Goal: Task Accomplishment & Management: Complete application form

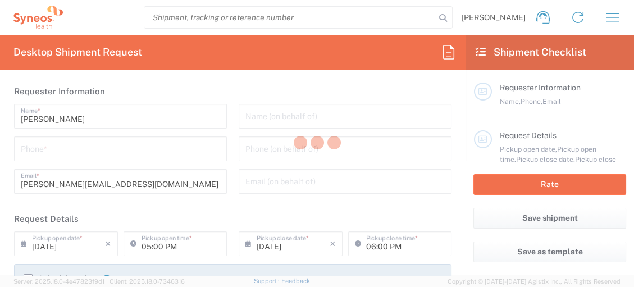
type input "8725"
type input "North Carolina"
type input "United States"
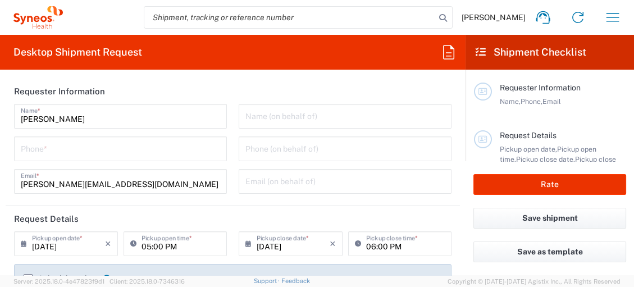
type input "Syneos Health, LLC-Morrisville NC US"
click at [102, 152] on input "tel" at bounding box center [120, 148] width 199 height 20
type input "919 805 1343"
type input "8725 DEPARTMENTAL EXPENSE"
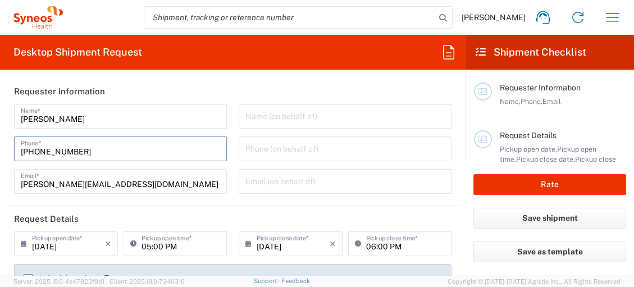
type input "Syneos Health"
type input "[PHONE_NUMBER]"
type input "Business (General)"
type input "Syneos Health"
type input "Cruz Azul #10"
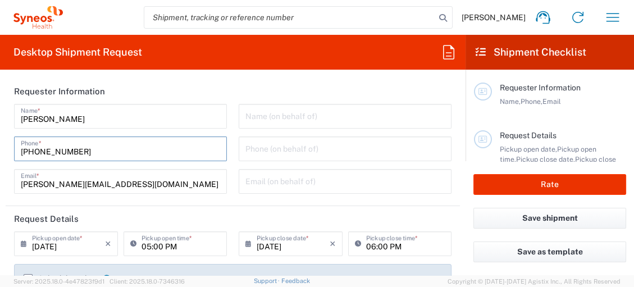
type input "Col. Villa Lazaro Cardenas"
type input "Taipan, CDMX"
type input "[GEOGRAPHIC_DATA]"
type input "CP 14370"
type input "Oralia Bolanos"
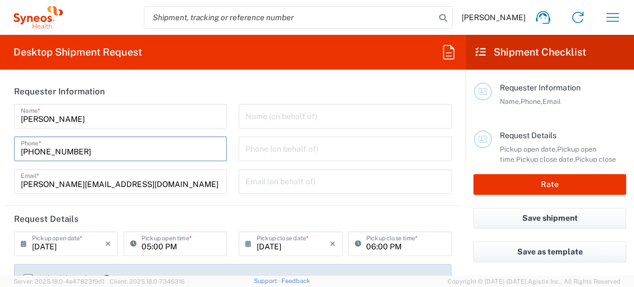
type input "52 1 55 5419 5931"
type input "oralia.bolanos@syneoshealth.com"
type input "Residential/Home"
type input "Medium Box"
type input "1"
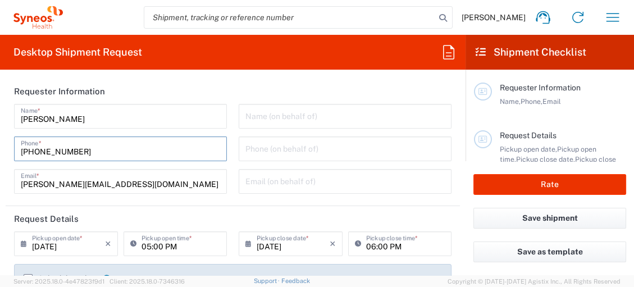
type input "13"
type input "11.5"
type input "2.5"
type input "in"
type input "1"
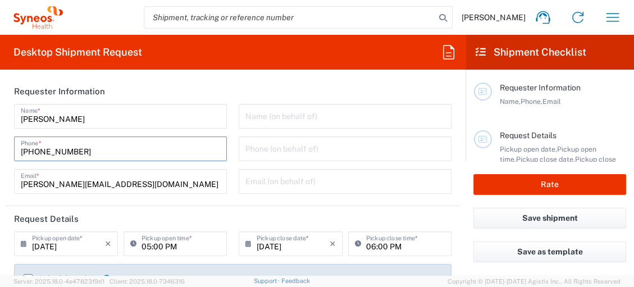
type input "Sender/Shipper"
type input "Delivery Duty Paid"
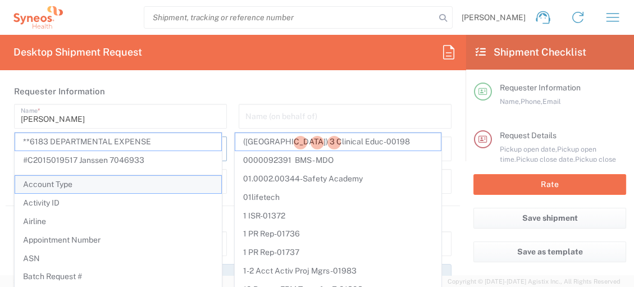
scroll to position [62, 0]
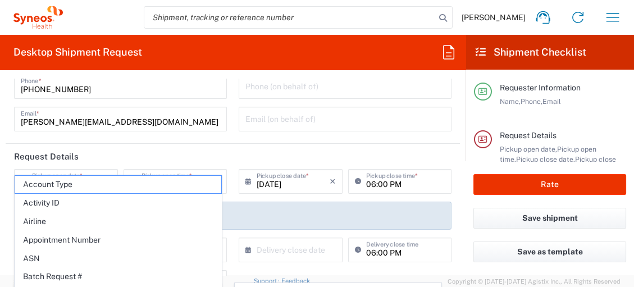
click at [169, 141] on agx-form-section "Requester Information Bonnie Long Name * 919 805 1343 Phone * bonnie.long@syneo…" at bounding box center [233, 80] width 455 height 128
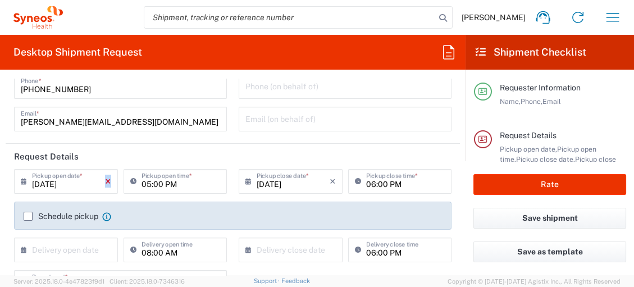
click at [106, 179] on icon "×" at bounding box center [108, 181] width 6 height 18
click at [106, 180] on div "× Pickup open date *" at bounding box center [66, 181] width 104 height 25
click at [25, 180] on icon at bounding box center [26, 181] width 11 height 18
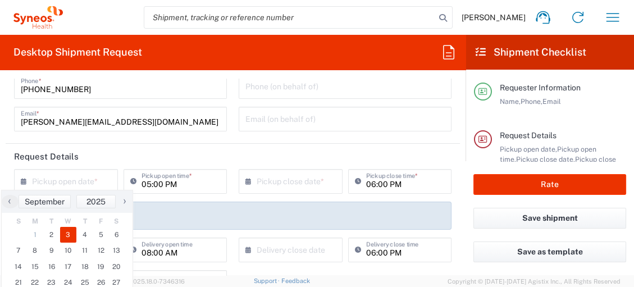
click at [70, 232] on span "3" at bounding box center [68, 235] width 17 height 16
type input "[DATE]"
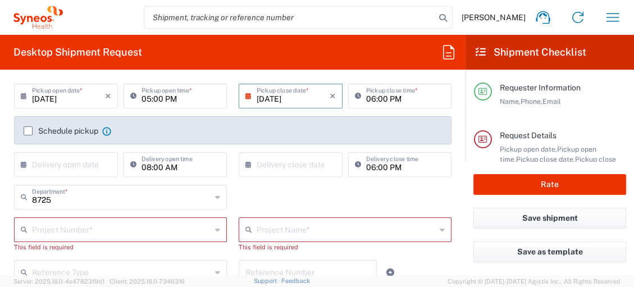
scroll to position [221, 0]
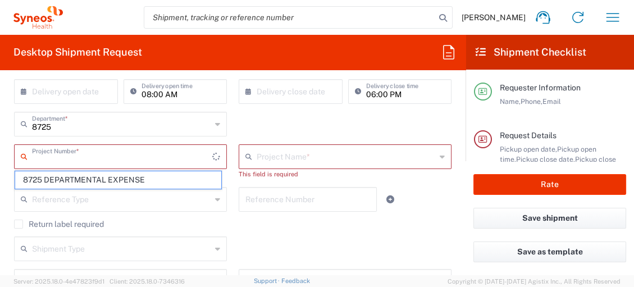
click at [116, 161] on input "text" at bounding box center [122, 156] width 180 height 20
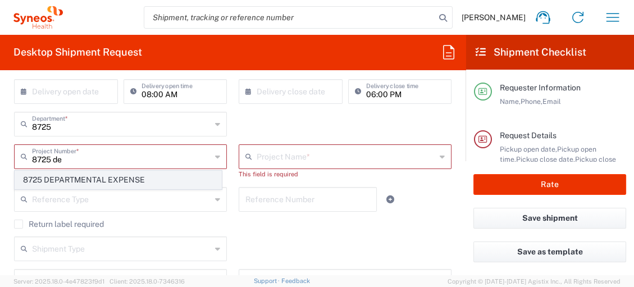
click at [115, 176] on span "8725 DEPARTMENTAL EXPENSE" at bounding box center [118, 179] width 206 height 17
type input "8725 DEPARTMENTAL EXPENSE"
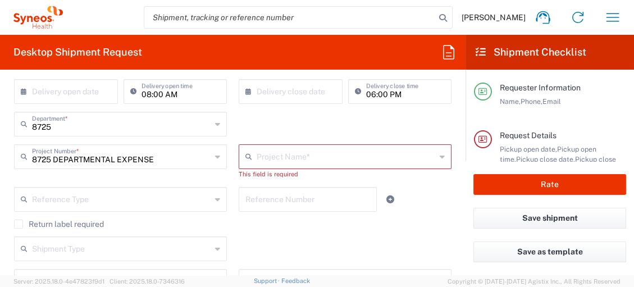
type input "8725 DEPARTMENTAL EXPENSE"
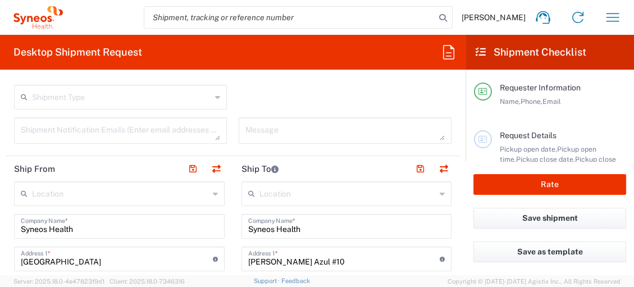
scroll to position [408, 0]
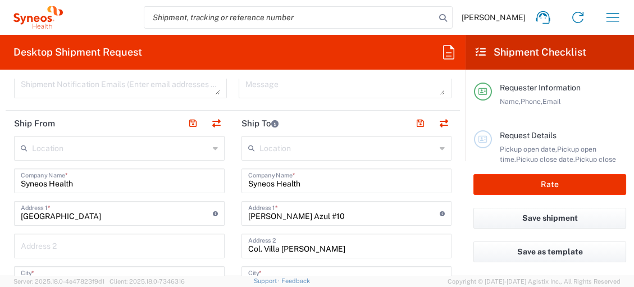
click at [147, 149] on input "text" at bounding box center [120, 148] width 177 height 20
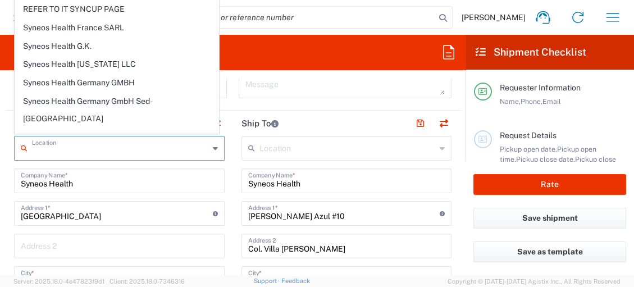
scroll to position [1547, 0]
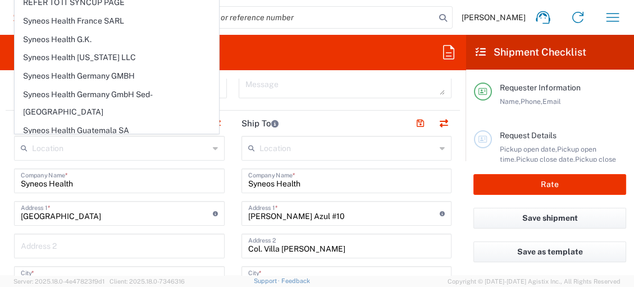
type input "SYNEOS HEALTH LLC [GEOGRAPHIC_DATA] [GEOGRAPHIC_DATA]"
type input "SYNEOS HEALTH LLC"
type input "1030 SYNC ST"
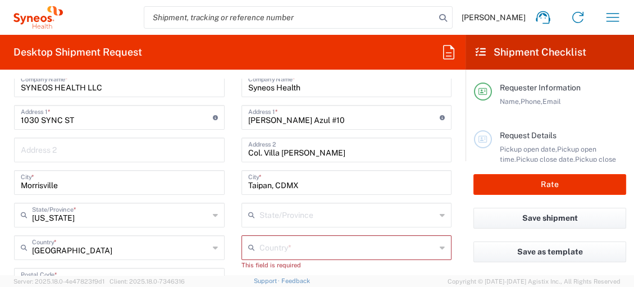
scroll to position [533, 0]
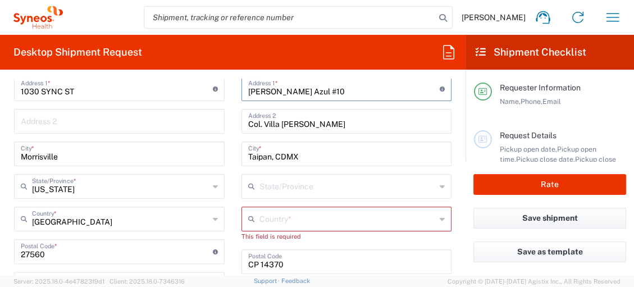
drag, startPoint x: 317, startPoint y: 92, endPoint x: 228, endPoint y: 87, distance: 89.5
click at [233, 87] on main "Location Addison Whitney LLC-Morrisvile NC US Barcelona-Syneos Health BioSector…" at bounding box center [347, 252] width 228 height 482
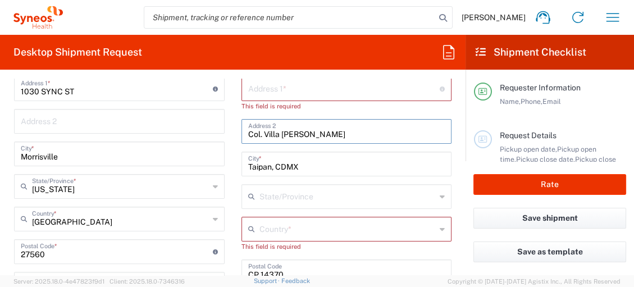
drag, startPoint x: 347, startPoint y: 131, endPoint x: 223, endPoint y: 131, distance: 124.2
click at [223, 131] on div "Ship From SYNEOS HEALTH LLC Morrisville NC Location SYNEOS HEALTH LLC Morrisvil…" at bounding box center [233, 247] width 455 height 522
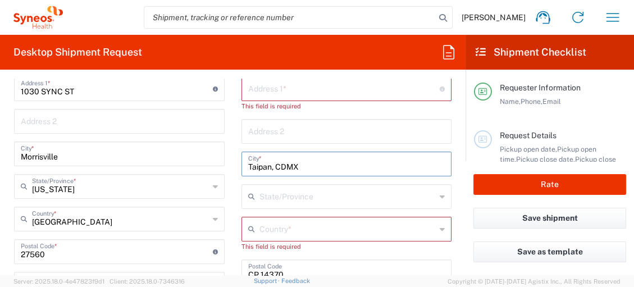
drag, startPoint x: 305, startPoint y: 167, endPoint x: 206, endPoint y: 166, distance: 98.3
click at [206, 166] on div "Ship From SYNEOS HEALTH LLC Morrisville NC Location SYNEOS HEALTH LLC Morrisvil…" at bounding box center [233, 247] width 455 height 522
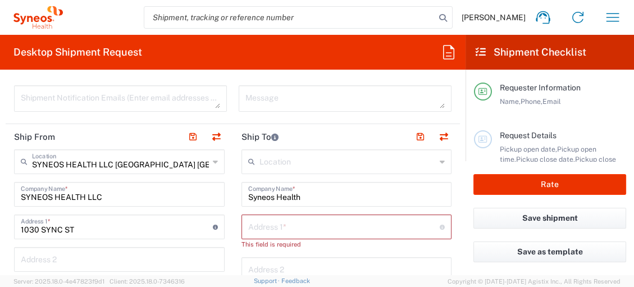
scroll to position [408, 0]
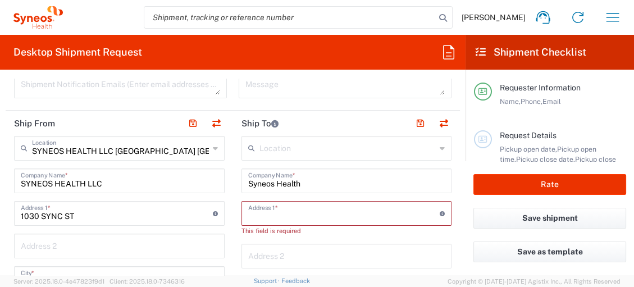
click at [267, 217] on input "text" at bounding box center [344, 213] width 192 height 20
click at [251, 214] on input "text" at bounding box center [344, 213] width 192 height 20
paste input "3 Shuttle Road"
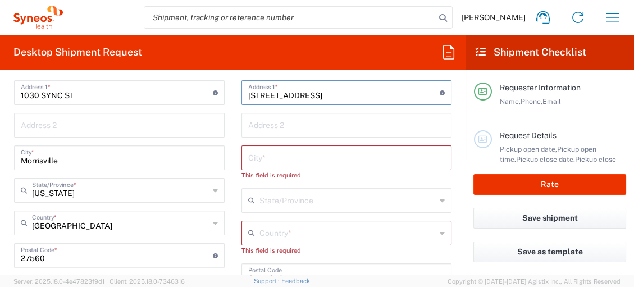
scroll to position [533, 0]
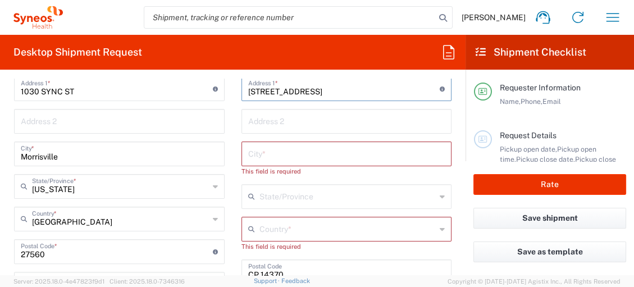
type input "3 Shuttle Road"
click at [288, 156] on input "text" at bounding box center [346, 153] width 197 height 20
paste input "Andover"
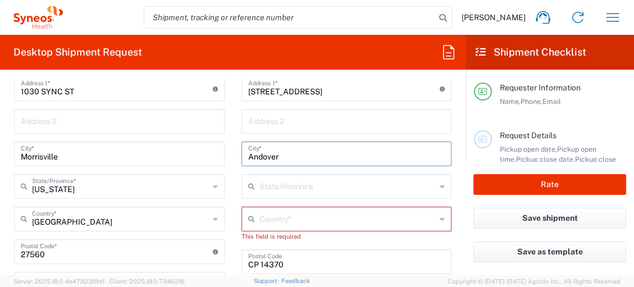
type input "Andover"
click at [284, 221] on input "text" at bounding box center [348, 218] width 177 height 20
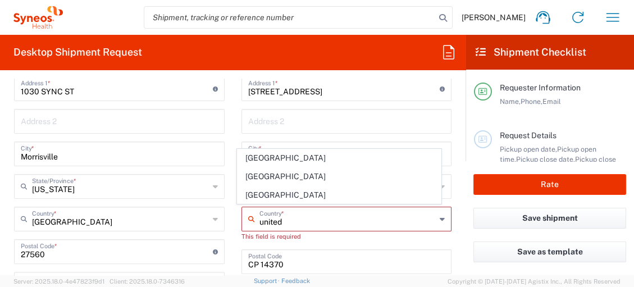
click at [262, 177] on span "[GEOGRAPHIC_DATA]" at bounding box center [339, 176] width 203 height 17
type input "[GEOGRAPHIC_DATA]"
type input "Sender/Shipper"
type input "Delivery Duty Paid"
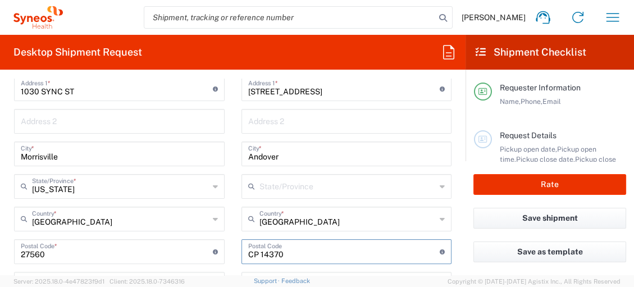
drag, startPoint x: 317, startPoint y: 251, endPoint x: 231, endPoint y: 246, distance: 86.1
click at [233, 246] on main "Location Addison Whitney LLC-Morrisvile NC US Barcelona-Syneos Health BioSector…" at bounding box center [347, 247] width 228 height 472
click at [324, 253] on input "undefined" at bounding box center [344, 251] width 192 height 20
paste input "SP11 6WR"
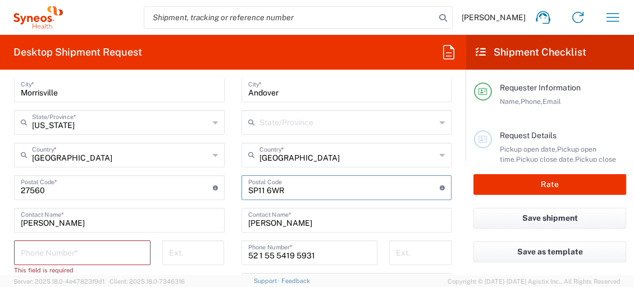
scroll to position [720, 0]
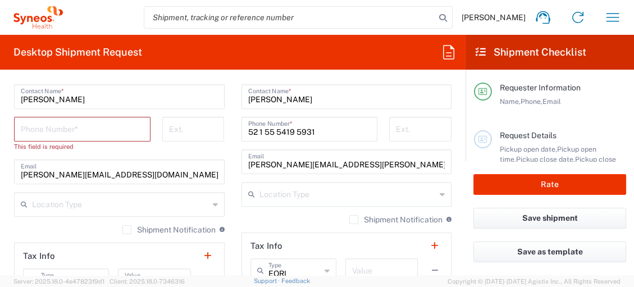
type input "SP11 6WR"
drag, startPoint x: 309, startPoint y: 98, endPoint x: 223, endPoint y: 99, distance: 86.5
click at [223, 99] on div "Ship From SYNEOS HEALTH LLC Morrisville NC Location SYNEOS HEALTH LLC Morrisvil…" at bounding box center [233, 54] width 455 height 512
type input "Alex Rusu"
drag, startPoint x: 315, startPoint y: 126, endPoint x: 193, endPoint y: 123, distance: 122.5
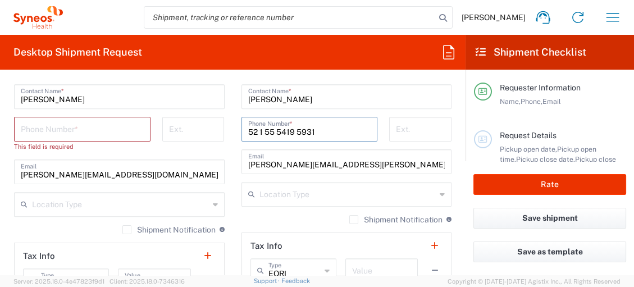
click at [193, 123] on div "Ship From SYNEOS HEALTH LLC Morrisville NC Location SYNEOS HEALTH LLC Morrisvil…" at bounding box center [233, 54] width 455 height 512
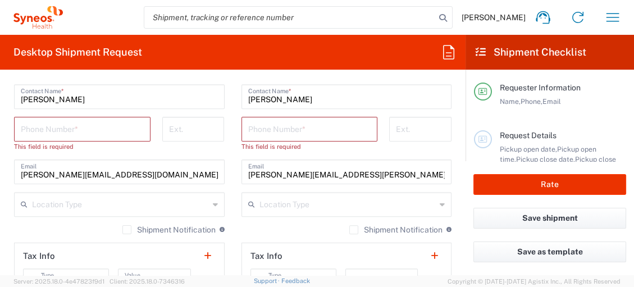
click at [373, 173] on input "oralia.bolanos@syneoshealth.com" at bounding box center [346, 171] width 197 height 20
drag, startPoint x: 383, startPoint y: 172, endPoint x: 188, endPoint y: 157, distance: 195.6
click at [188, 157] on div "Ship From SYNEOS HEALTH LLC Morrisville NC Location SYNEOS HEALTH LLC Morrisvil…" at bounding box center [233, 54] width 455 height 512
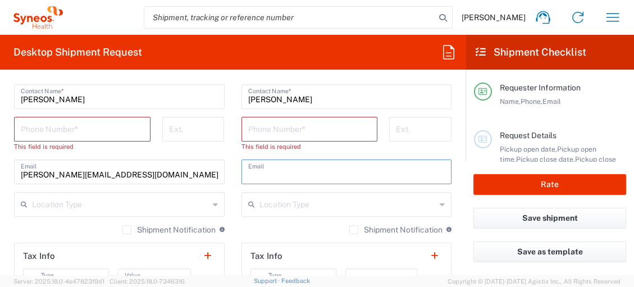
paste input "alex.rusu@syneoshealth.com"
type input "alex.rusu@syneoshealth.com"
click at [294, 207] on input "text" at bounding box center [348, 204] width 177 height 20
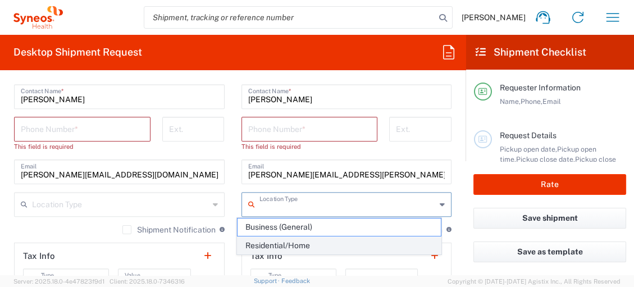
click at [299, 243] on span "Residential/Home" at bounding box center [339, 245] width 203 height 17
type input "Residential/Home"
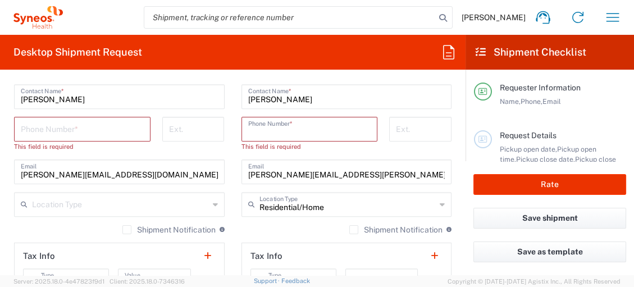
click at [308, 124] on input "tel" at bounding box center [309, 129] width 123 height 20
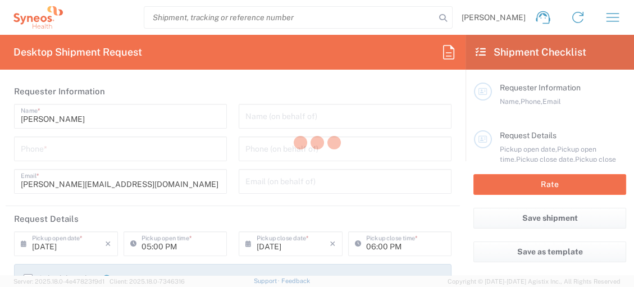
type input "North Carolina"
type input "United States"
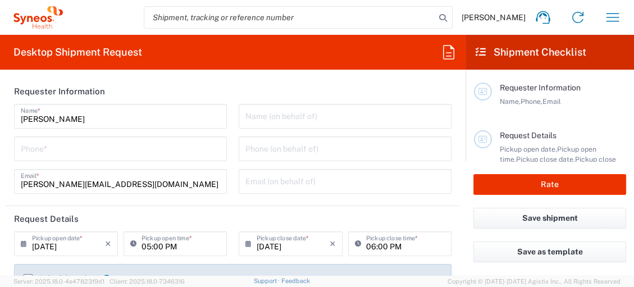
type input "Syneos Health, LLC-Morrisville NC US"
type input "8725"
click at [50, 150] on input "tel" at bounding box center [120, 148] width 199 height 20
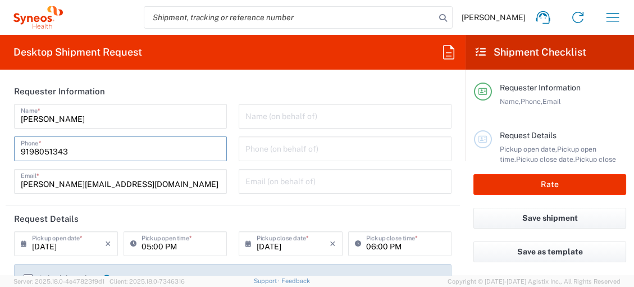
type input "9198051343"
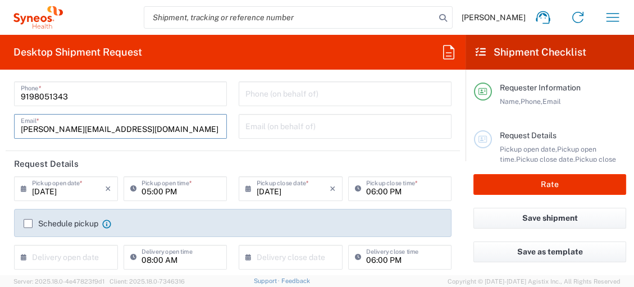
scroll to position [125, 0]
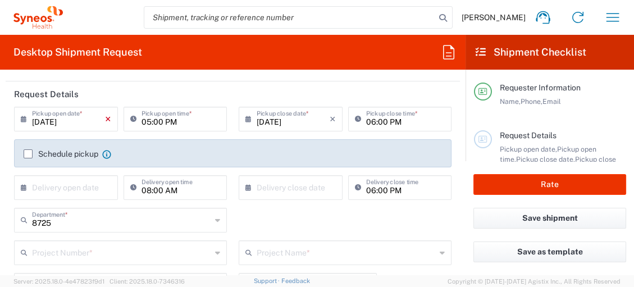
click at [107, 117] on icon "×" at bounding box center [108, 119] width 6 height 18
click at [24, 119] on icon at bounding box center [26, 119] width 11 height 18
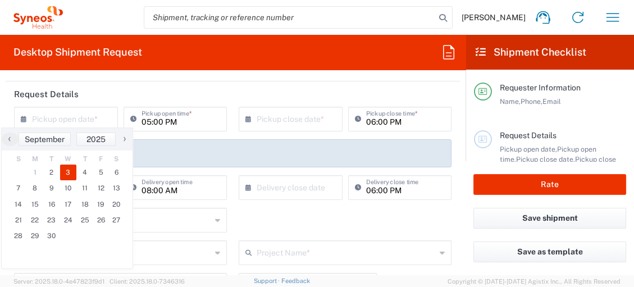
click at [72, 170] on span "3" at bounding box center [68, 173] width 17 height 16
type input "[DATE]"
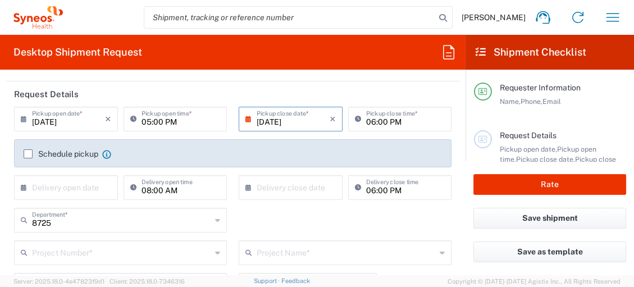
scroll to position [187, 0]
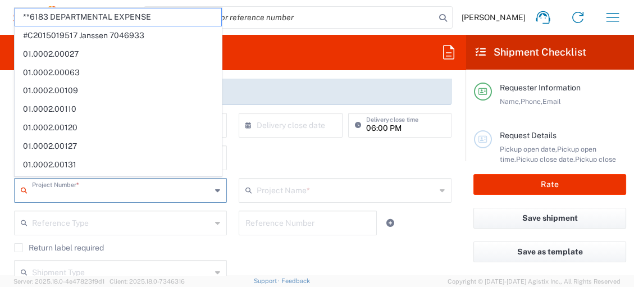
click at [66, 192] on input "text" at bounding box center [121, 190] width 179 height 20
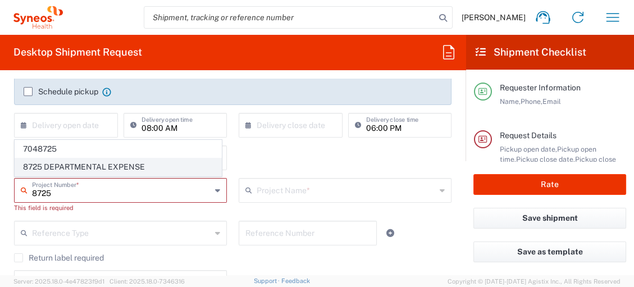
click at [80, 172] on span "8725 DEPARTMENTAL EXPENSE" at bounding box center [118, 166] width 206 height 17
type input "8725 DEPARTMENTAL EXPENSE"
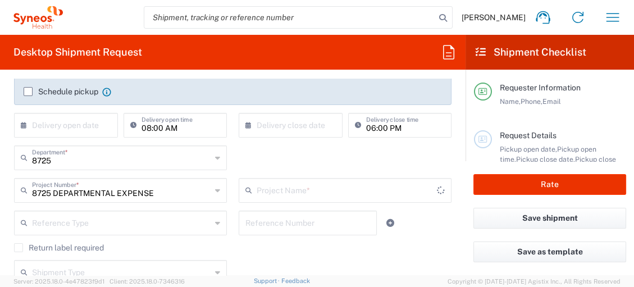
type input "8725 DEPARTMENTAL EXPENSE"
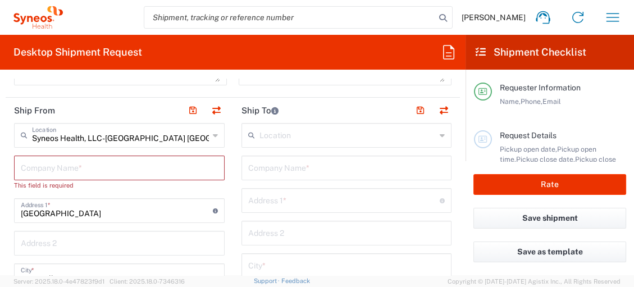
scroll to position [437, 0]
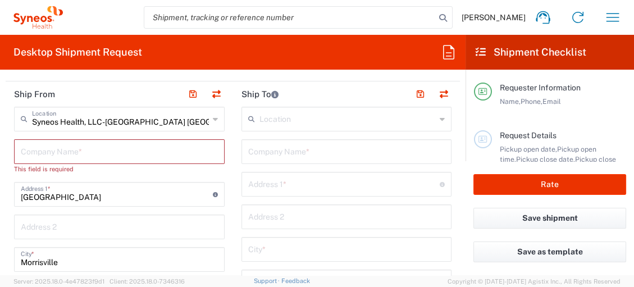
click at [80, 151] on input "text" at bounding box center [119, 151] width 197 height 20
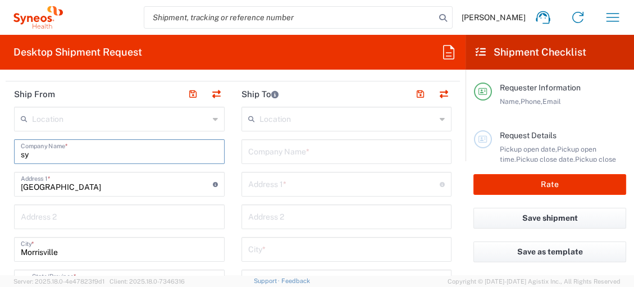
type input "syn"
drag, startPoint x: 80, startPoint y: 151, endPoint x: 21, endPoint y: 153, distance: 59.0
click at [21, 153] on input "syn" at bounding box center [119, 151] width 197 height 20
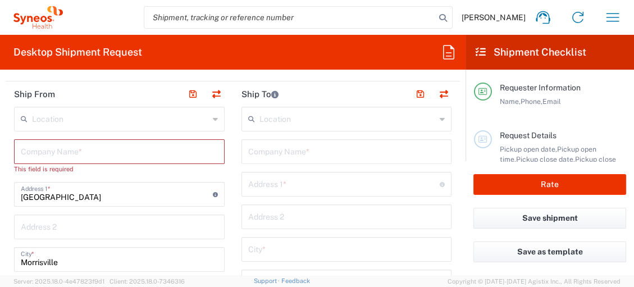
click at [213, 116] on icon at bounding box center [215, 119] width 5 height 18
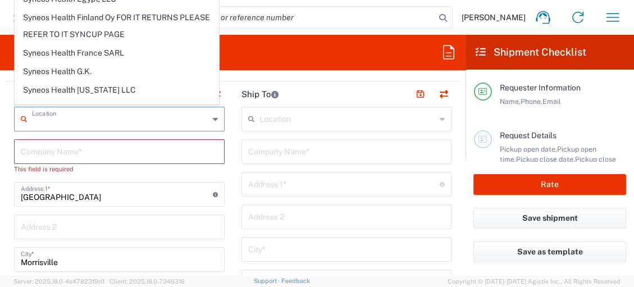
scroll to position [1498, 0]
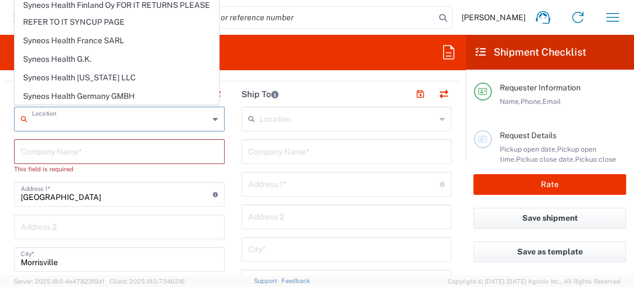
type input "SYNEOS HEALTH LLC [GEOGRAPHIC_DATA] [GEOGRAPHIC_DATA]"
type input "SYNEOS HEALTH LLC"
type input "1030 SYNC ST"
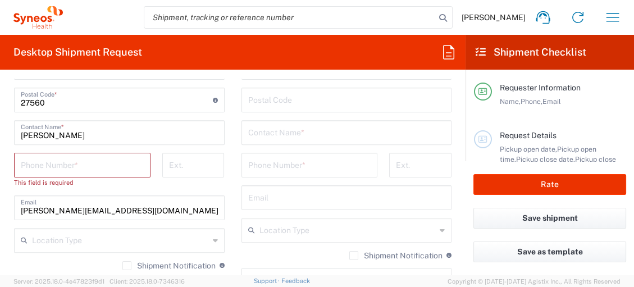
scroll to position [687, 0]
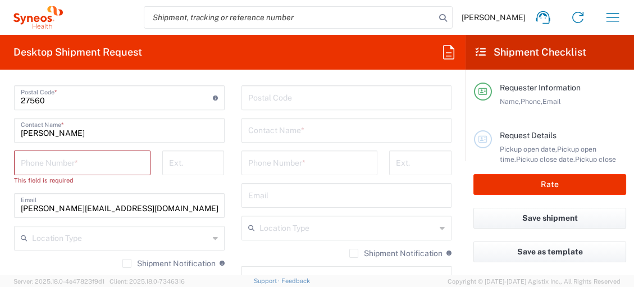
click at [95, 172] on div "Phone Number *" at bounding box center [82, 163] width 137 height 25
click at [96, 161] on input "tel" at bounding box center [82, 162] width 123 height 20
click at [74, 160] on input "tel" at bounding box center [82, 162] width 123 height 20
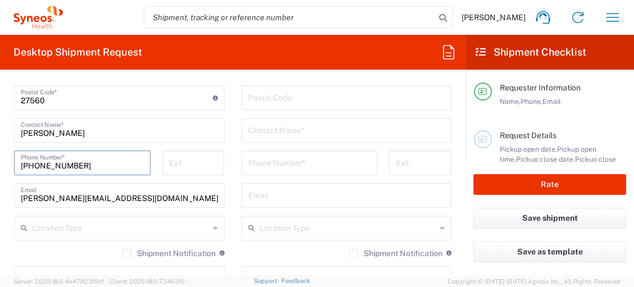
type input "[PHONE_NUMBER]"
click at [157, 226] on input "text" at bounding box center [120, 227] width 177 height 20
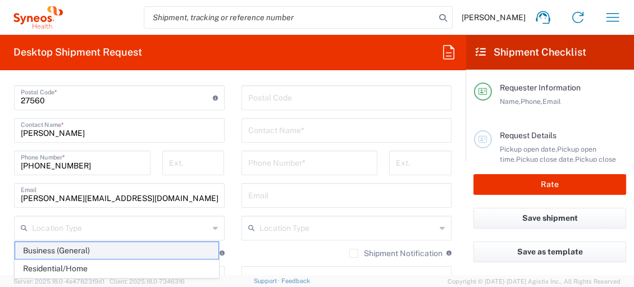
click at [129, 254] on span "Business (General)" at bounding box center [116, 250] width 203 height 17
type input "Business (General)"
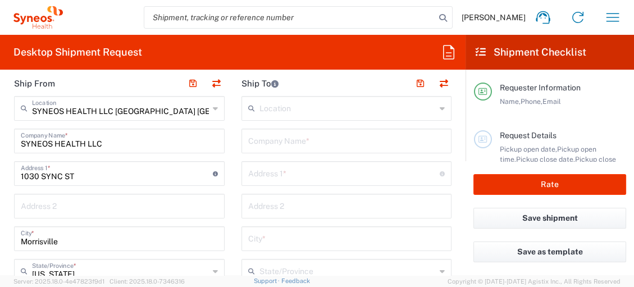
scroll to position [374, 0]
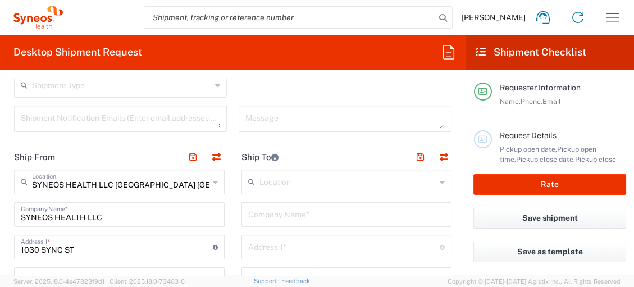
click at [275, 214] on input "text" at bounding box center [346, 214] width 197 height 20
type input "Syneos Health"
click at [314, 243] on input "text" at bounding box center [344, 247] width 192 height 20
paste input "117 Shady Arbor Loop"
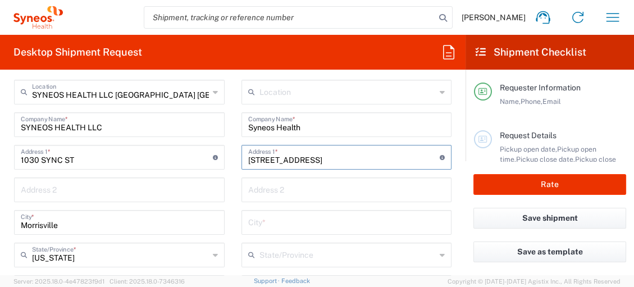
scroll to position [437, 0]
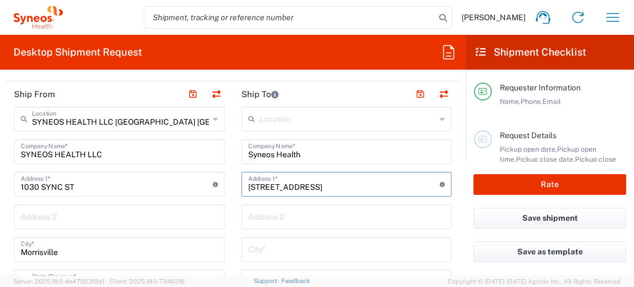
type input "117 Shady Arbor Loop"
click at [375, 249] on input "text" at bounding box center [346, 249] width 197 height 20
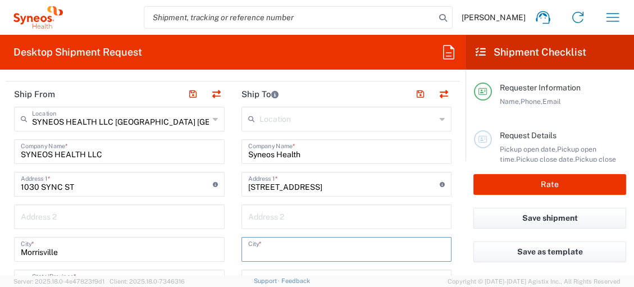
paste input "Longs"
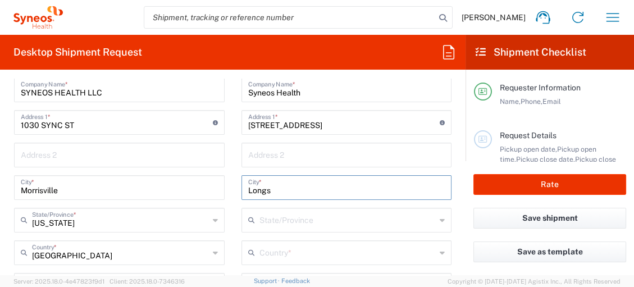
scroll to position [562, 0]
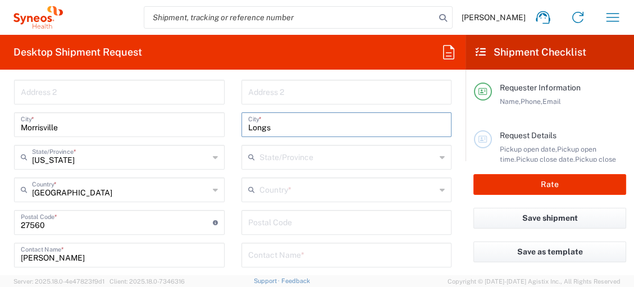
type input "Longs"
click at [337, 157] on input "text" at bounding box center [348, 157] width 177 height 20
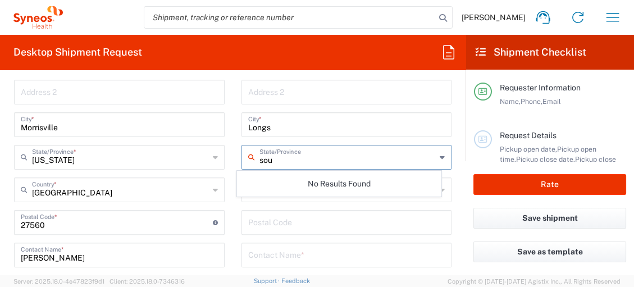
type input "sou"
click at [440, 157] on icon at bounding box center [442, 157] width 5 height 18
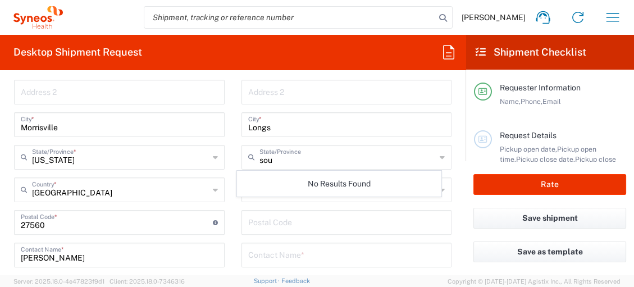
click at [440, 159] on icon at bounding box center [442, 157] width 5 height 18
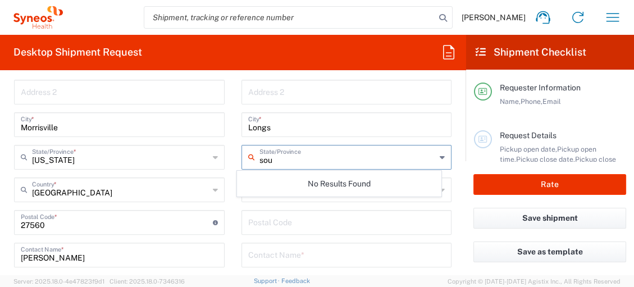
drag, startPoint x: 296, startPoint y: 158, endPoint x: 224, endPoint y: 158, distance: 71.9
click at [224, 158] on div "Ship From SYNEOS HEALTH LLC Morrisville NC Location SYNEOS HEALTH LLC Morrisvil…" at bounding box center [233, 208] width 455 height 502
type input "S"
drag, startPoint x: 293, startPoint y: 160, endPoint x: 243, endPoint y: 159, distance: 50.6
click at [244, 159] on div "S State/Province" at bounding box center [347, 157] width 211 height 25
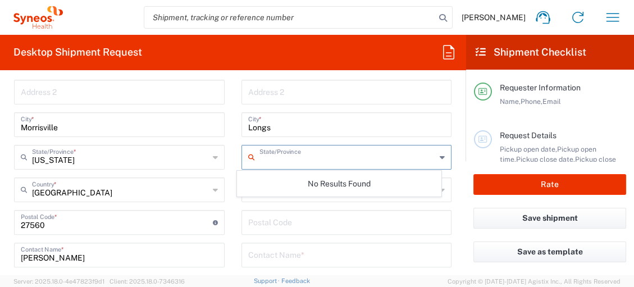
click at [436, 157] on div "State/Province" at bounding box center [347, 157] width 211 height 25
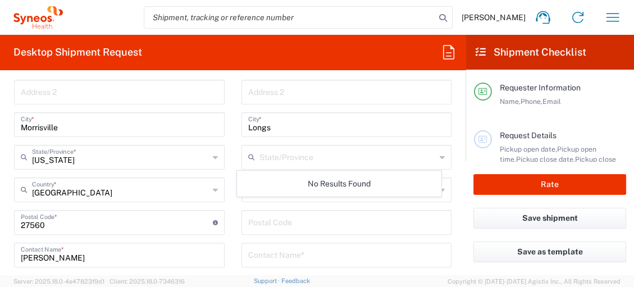
click at [436, 157] on div "State/Province" at bounding box center [347, 157] width 211 height 25
click at [297, 122] on input "Longs" at bounding box center [346, 124] width 197 height 20
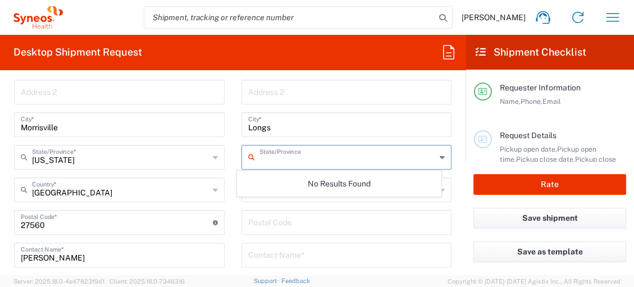
click at [321, 149] on input "text" at bounding box center [348, 157] width 177 height 20
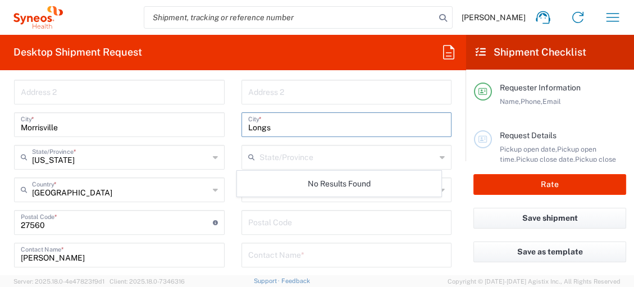
drag, startPoint x: 289, startPoint y: 124, endPoint x: 230, endPoint y: 122, distance: 59.0
click at [233, 122] on main "Location Addison Whitney LLC-Morrisvile NC US Barcelona-Syneos Health BioSector…" at bounding box center [347, 218] width 228 height 472
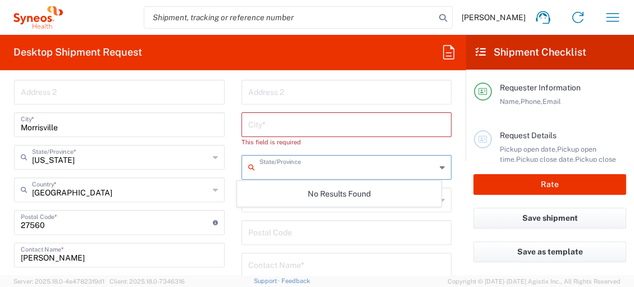
click at [344, 166] on input "text" at bounding box center [348, 167] width 177 height 20
click at [390, 166] on input "text" at bounding box center [348, 167] width 177 height 20
click at [438, 164] on div "State/Province" at bounding box center [347, 167] width 211 height 25
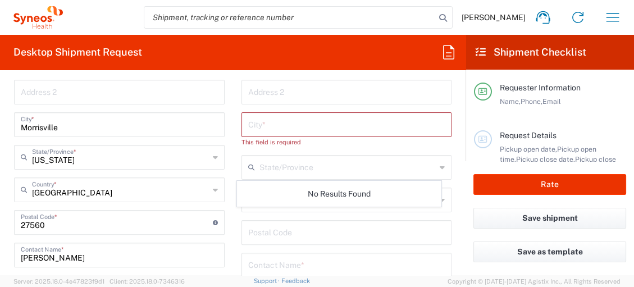
click at [440, 165] on icon at bounding box center [442, 167] width 5 height 18
click at [269, 128] on input "text" at bounding box center [346, 124] width 197 height 20
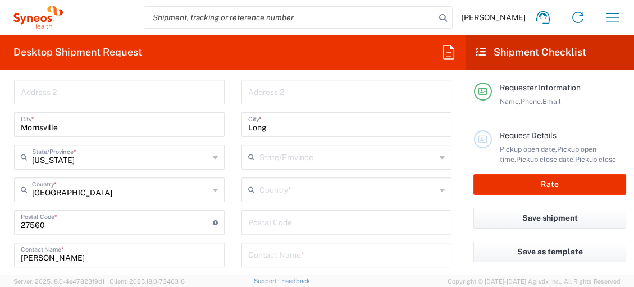
click at [440, 153] on icon at bounding box center [442, 157] width 5 height 18
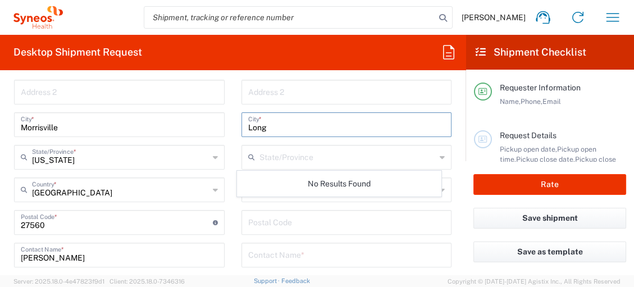
drag, startPoint x: 285, startPoint y: 126, endPoint x: 235, endPoint y: 125, distance: 49.5
click at [236, 125] on main "Location Addison Whitney LLC-Morrisvile NC US Barcelona-Syneos Health BioSector…" at bounding box center [347, 218] width 228 height 472
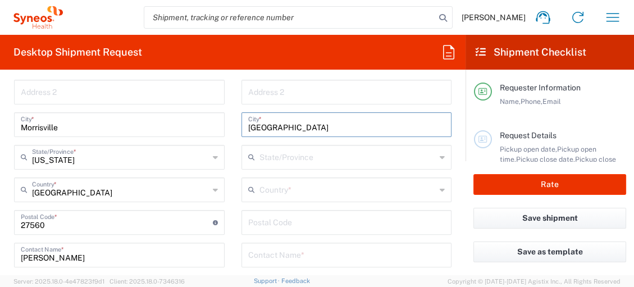
type input "Myrtle Beach"
click at [440, 157] on icon at bounding box center [442, 157] width 5 height 18
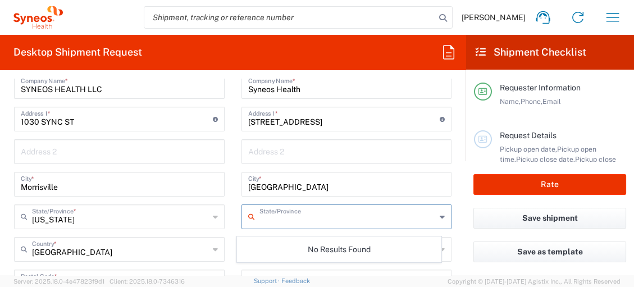
scroll to position [437, 0]
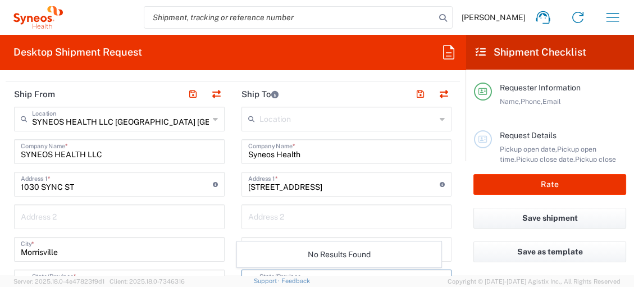
click at [408, 120] on input "text" at bounding box center [348, 118] width 177 height 20
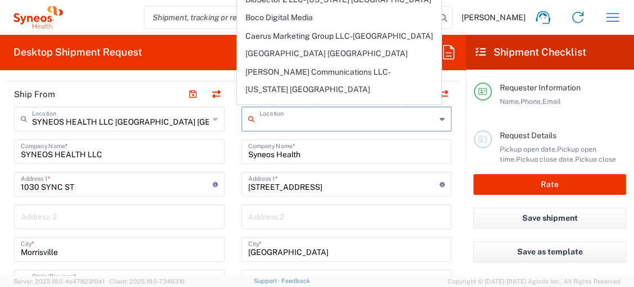
click at [408, 120] on input "text" at bounding box center [348, 118] width 177 height 20
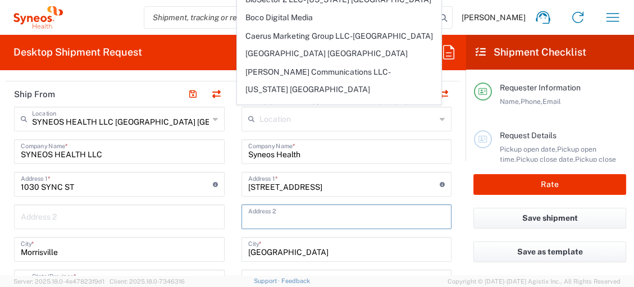
click at [350, 212] on input "text" at bounding box center [346, 216] width 197 height 20
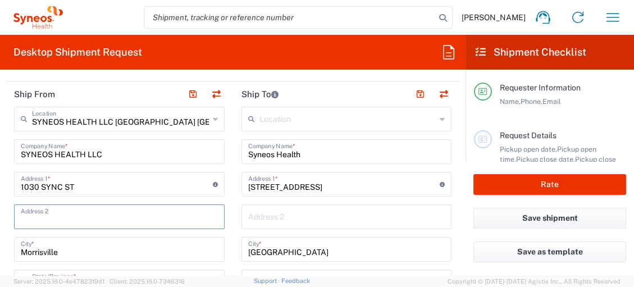
click at [210, 221] on input "text" at bounding box center [119, 216] width 197 height 20
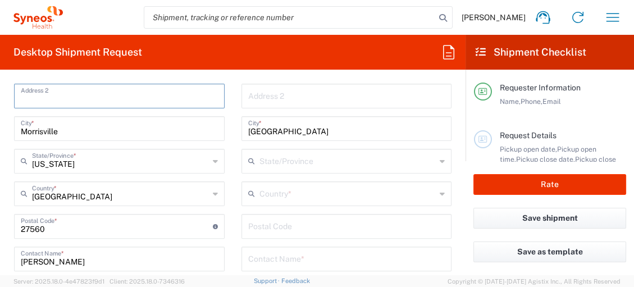
scroll to position [562, 0]
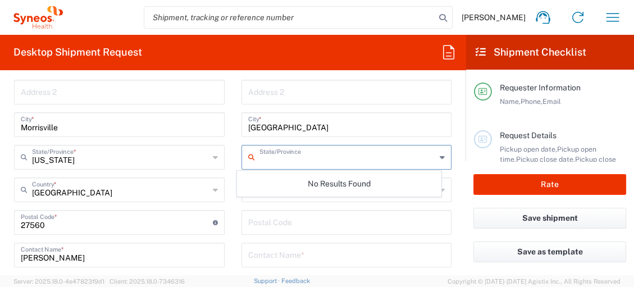
click at [306, 156] on input "text" at bounding box center [348, 157] width 177 height 20
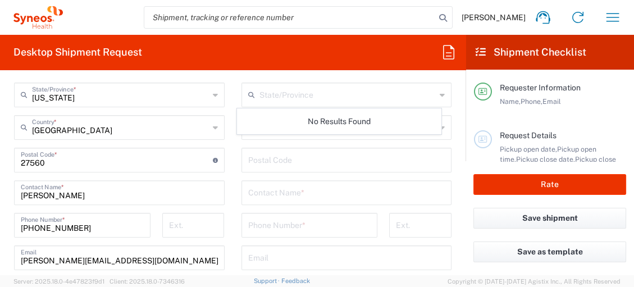
click at [440, 92] on icon at bounding box center [442, 95] width 5 height 18
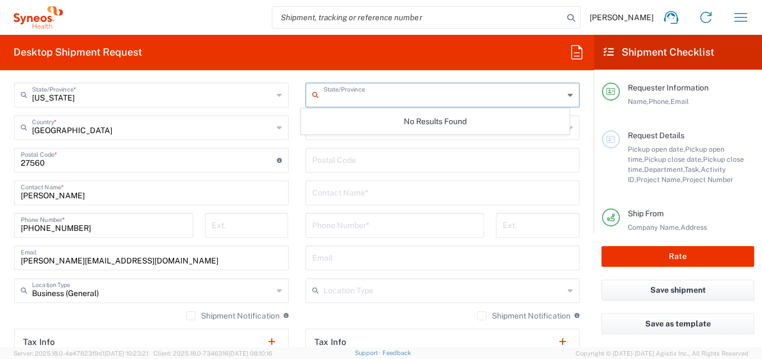
click at [380, 102] on input "text" at bounding box center [444, 94] width 241 height 20
click at [325, 96] on input "text" at bounding box center [444, 94] width 241 height 20
type input "[US_STATE]"
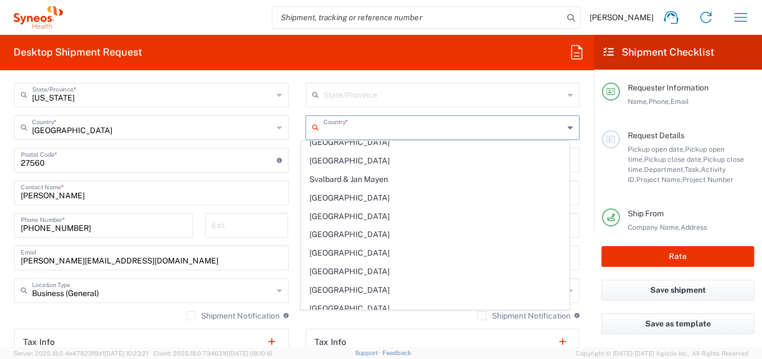
scroll to position [4205, 0]
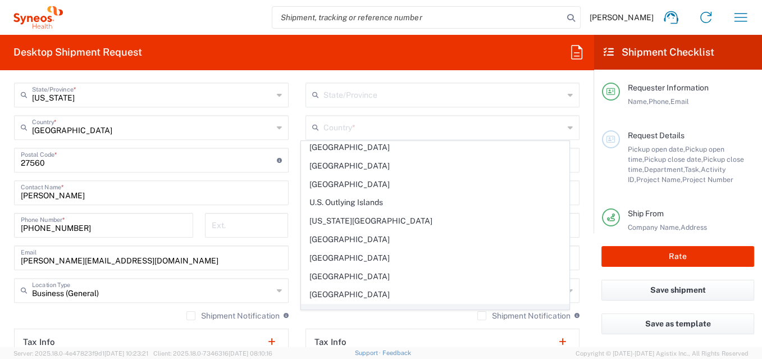
click at [335, 287] on span "[GEOGRAPHIC_DATA]" at bounding box center [435, 313] width 267 height 17
type input "[GEOGRAPHIC_DATA]"
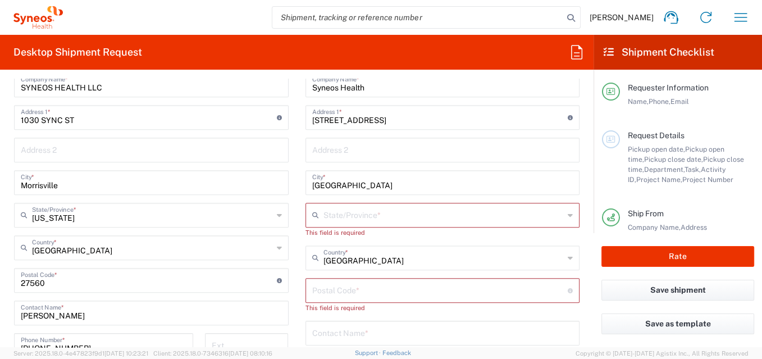
scroll to position [499, 0]
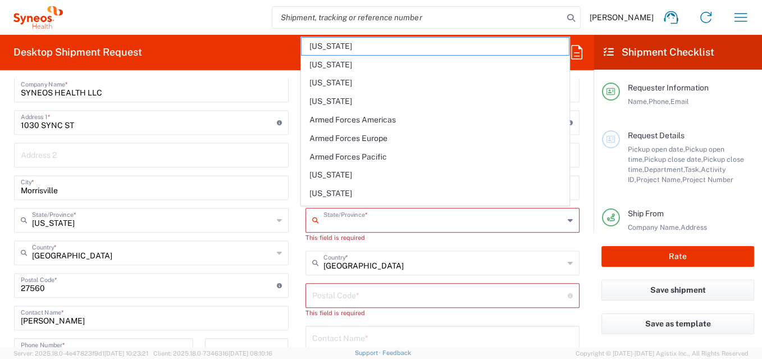
click at [345, 217] on input "text" at bounding box center [444, 220] width 241 height 20
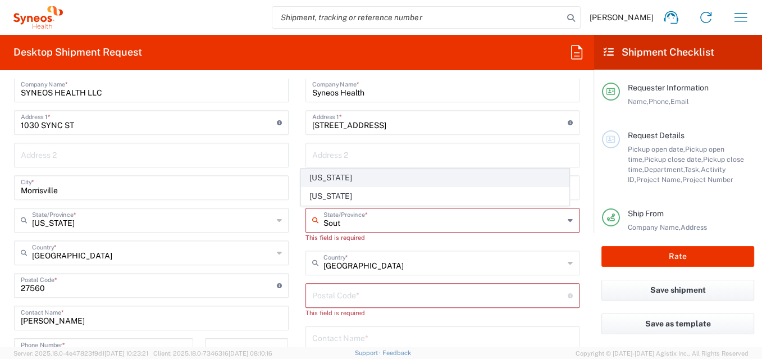
click at [369, 177] on span "[US_STATE]" at bounding box center [435, 177] width 267 height 17
type input "[US_STATE]"
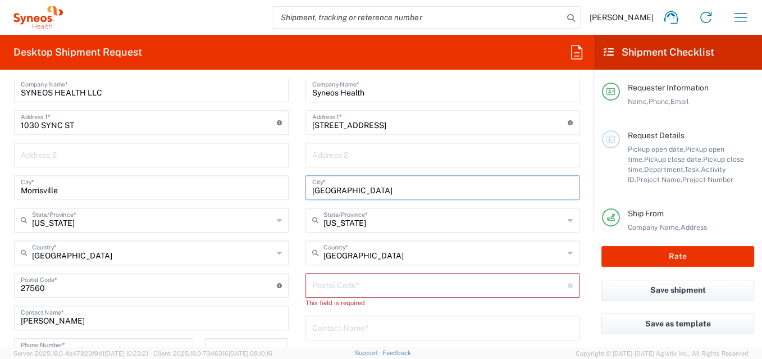
drag, startPoint x: 366, startPoint y: 192, endPoint x: 260, endPoint y: 188, distance: 106.2
click at [261, 188] on div "Ship From SYNEOS HEALTH LLC Morrisville NC Location SYNEOS HEALTH LLC Morrisvil…" at bounding box center [297, 276] width 583 height 512
type input "Longs"
type input "[US_STATE]"
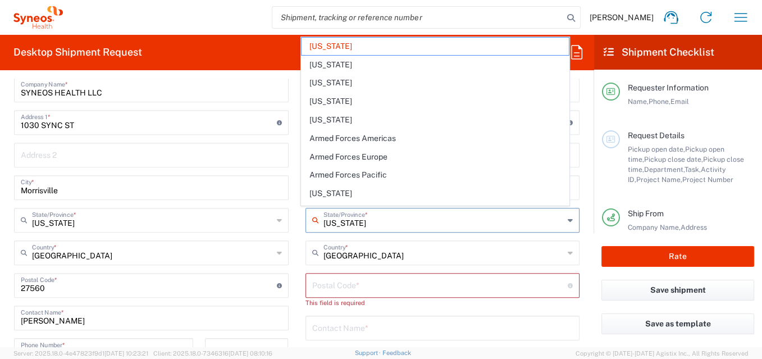
click at [420, 240] on div "United States Country *" at bounding box center [443, 252] width 275 height 25
type input "[GEOGRAPHIC_DATA]"
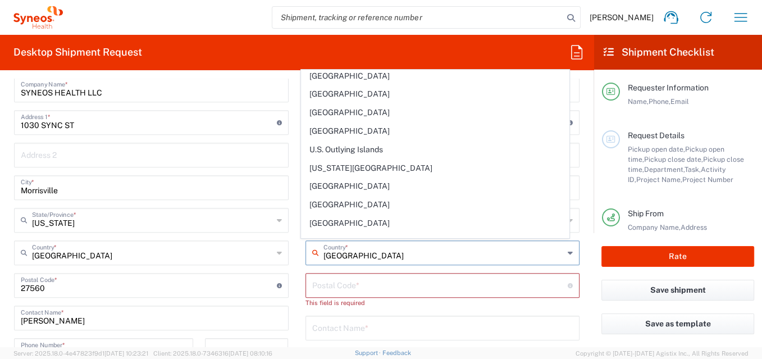
scroll to position [0, 0]
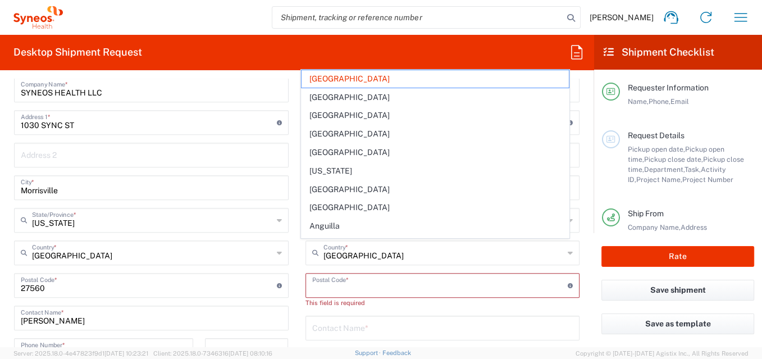
click at [380, 287] on input "undefined" at bounding box center [440, 285] width 256 height 20
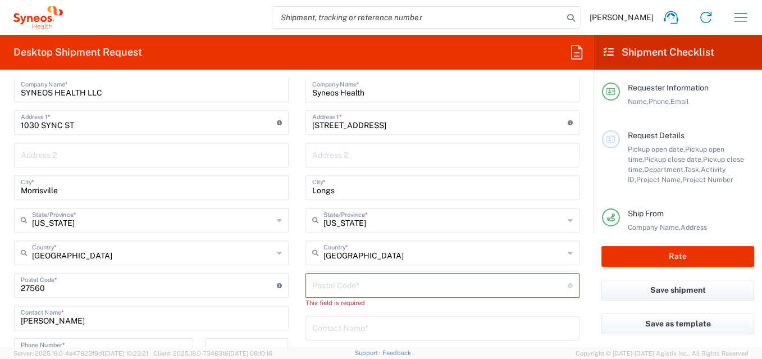
click at [341, 280] on input "undefined" at bounding box center [440, 285] width 256 height 20
paste input "29568"
type input "29568"
click at [326, 287] on input "text" at bounding box center [442, 317] width 261 height 20
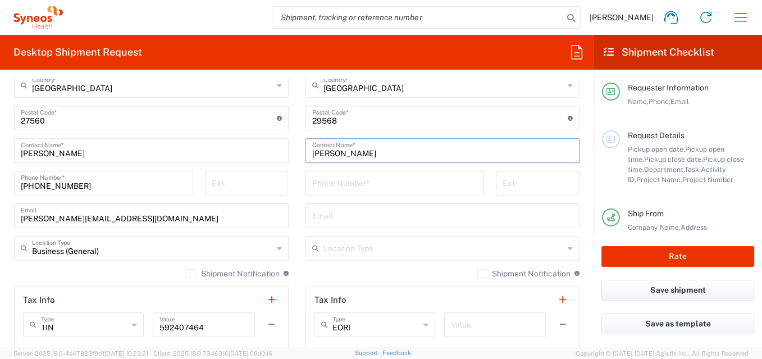
scroll to position [687, 0]
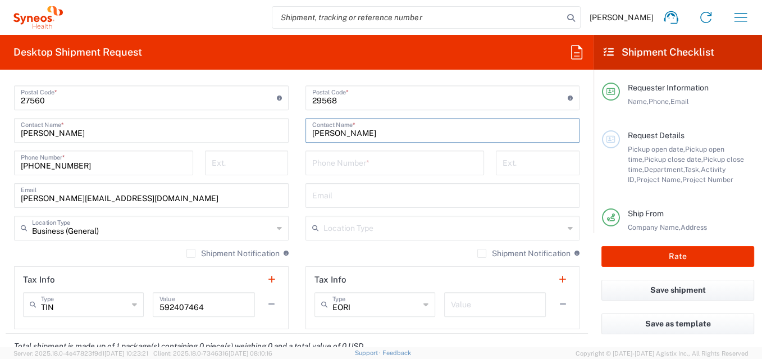
type input "Brandy Blevins"
click at [338, 160] on input "tel" at bounding box center [395, 162] width 166 height 20
paste input "919-880-9828"
type input "919-880-9828"
click at [336, 228] on input "text" at bounding box center [444, 227] width 241 height 20
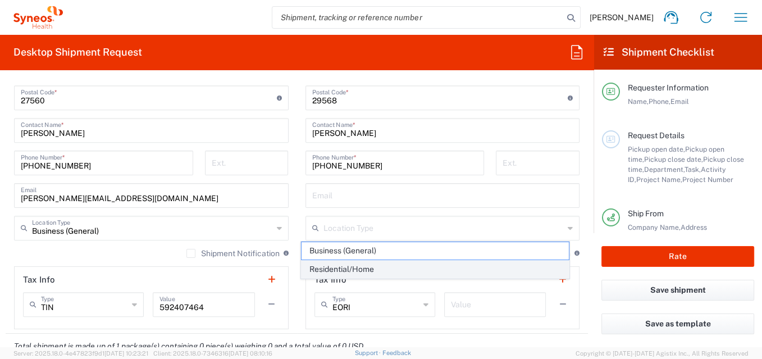
click at [339, 267] on span "Residential/Home" at bounding box center [435, 269] width 267 height 17
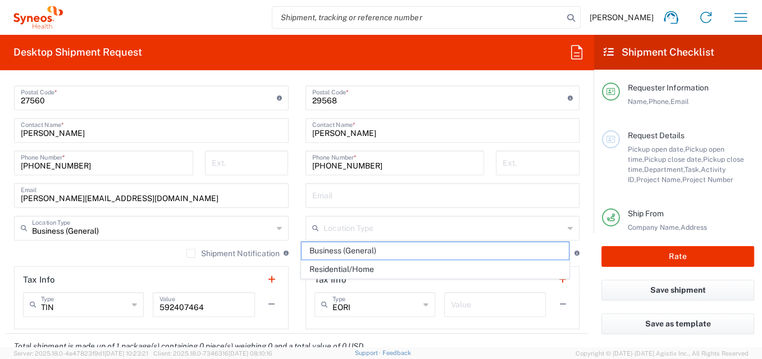
type input "Residential/Home"
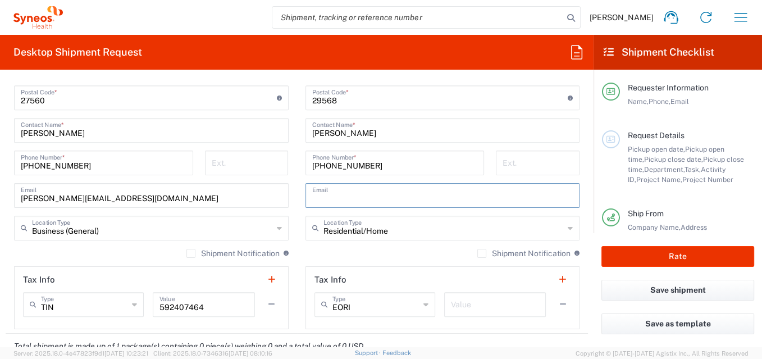
click at [321, 190] on input "text" at bounding box center [442, 195] width 261 height 20
paste input "brandy.blevins@syneoshealth.com"
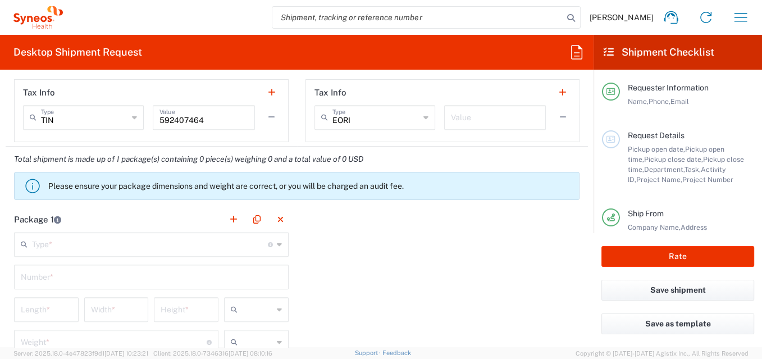
scroll to position [874, 0]
type input "brandy.blevins@syneoshealth.com"
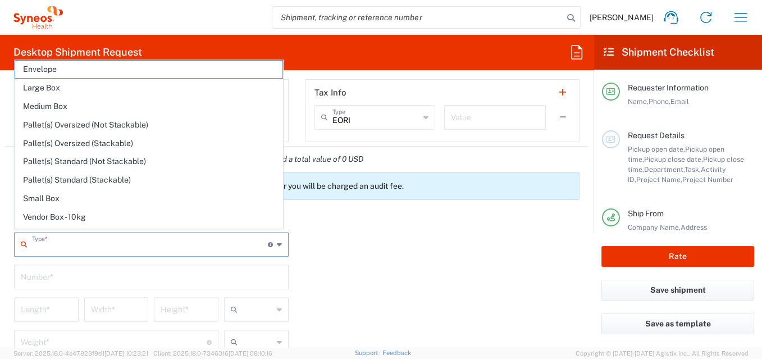
click at [60, 251] on input "text" at bounding box center [150, 244] width 236 height 20
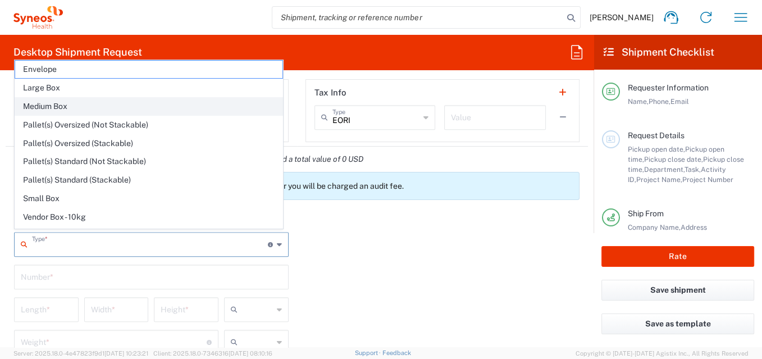
click at [89, 110] on span "Medium Box" at bounding box center [148, 106] width 267 height 17
type input "Medium Box"
type input "13"
type input "11.5"
type input "2.5"
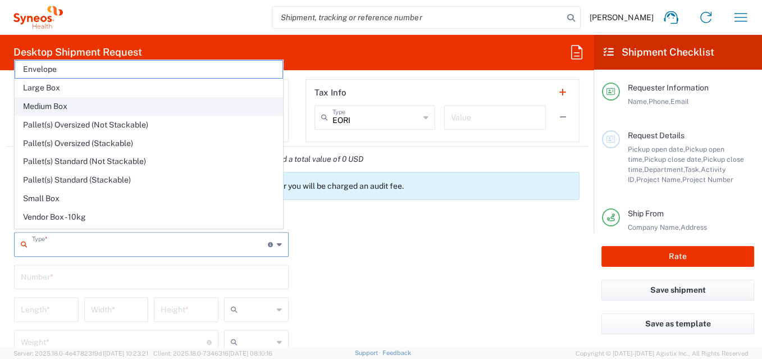
type input "in"
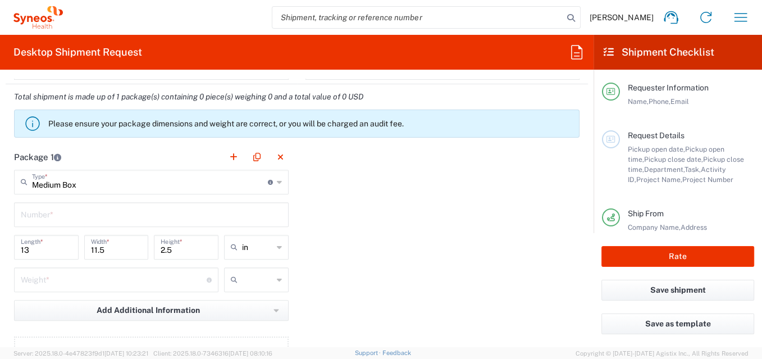
scroll to position [998, 0]
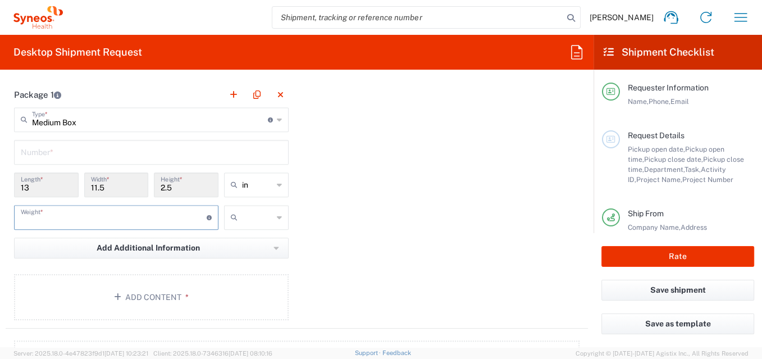
click at [150, 216] on input "number" at bounding box center [114, 217] width 186 height 20
type input "1"
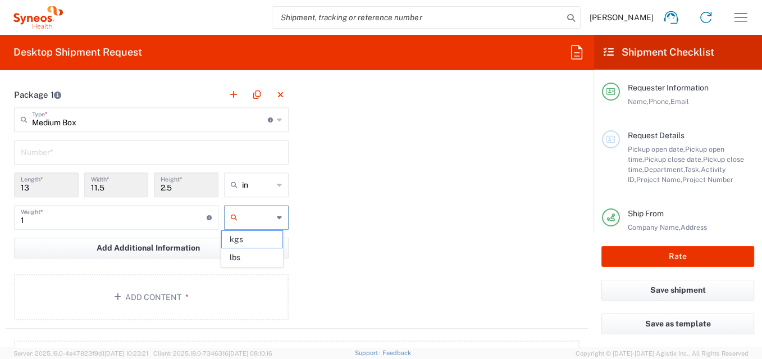
click at [260, 214] on input "text" at bounding box center [257, 217] width 31 height 18
click at [262, 257] on span "lbs" at bounding box center [252, 257] width 61 height 17
type input "lbs"
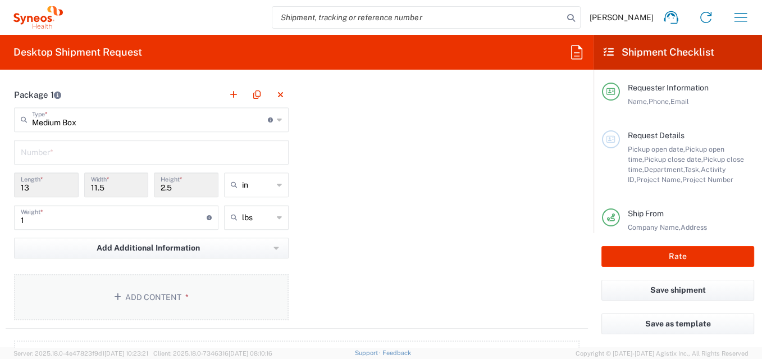
click at [160, 287] on button "Add Content *" at bounding box center [151, 297] width 275 height 46
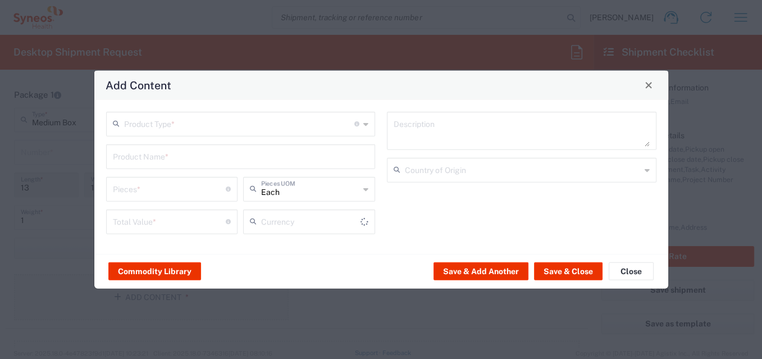
type input "US Dollar"
click at [257, 126] on input "text" at bounding box center [239, 123] width 231 height 20
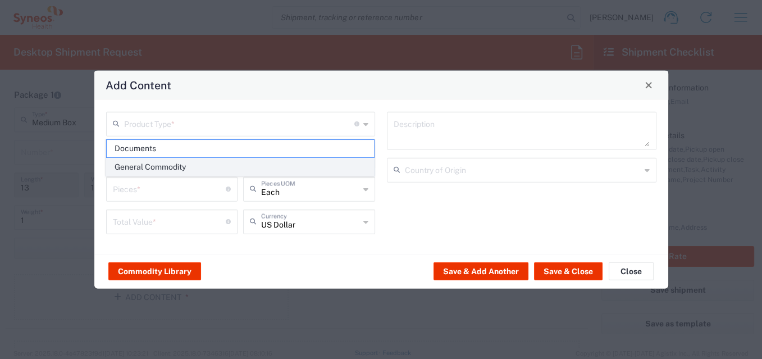
click at [233, 167] on span "General Commodity" at bounding box center [240, 166] width 267 height 17
type input "General Commodity"
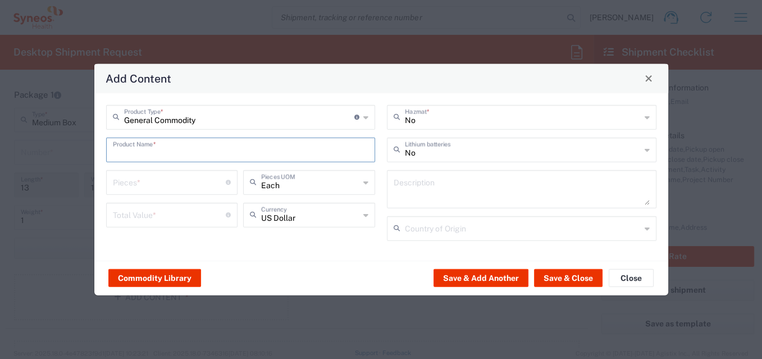
click at [196, 154] on input "text" at bounding box center [241, 149] width 256 height 20
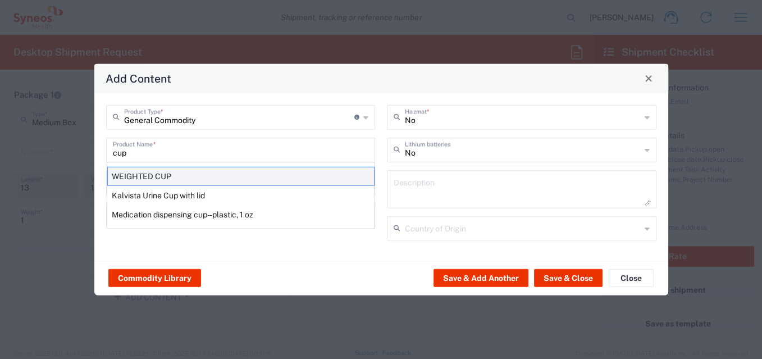
click at [172, 179] on div "WEIGHTED CUP" at bounding box center [240, 175] width 267 height 19
type input "WEIGHTED CUP"
type input "1"
type textarea "STAINLESS STEEL"
type input "[GEOGRAPHIC_DATA]"
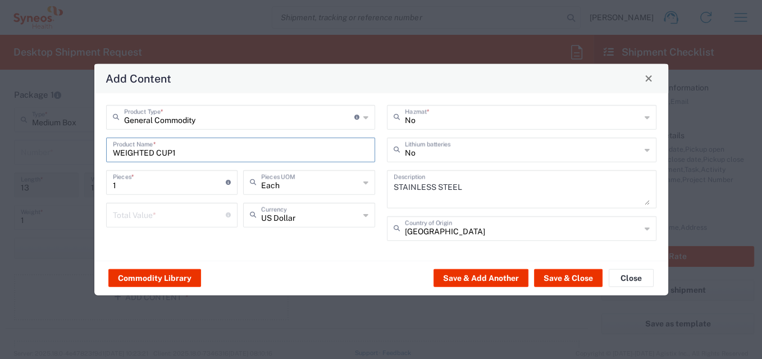
type input "WEIGHTED CUP1"
click at [144, 215] on input "number" at bounding box center [169, 214] width 113 height 20
type input "12.00"
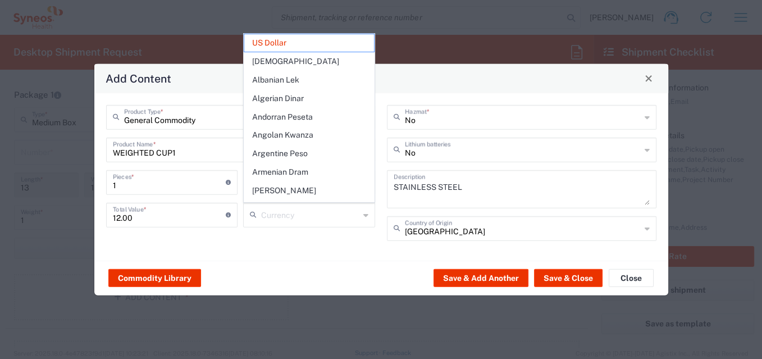
click at [284, 248] on div "General Commodity Product Type * Document: Paper document generated internally …" at bounding box center [241, 177] width 282 height 144
type input "US Dollar"
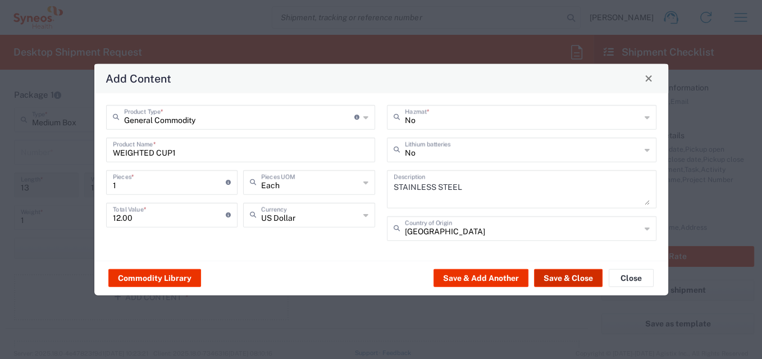
click at [556, 276] on button "Save & Close" at bounding box center [568, 278] width 69 height 18
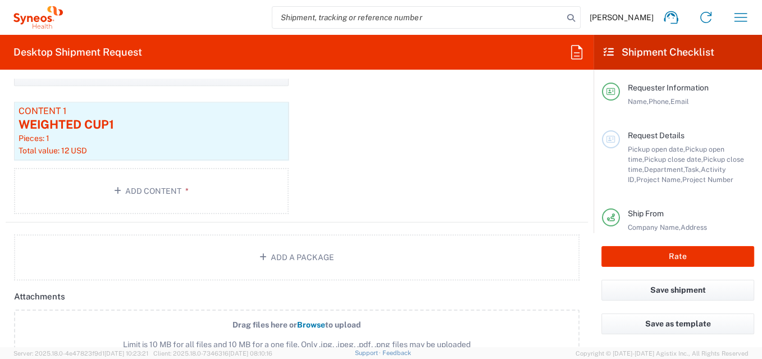
scroll to position [1186, 0]
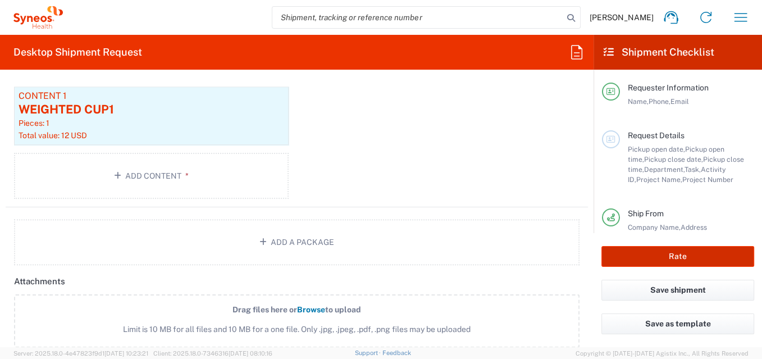
click at [634, 259] on button "Rate" at bounding box center [678, 256] width 153 height 21
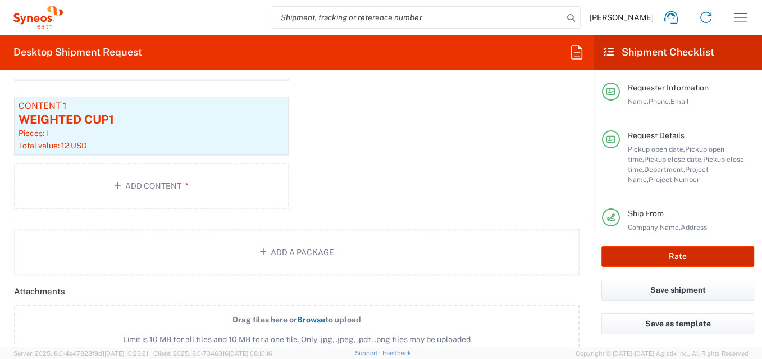
scroll to position [1196, 0]
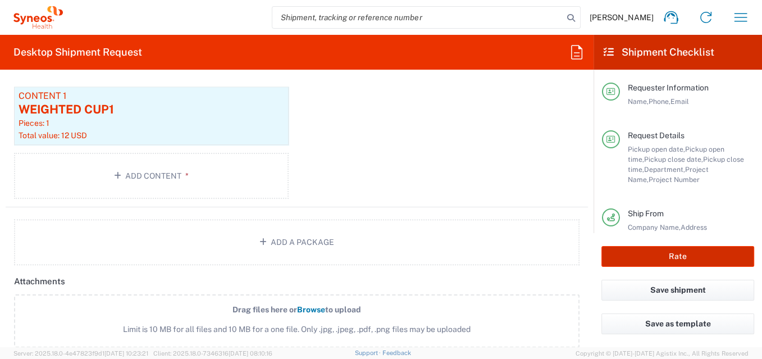
type input "8725 DEPARTMENTAL EXPENSE"
click at [634, 257] on button "Rate" at bounding box center [678, 256] width 153 height 21
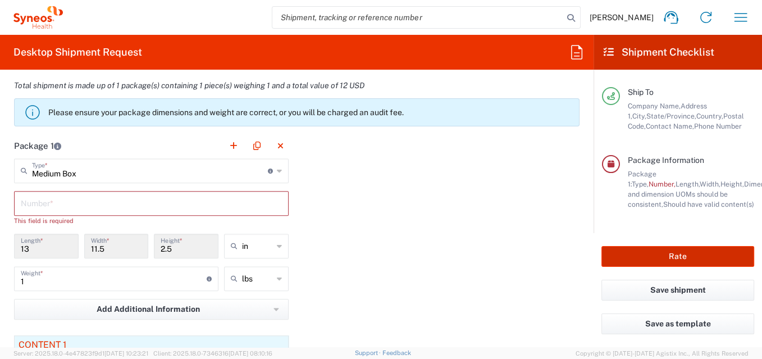
scroll to position [947, 0]
click at [87, 197] on input "text" at bounding box center [151, 203] width 261 height 20
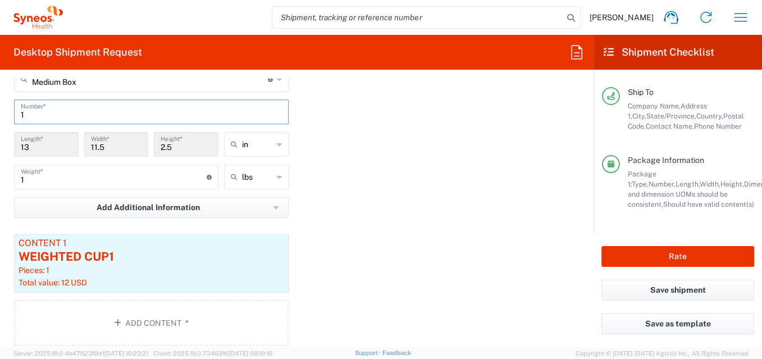
scroll to position [1072, 0]
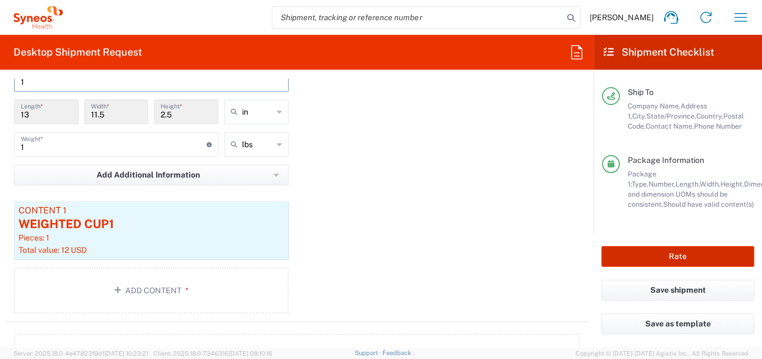
type input "1"
click at [634, 255] on button "Rate" at bounding box center [678, 256] width 153 height 21
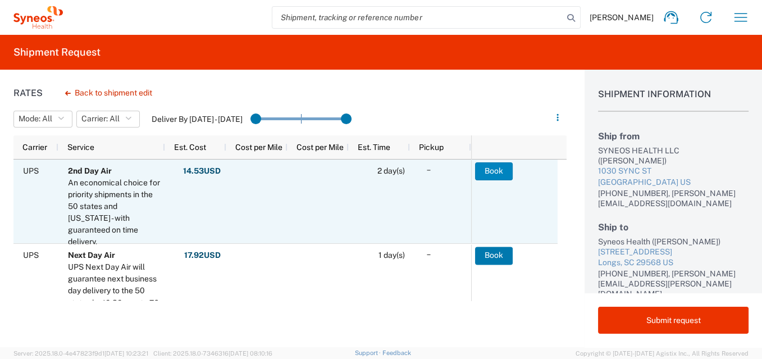
click at [502, 170] on button "Book" at bounding box center [494, 171] width 38 height 18
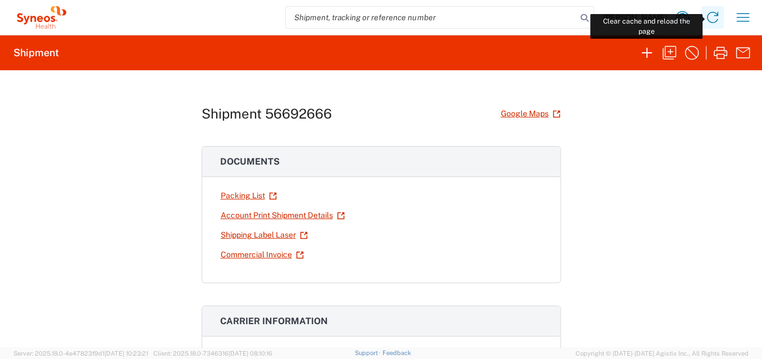
click at [634, 15] on icon at bounding box center [713, 17] width 18 height 18
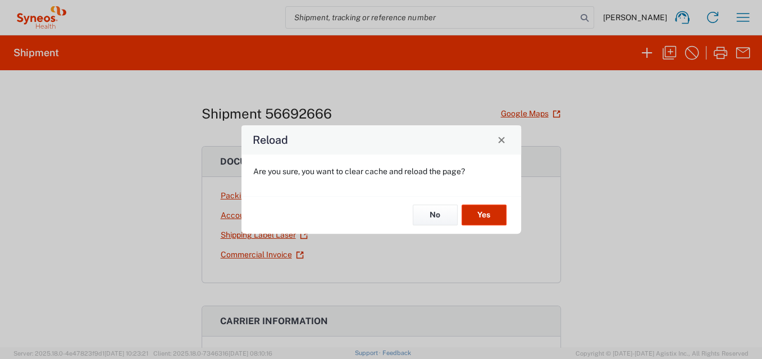
click at [482, 212] on button "Yes" at bounding box center [484, 215] width 45 height 21
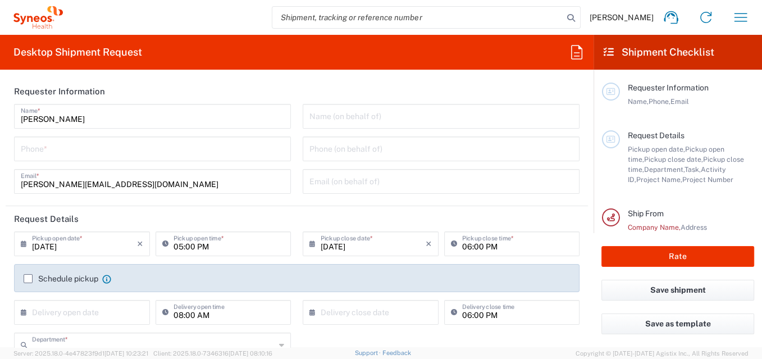
type input "8725"
type input "North Carolina"
type input "United States"
click at [52, 151] on input "tel" at bounding box center [153, 148] width 264 height 20
type input "Syneos Health, LLC-[GEOGRAPHIC_DATA] [GEOGRAPHIC_DATA] [GEOGRAPHIC_DATA]"
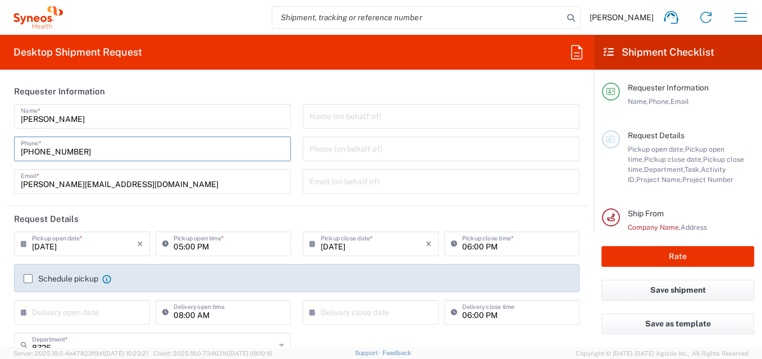
scroll to position [62, 0]
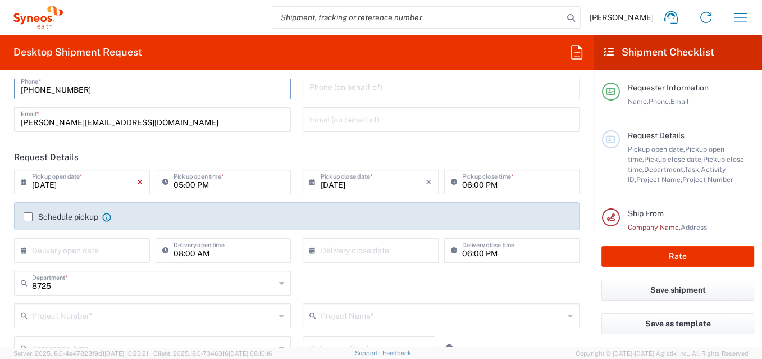
type input "[PHONE_NUMBER]"
click at [137, 181] on icon "×" at bounding box center [140, 182] width 6 height 18
click at [21, 181] on icon at bounding box center [26, 182] width 11 height 18
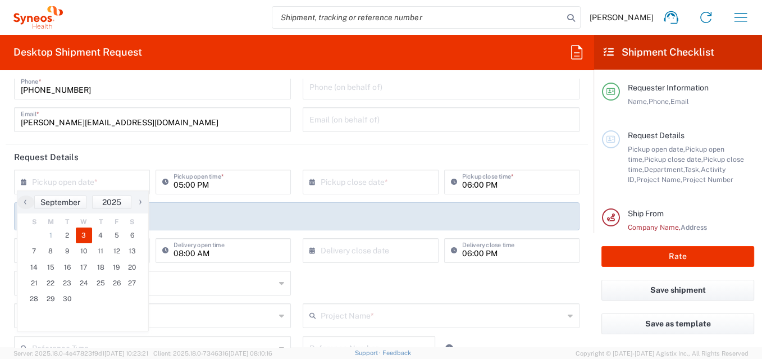
click at [83, 237] on span "3" at bounding box center [84, 236] width 17 height 16
type input "[DATE]"
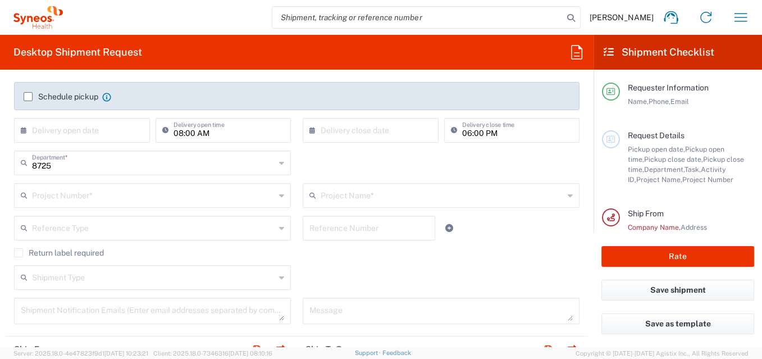
scroll to position [187, 0]
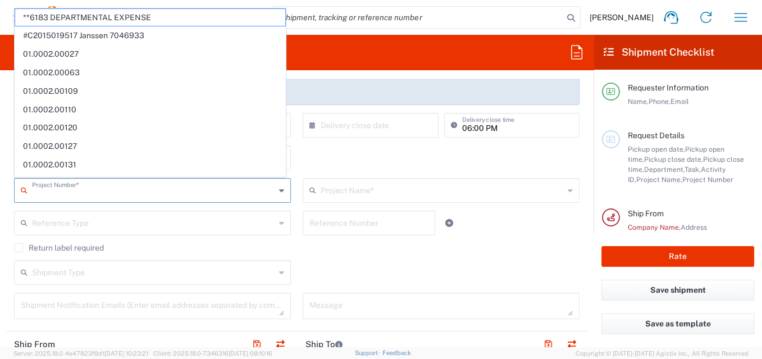
click at [79, 189] on input "text" at bounding box center [153, 190] width 243 height 20
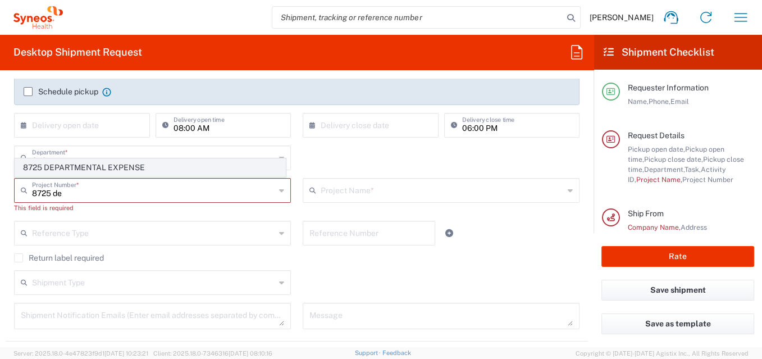
click at [96, 169] on span "8725 DEPARTMENTAL EXPENSE" at bounding box center [150, 167] width 270 height 17
type input "8725 DEPARTMENTAL EXPENSE"
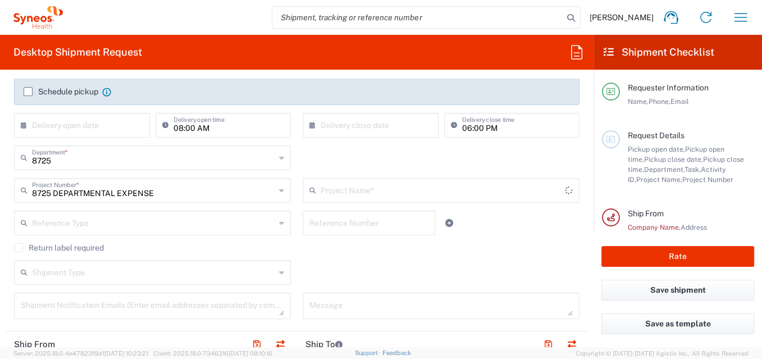
type input "8725 DEPARTMENTAL EXPENSE"
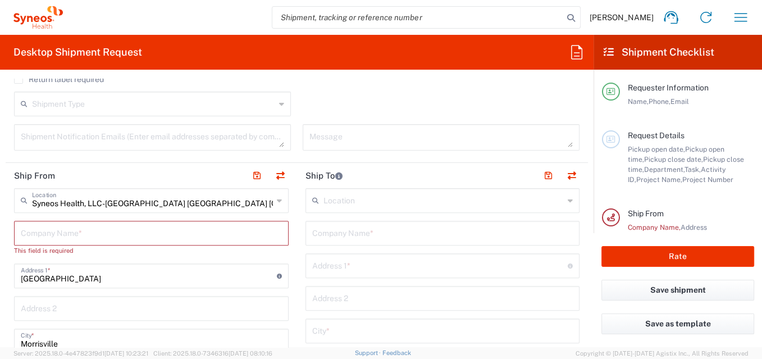
scroll to position [375, 0]
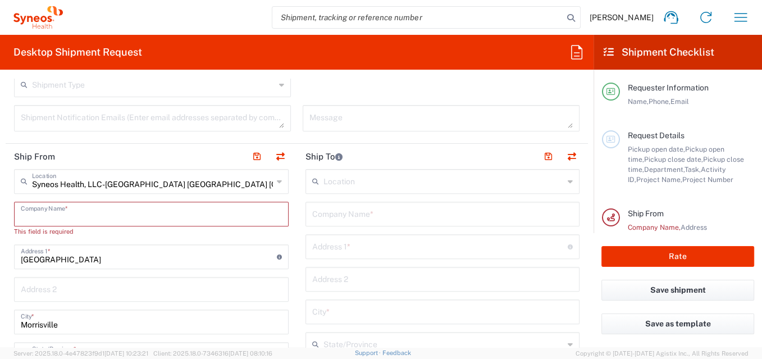
click at [101, 216] on input "text" at bounding box center [151, 213] width 261 height 20
click at [277, 180] on icon at bounding box center [279, 181] width 5 height 18
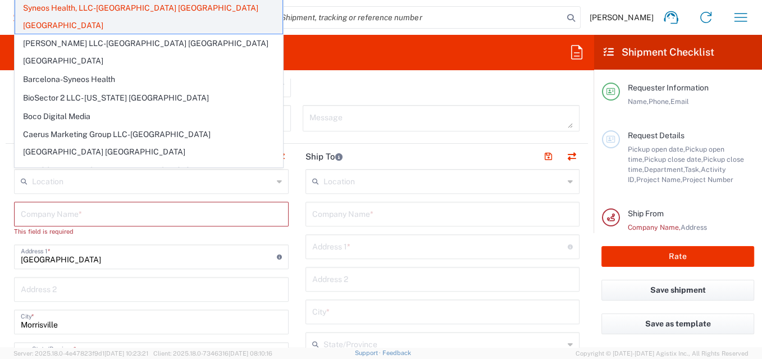
click at [158, 8] on span "Syneos Health, LLC-[GEOGRAPHIC_DATA] [GEOGRAPHIC_DATA] [GEOGRAPHIC_DATA]" at bounding box center [148, 16] width 267 height 35
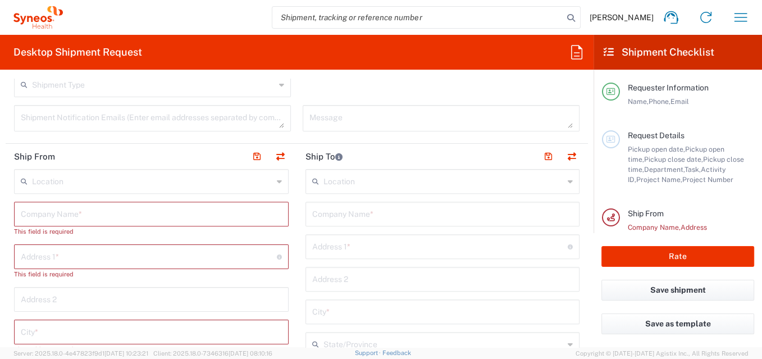
click at [277, 180] on icon at bounding box center [279, 181] width 5 height 18
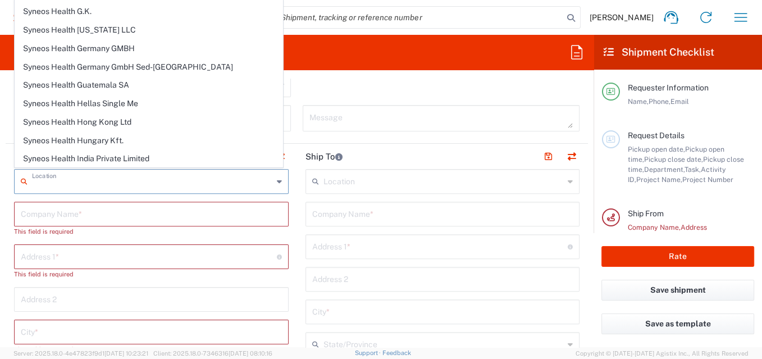
scroll to position [1529, 0]
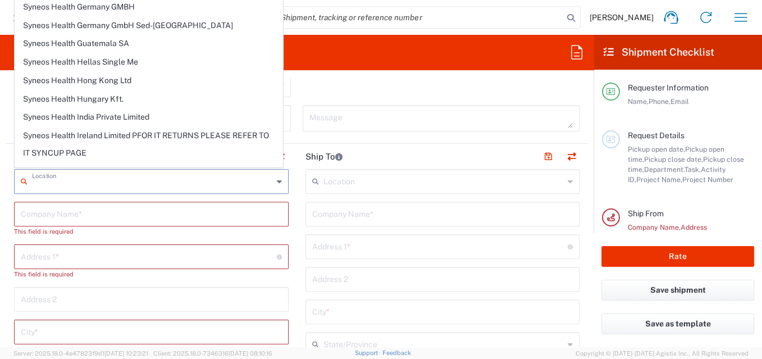
click at [160, 347] on span "SYNEOS HEALTH LLC [GEOGRAPHIC_DATA] [GEOGRAPHIC_DATA]" at bounding box center [148, 355] width 267 height 17
type input "SYNEOS HEALTH LLC [GEOGRAPHIC_DATA] [GEOGRAPHIC_DATA]"
type input "SYNEOS HEALTH LLC"
type input "1030 SYNC ST"
type input "Morrisville"
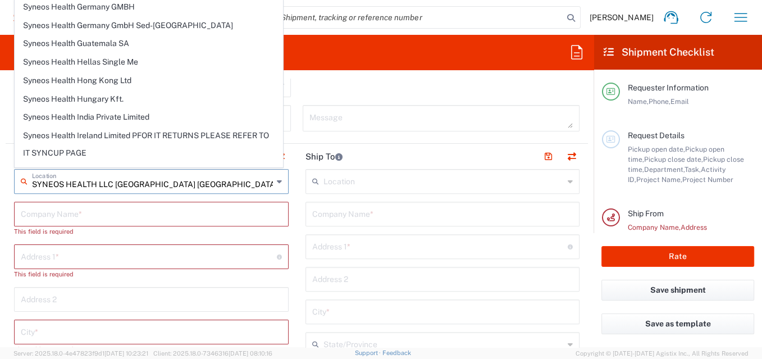
type input "[GEOGRAPHIC_DATA]"
type input "27560"
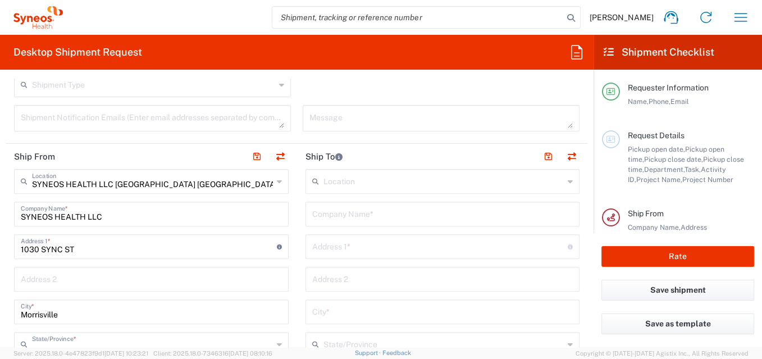
type input "[US_STATE]"
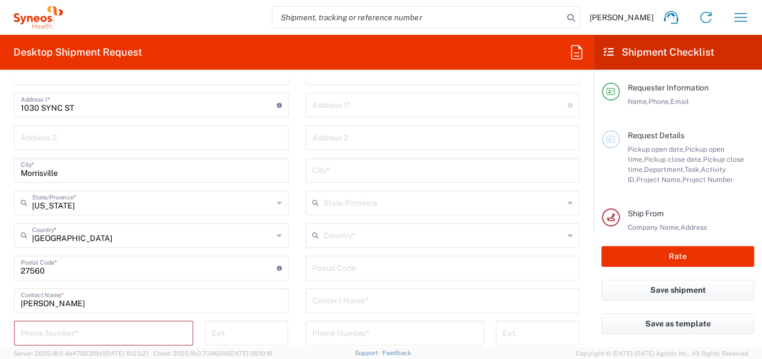
scroll to position [561, 0]
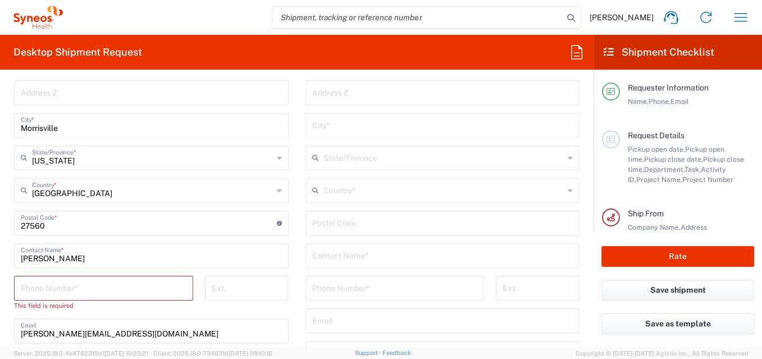
click at [77, 289] on input "tel" at bounding box center [104, 288] width 166 height 20
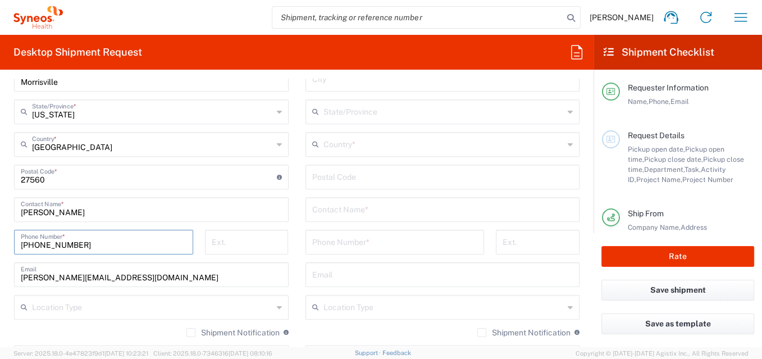
scroll to position [624, 0]
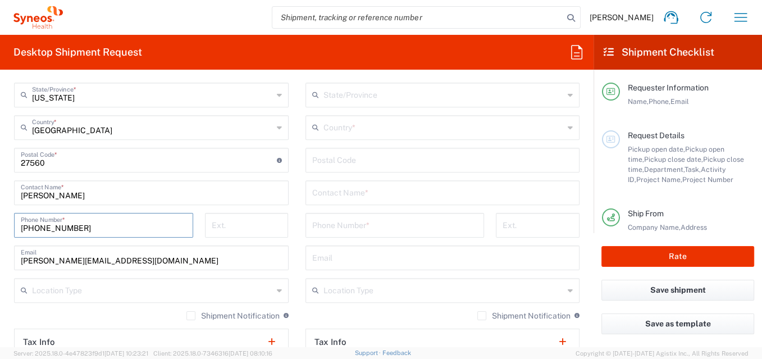
type input "[PHONE_NUMBER]"
click at [79, 293] on input "text" at bounding box center [152, 290] width 241 height 20
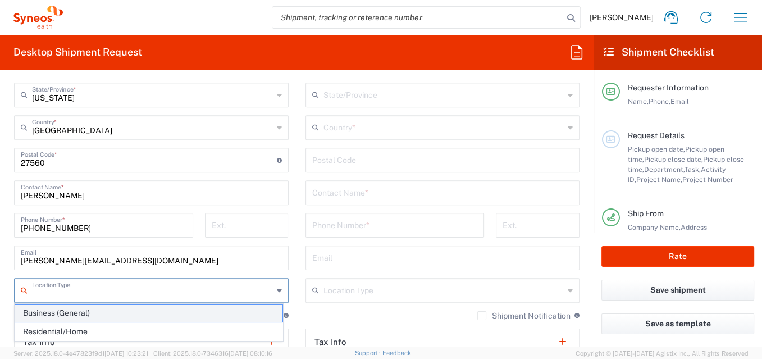
click at [79, 316] on span "Business (General)" at bounding box center [148, 313] width 267 height 17
type input "Business (General)"
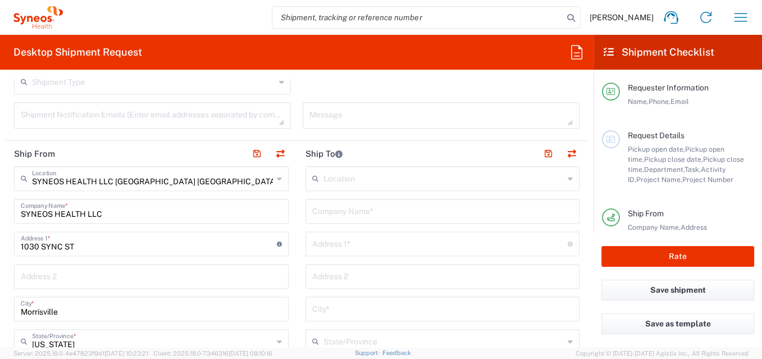
scroll to position [375, 0]
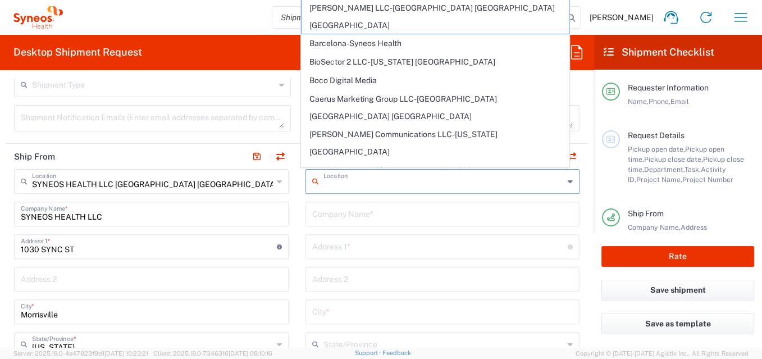
click at [348, 185] on input "text" at bounding box center [444, 181] width 241 height 20
click at [344, 213] on input "text" at bounding box center [442, 213] width 261 height 20
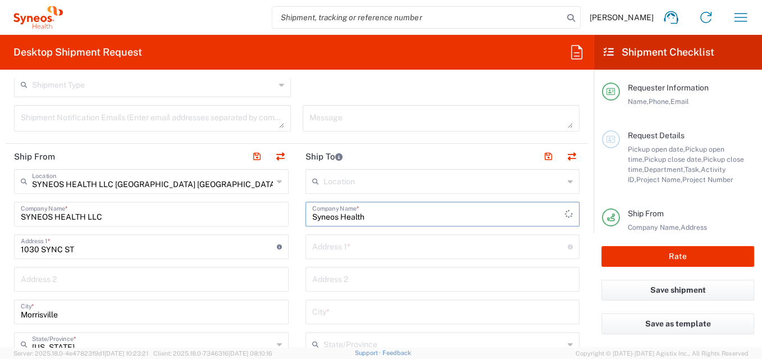
type input "Syneos Health"
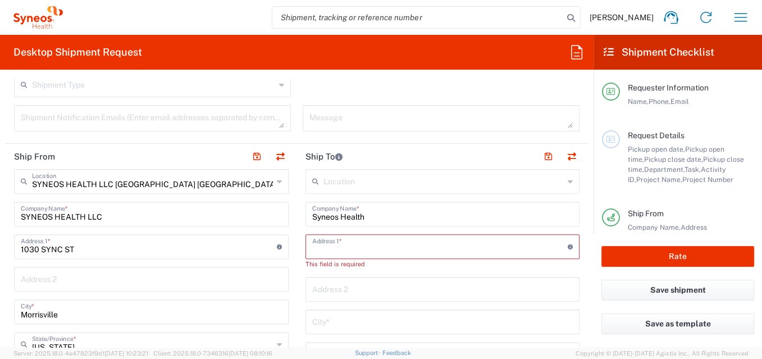
click at [315, 244] on input "text" at bounding box center [440, 246] width 256 height 20
paste input "12729 Manor Rd"
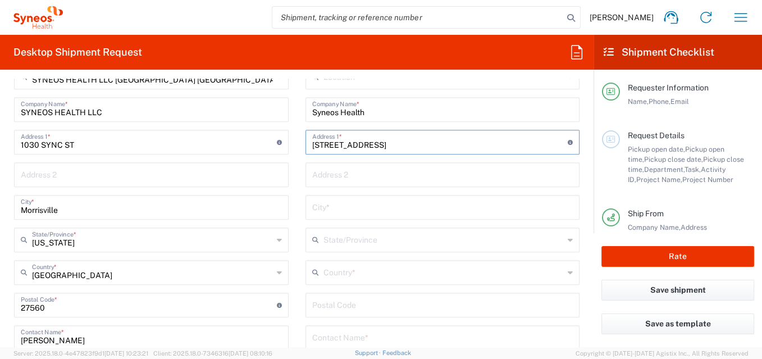
scroll to position [499, 0]
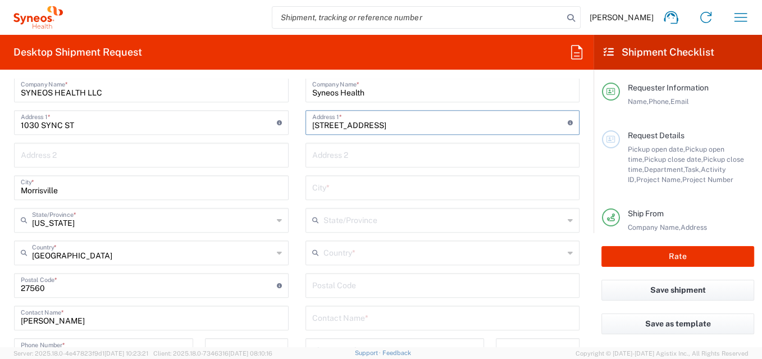
type input "12729 Manor Rd"
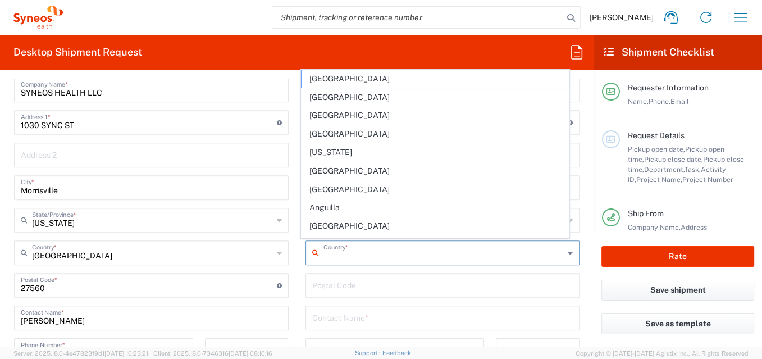
click at [359, 256] on input "text" at bounding box center [444, 252] width 241 height 20
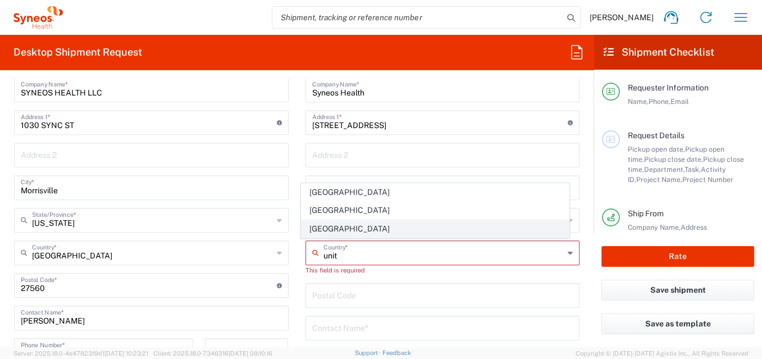
click at [329, 228] on span "[GEOGRAPHIC_DATA]" at bounding box center [435, 228] width 267 height 17
type input "[GEOGRAPHIC_DATA]"
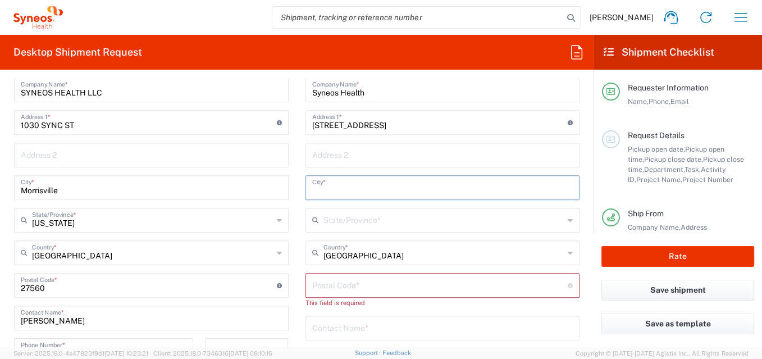
click at [328, 190] on input "text" at bounding box center [442, 187] width 261 height 20
type input "Glen Arm"
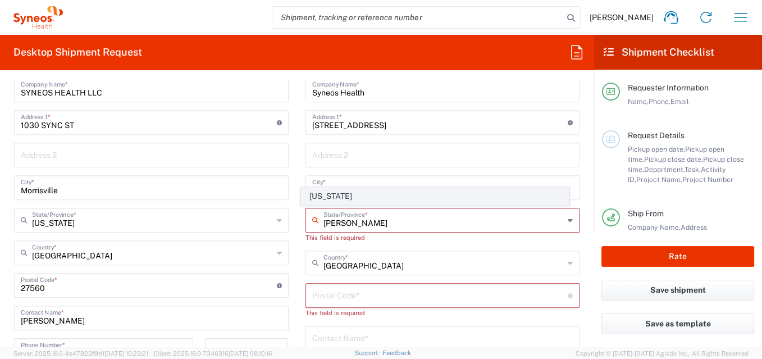
click at [340, 198] on span "[US_STATE]" at bounding box center [435, 196] width 267 height 17
type input "[US_STATE]"
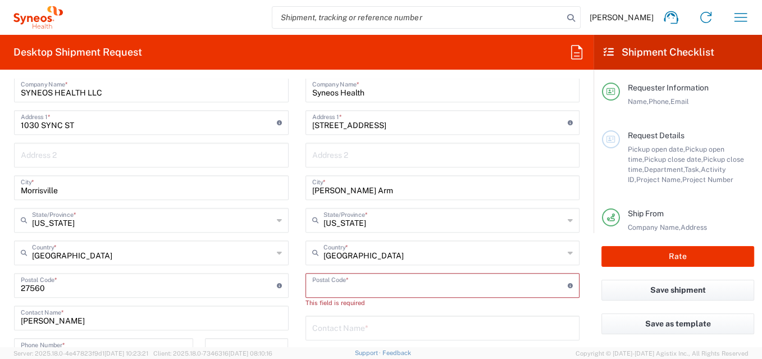
click at [332, 287] on input "undefined" at bounding box center [440, 285] width 256 height 20
paste input "21057"
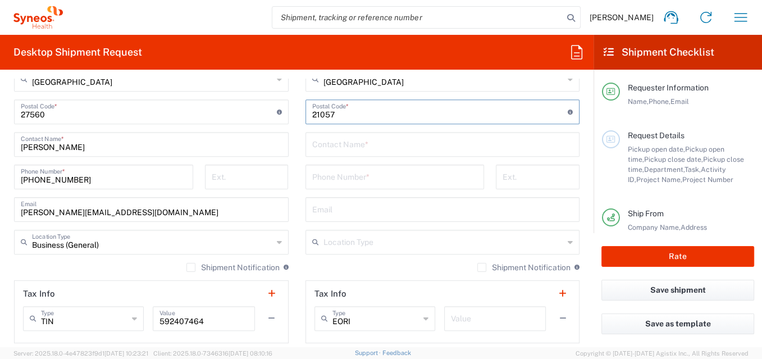
scroll to position [687, 0]
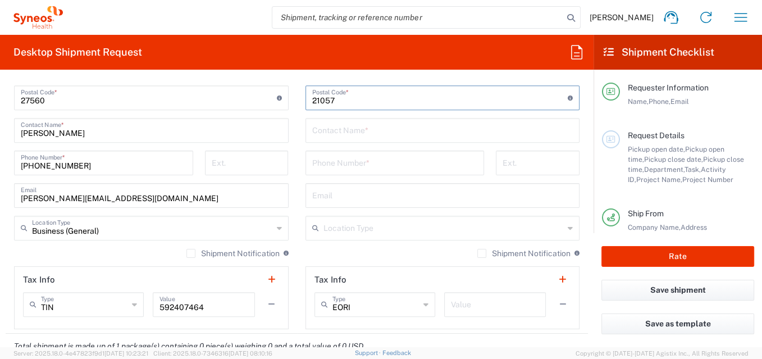
type input "21057"
click at [366, 131] on input "text" at bounding box center [442, 130] width 261 height 20
type input "Pratish Menon"
click at [338, 164] on input "tel" at bounding box center [395, 162] width 166 height 20
paste input "732.895.8485"
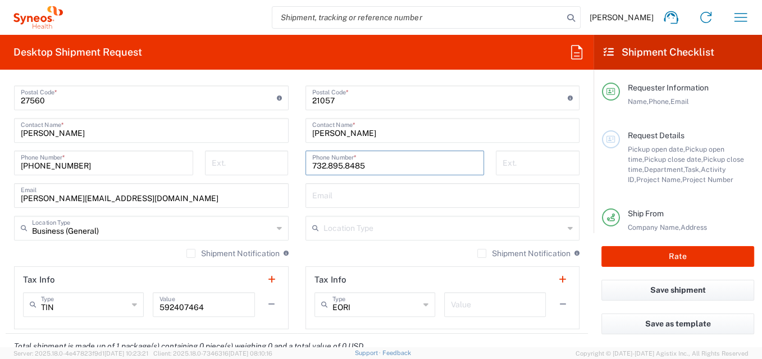
type input "732.895.8485"
click at [332, 197] on input "text" at bounding box center [442, 195] width 261 height 20
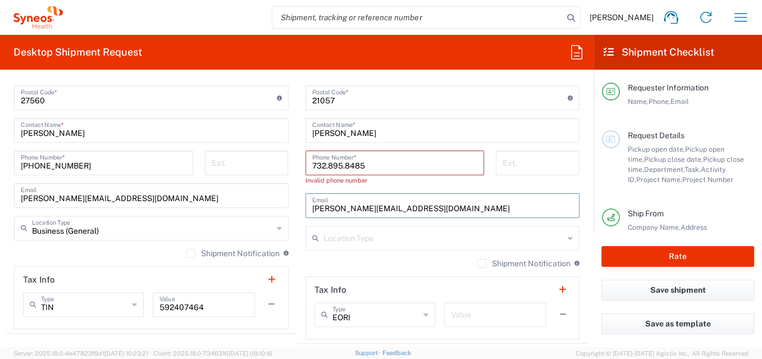
type input "pratish.menon@syneoshealth.com"
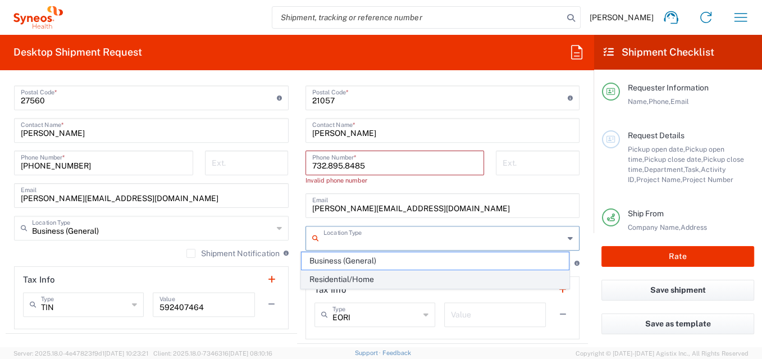
click at [366, 282] on span "Residential/Home" at bounding box center [435, 279] width 267 height 17
type input "Residential/Home"
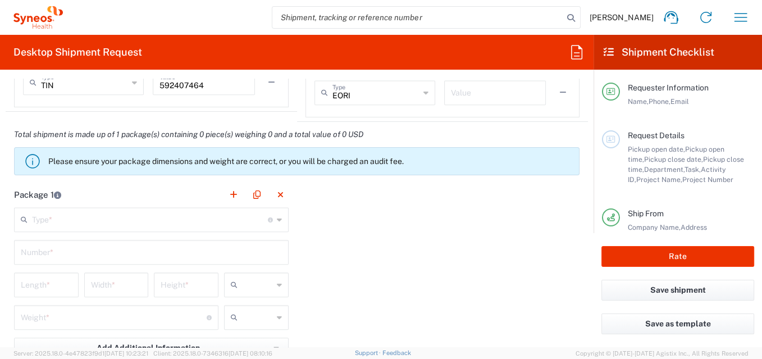
scroll to position [936, 0]
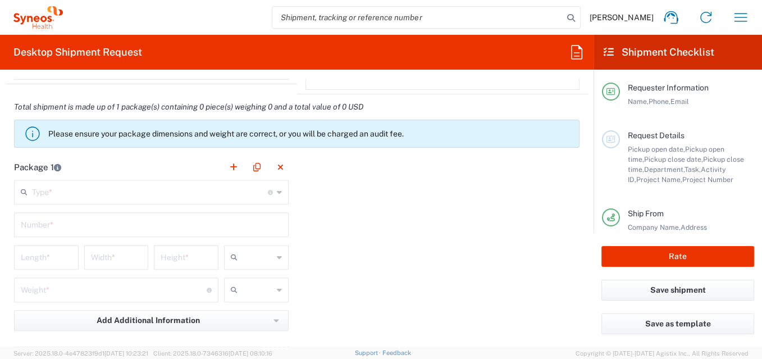
click at [114, 192] on input "text" at bounding box center [150, 191] width 236 height 20
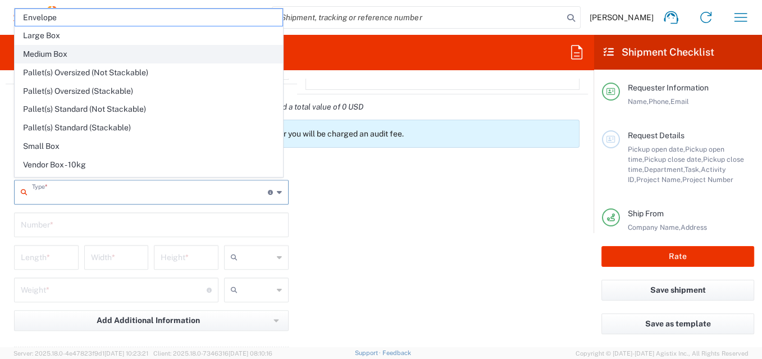
click at [99, 54] on span "Medium Box" at bounding box center [148, 54] width 267 height 17
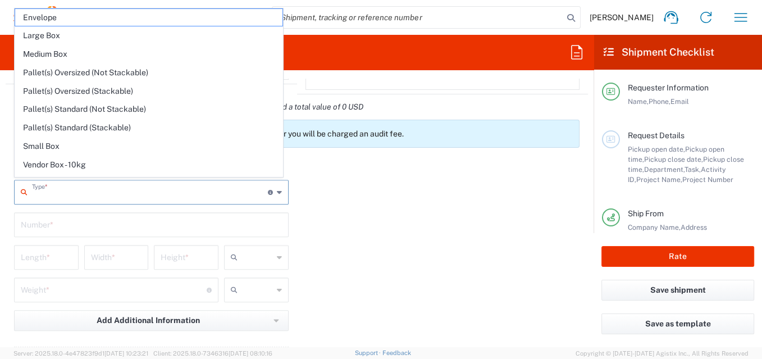
type input "Medium Box"
type input "13"
type input "11.5"
type input "2.5"
type input "in"
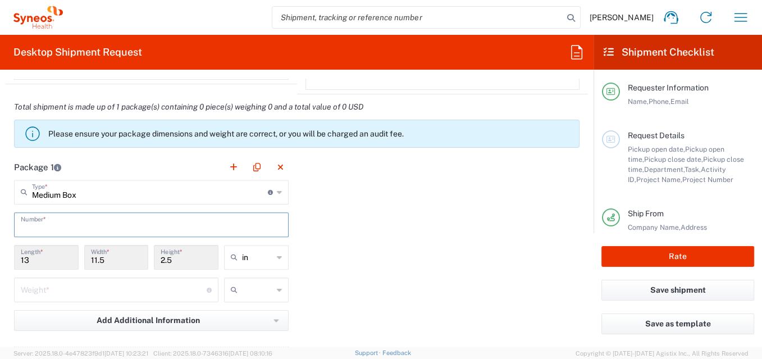
click at [72, 224] on input "text" at bounding box center [151, 224] width 261 height 20
type input "1"
click at [107, 291] on input "number" at bounding box center [114, 289] width 186 height 20
type input "1"
click at [252, 288] on input "text" at bounding box center [257, 290] width 31 height 18
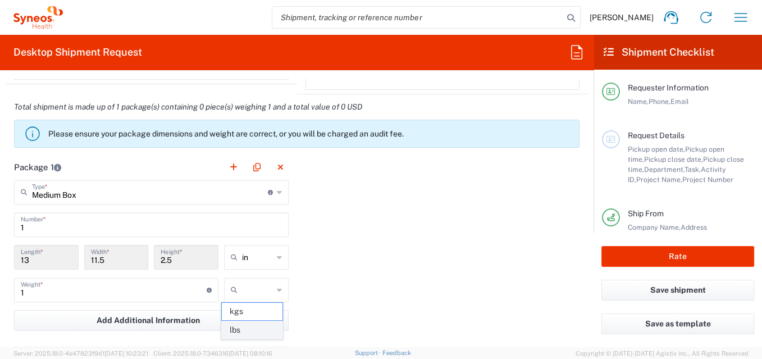
click at [254, 326] on span "lbs" at bounding box center [252, 329] width 61 height 17
type input "lbs"
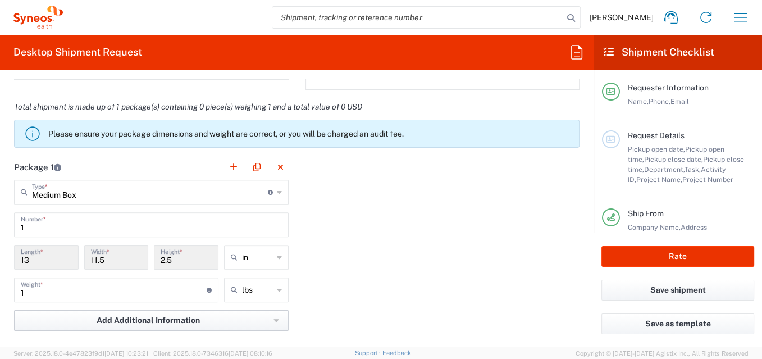
click at [171, 325] on button "Add Additional Information" at bounding box center [151, 320] width 275 height 21
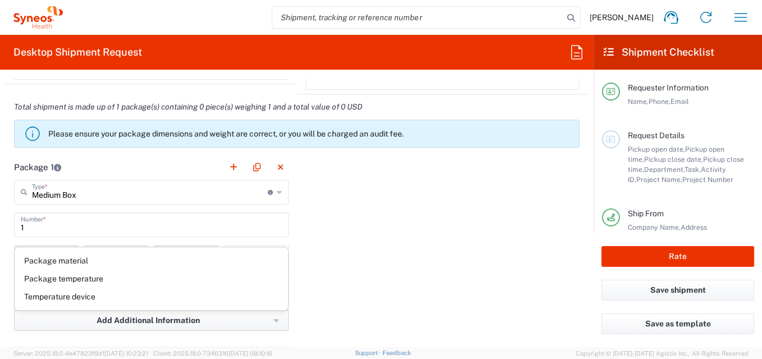
click at [161, 315] on span "Add Additional Information" at bounding box center [148, 320] width 103 height 11
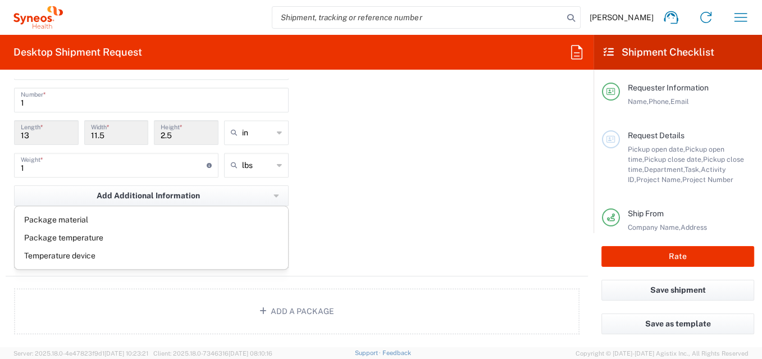
click at [387, 209] on div "Package 1 Medium Box Type * Material used to package goods Envelope Large Box M…" at bounding box center [297, 153] width 583 height 247
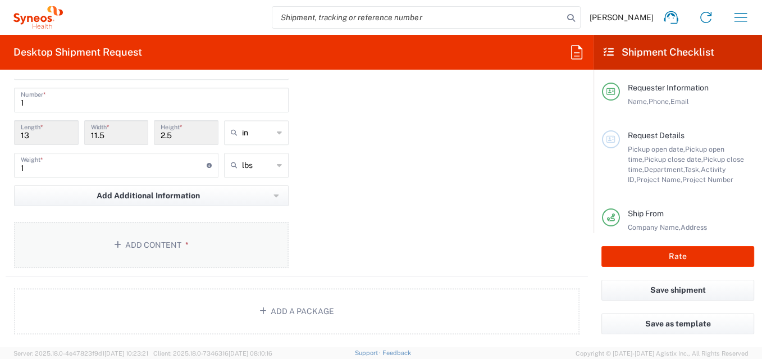
click at [134, 252] on button "Add Content *" at bounding box center [151, 245] width 275 height 46
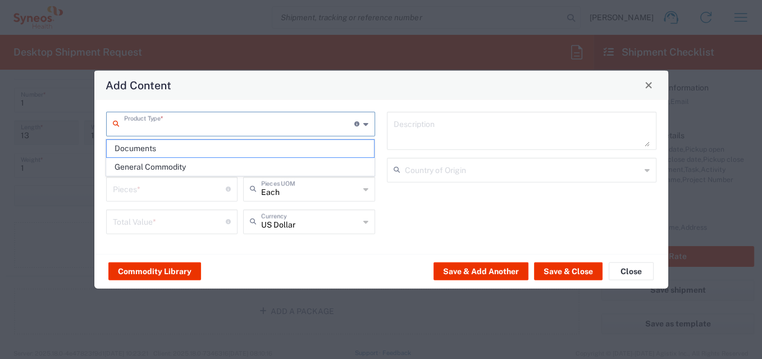
click at [189, 126] on input "text" at bounding box center [239, 123] width 231 height 20
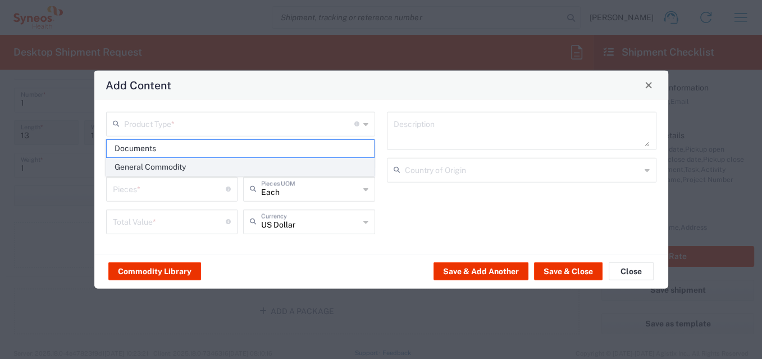
click at [176, 164] on span "General Commodity" at bounding box center [240, 166] width 267 height 17
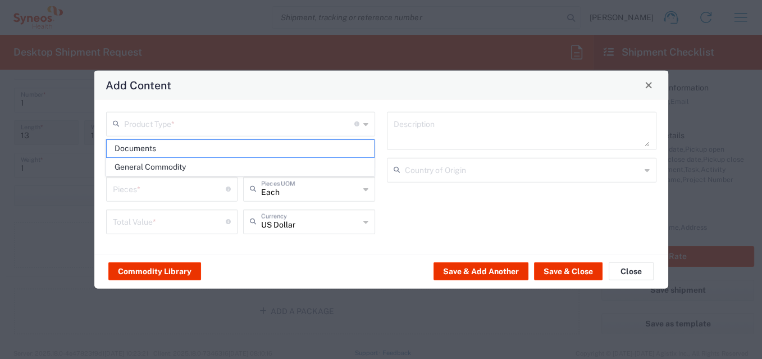
type input "General Commodity"
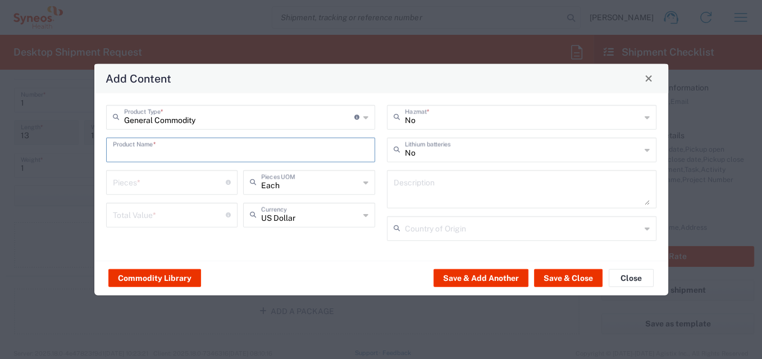
click at [176, 152] on input "text" at bounding box center [241, 149] width 256 height 20
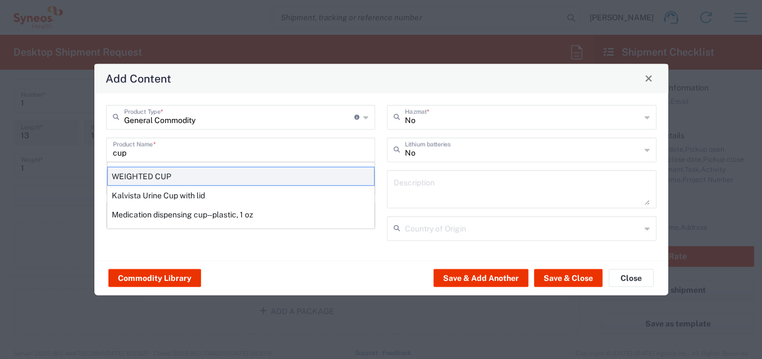
click at [168, 175] on div "WEIGHTED CUP" at bounding box center [240, 175] width 267 height 19
type input "WEIGHTED CUP"
type input "1"
type textarea "STAINLESS STEEL"
type input "[GEOGRAPHIC_DATA]"
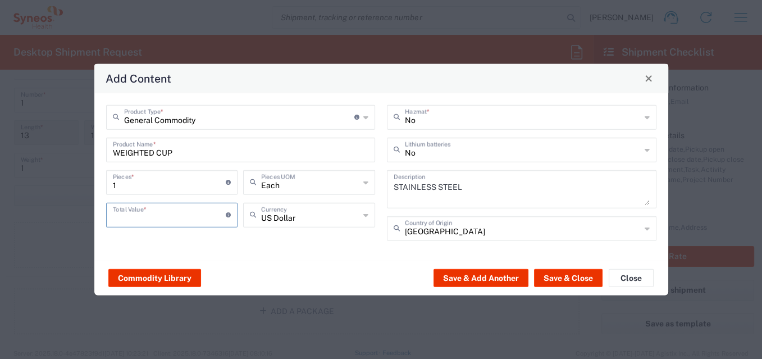
click at [165, 216] on input "number" at bounding box center [169, 214] width 113 height 20
type input "12.00"
click at [578, 275] on button "Save & Close" at bounding box center [568, 278] width 69 height 18
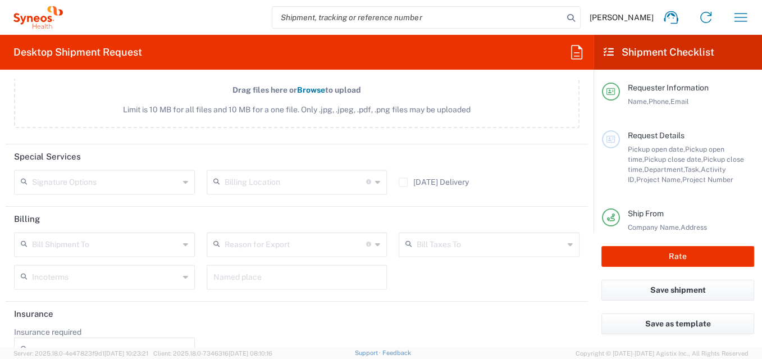
scroll to position [1436, 0]
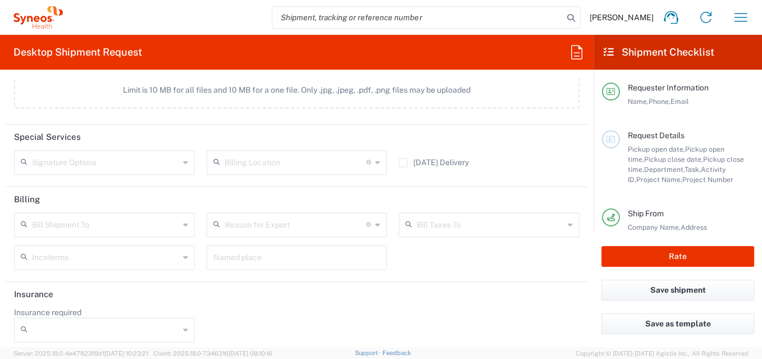
click at [178, 221] on div "Bill Shipment To" at bounding box center [104, 224] width 181 height 25
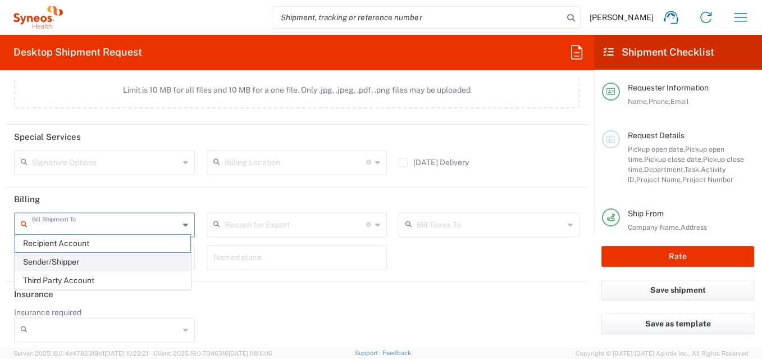
click at [126, 260] on span "Sender/Shipper" at bounding box center [102, 261] width 175 height 17
type input "Sender/Shipper"
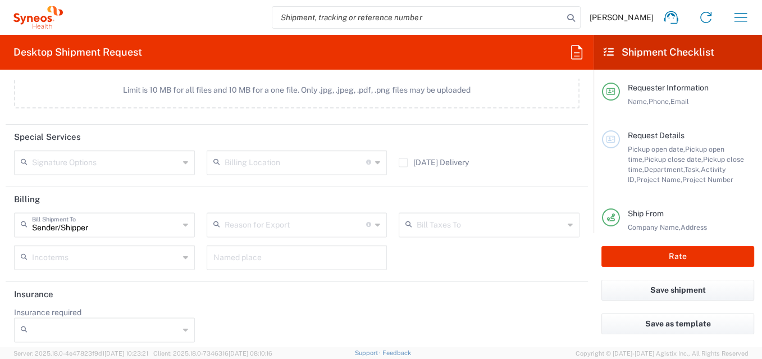
click at [279, 216] on input "text" at bounding box center [296, 224] width 142 height 20
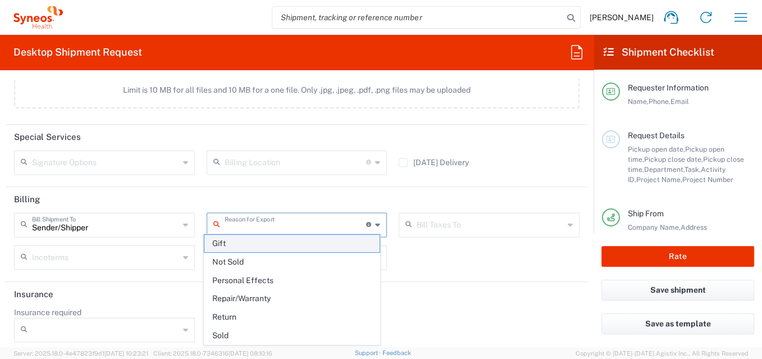
click at [262, 247] on span "Gift" at bounding box center [292, 243] width 175 height 17
type input "Gift"
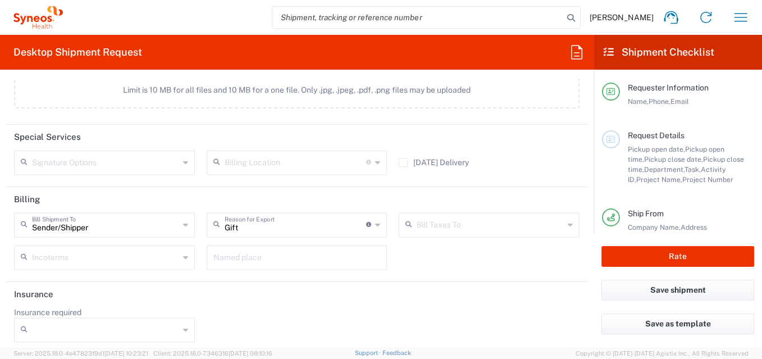
click at [446, 219] on input "text" at bounding box center [490, 224] width 147 height 20
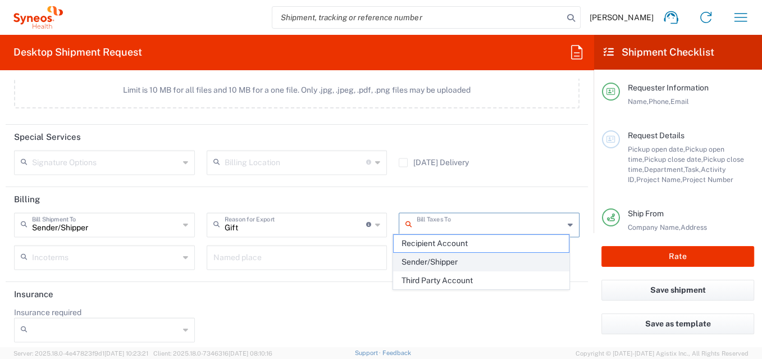
click at [445, 257] on span "Sender/Shipper" at bounding box center [481, 261] width 175 height 17
type input "Sender/Shipper"
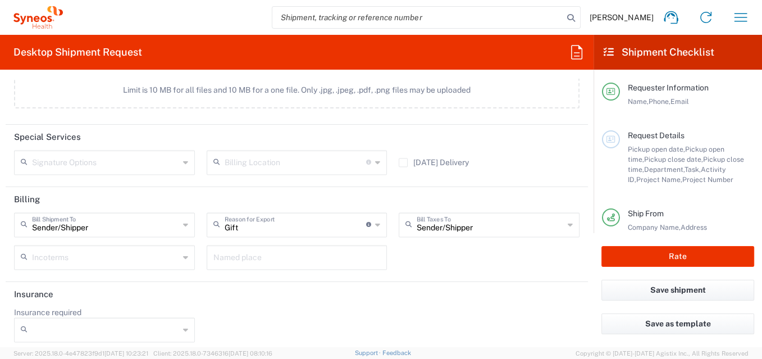
scroll to position [1437, 0]
click at [184, 320] on icon at bounding box center [185, 329] width 5 height 18
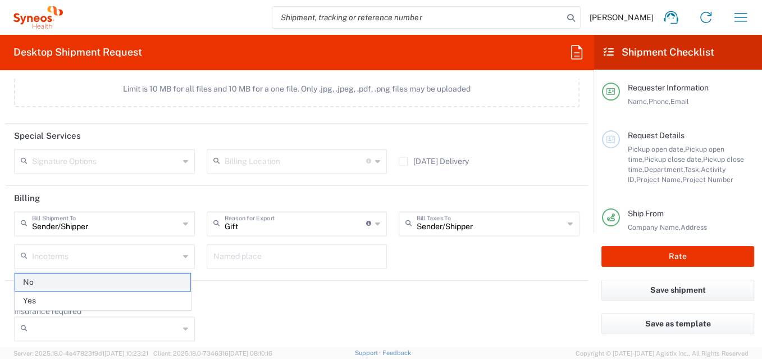
click at [156, 284] on span "No" at bounding box center [102, 282] width 175 height 17
type input "No"
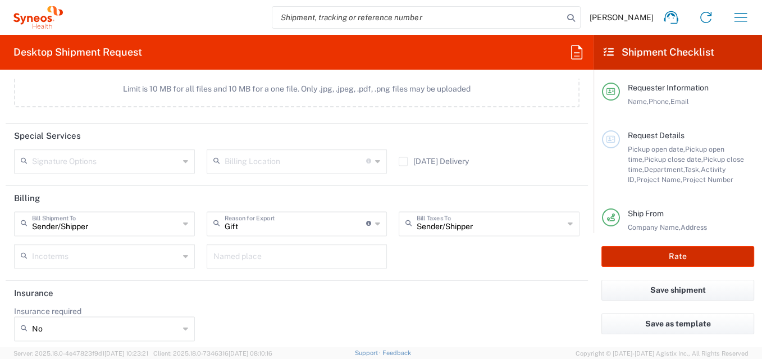
click at [687, 258] on button "Rate" at bounding box center [678, 256] width 153 height 21
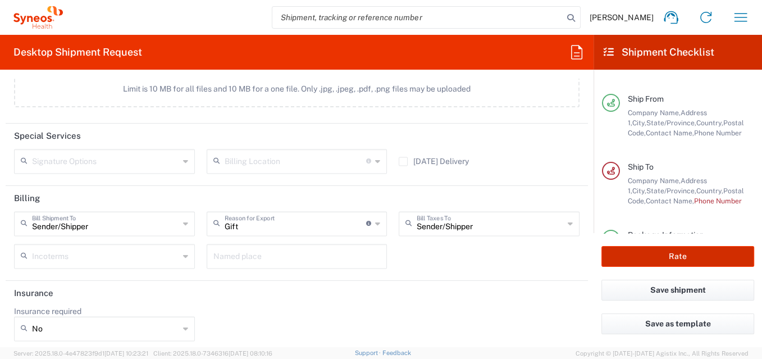
scroll to position [146, 0]
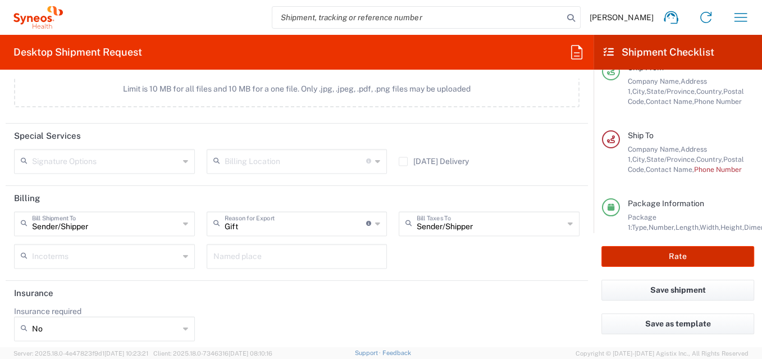
type input "8725 DEPARTMENTAL EXPENSE"
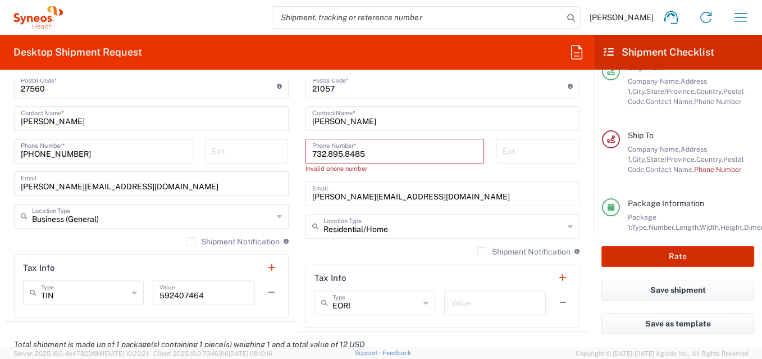
scroll to position [688, 0]
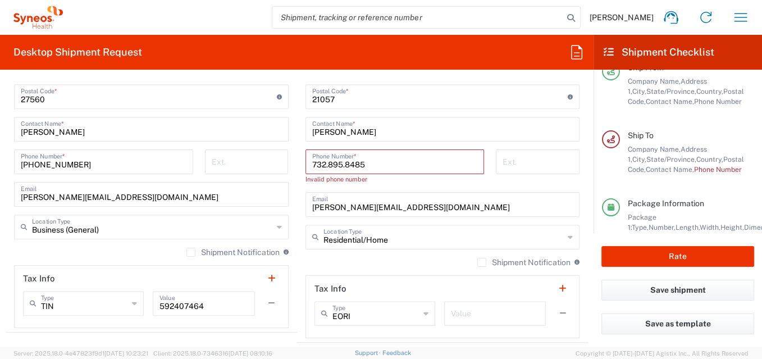
click at [321, 160] on input "732.895.8485" at bounding box center [395, 161] width 166 height 20
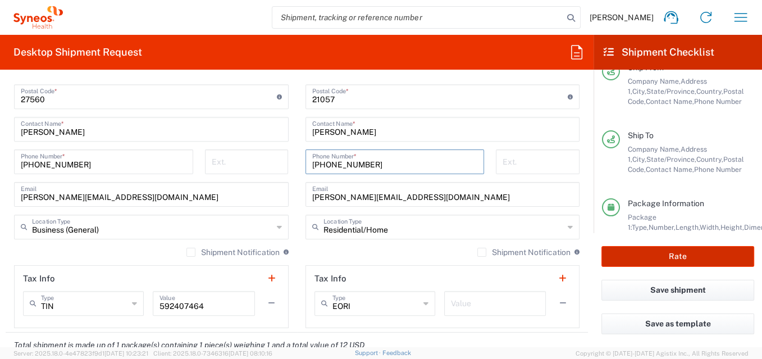
type input "732 895 8485"
click at [683, 253] on button "Rate" at bounding box center [678, 256] width 153 height 21
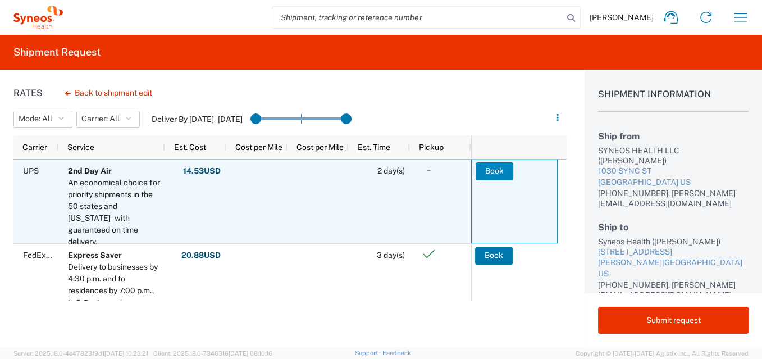
click at [487, 167] on button "Book" at bounding box center [495, 171] width 38 height 18
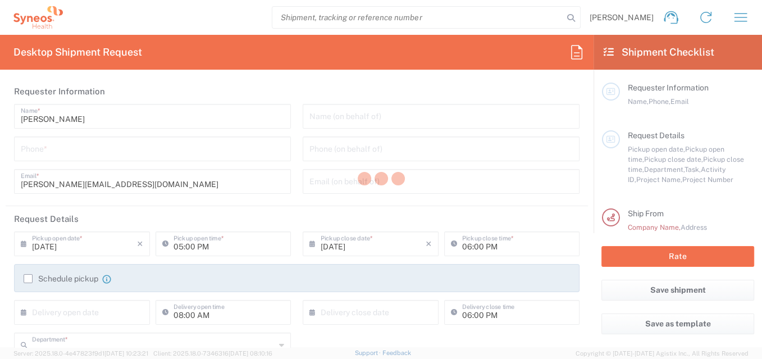
type input "8725"
type input "[US_STATE]"
type input "[GEOGRAPHIC_DATA]"
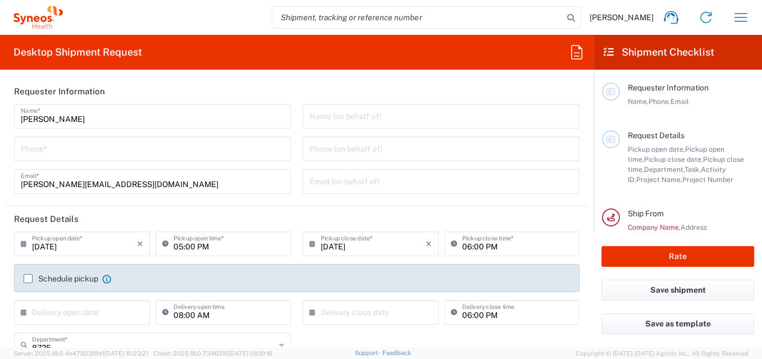
type input "Syneos Health, LLC-[GEOGRAPHIC_DATA] [GEOGRAPHIC_DATA] [GEOGRAPHIC_DATA]"
click at [83, 154] on input "tel" at bounding box center [153, 148] width 264 height 20
type input "[PHONE_NUMBER]"
click at [139, 245] on icon "×" at bounding box center [140, 244] width 6 height 18
click at [140, 246] on div "× Pickup open date *" at bounding box center [82, 243] width 136 height 25
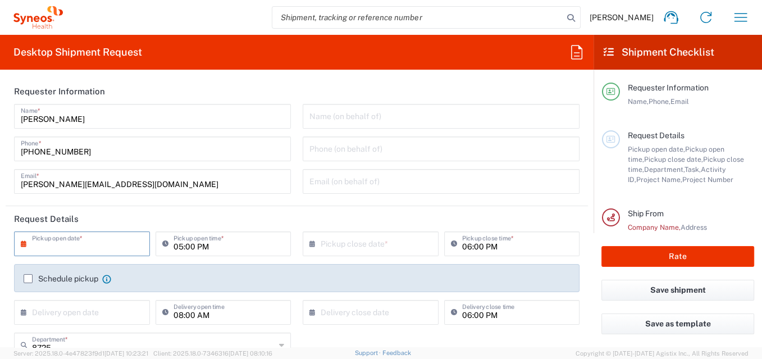
click at [34, 244] on input "text" at bounding box center [84, 243] width 105 height 20
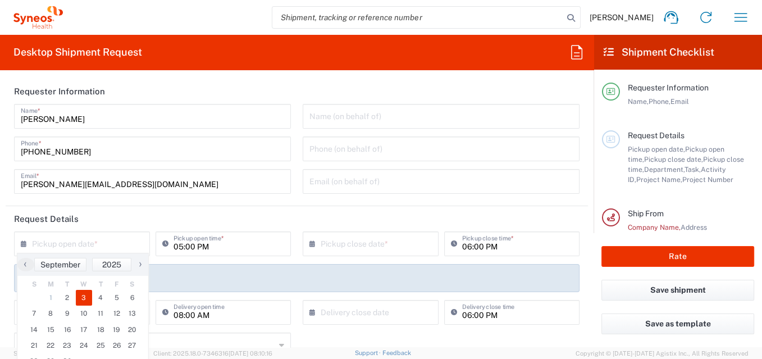
click at [84, 297] on span "3" at bounding box center [84, 298] width 17 height 16
type input "[DATE]"
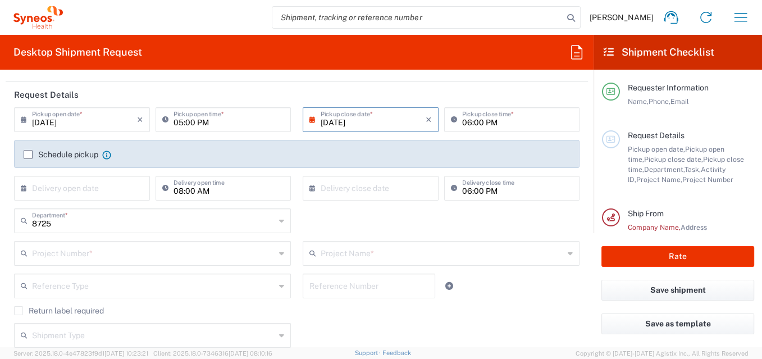
scroll to position [125, 0]
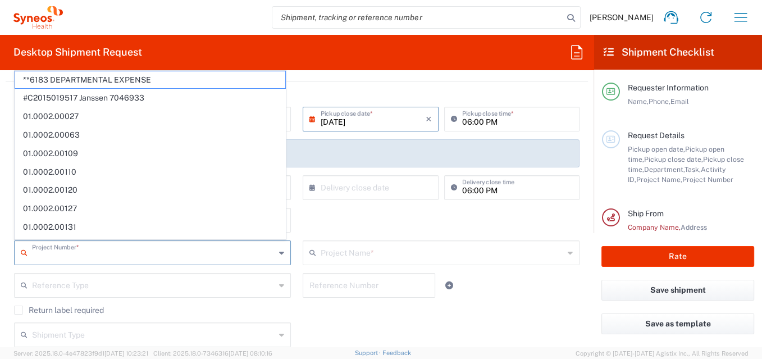
click at [62, 255] on input "text" at bounding box center [153, 252] width 243 height 20
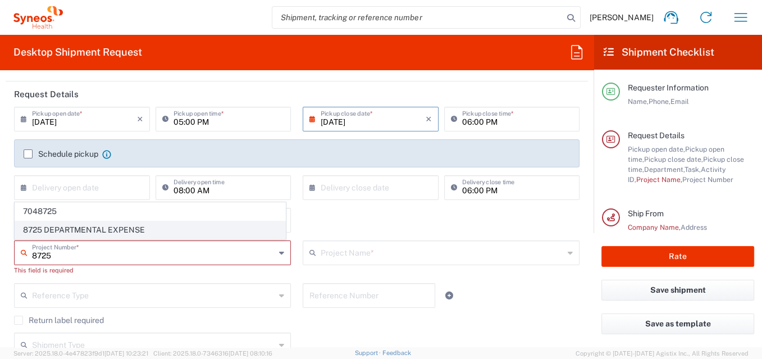
click at [89, 229] on span "8725 DEPARTMENTAL EXPENSE" at bounding box center [150, 229] width 270 height 17
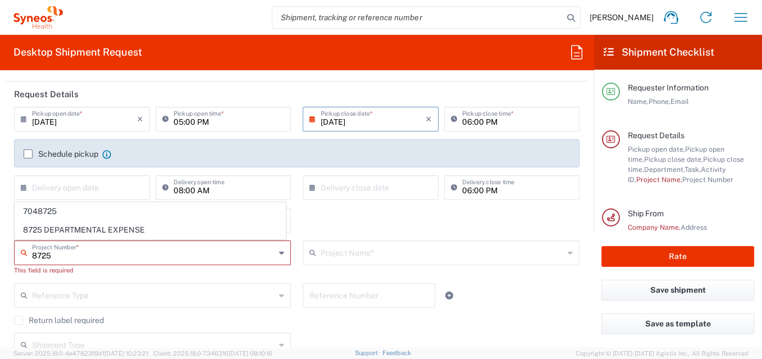
type input "8725 DEPARTMENTAL EXPENSE"
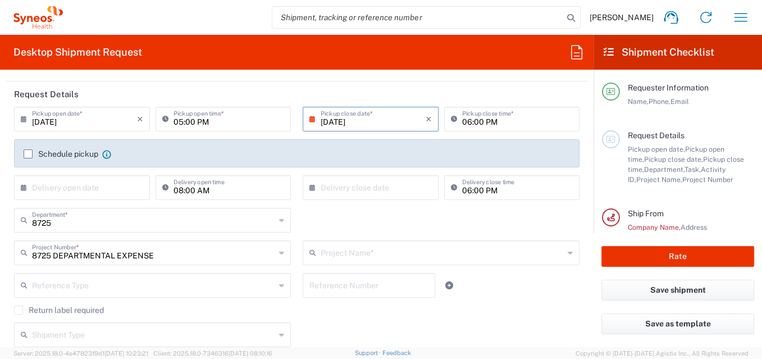
type input "8725 DEPARTMENTAL EXPENSE"
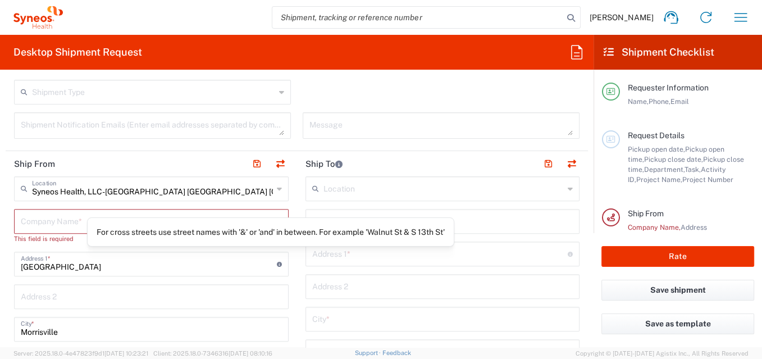
scroll to position [375, 0]
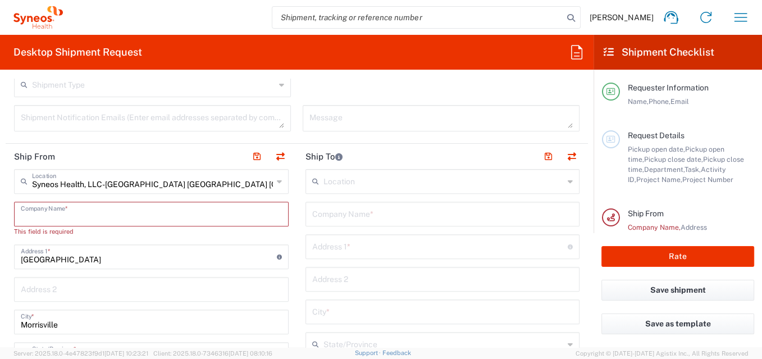
click at [60, 213] on input "text" at bounding box center [151, 213] width 261 height 20
click at [196, 177] on input "text" at bounding box center [152, 181] width 241 height 20
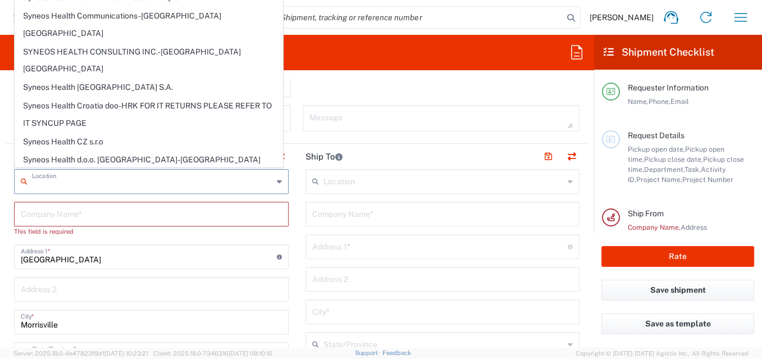
scroll to position [1563, 0]
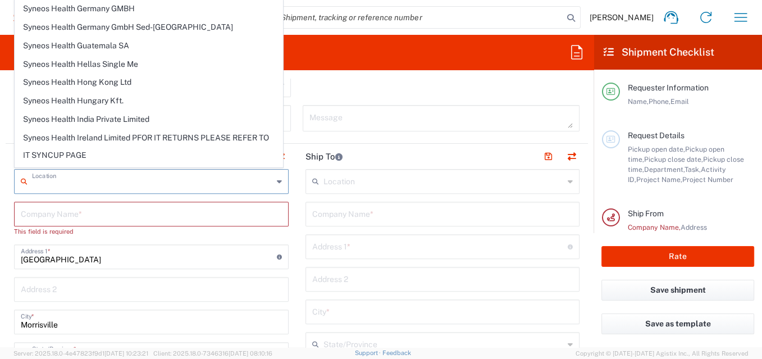
click at [149, 349] on span "SYNEOS HEALTH LLC [GEOGRAPHIC_DATA] [GEOGRAPHIC_DATA]" at bounding box center [148, 357] width 267 height 17
type input "SYNEOS HEALTH LLC [GEOGRAPHIC_DATA] [GEOGRAPHIC_DATA]"
type input "SYNEOS HEALTH LLC"
type input "1030 SYNC ST"
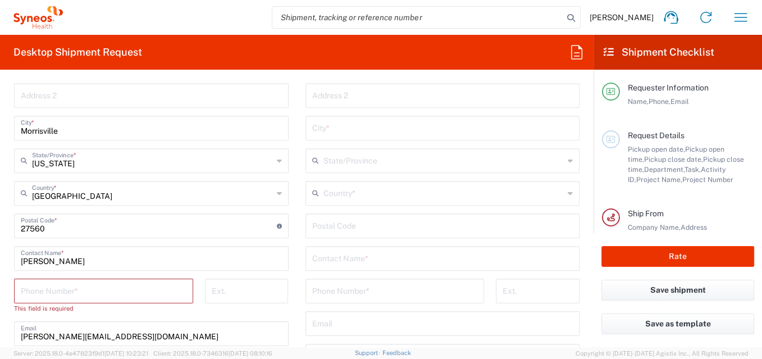
scroll to position [624, 0]
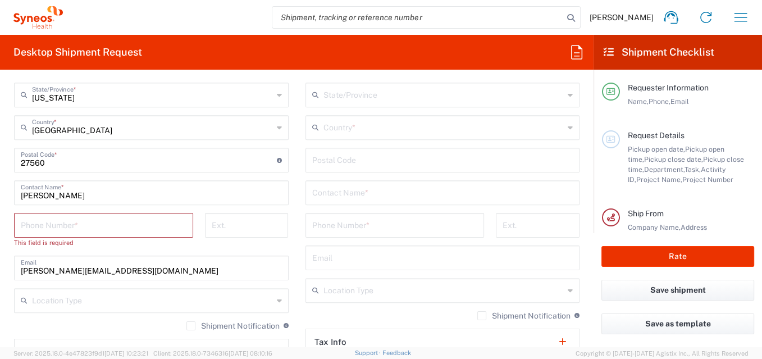
click at [75, 230] on input "tel" at bounding box center [104, 225] width 166 height 20
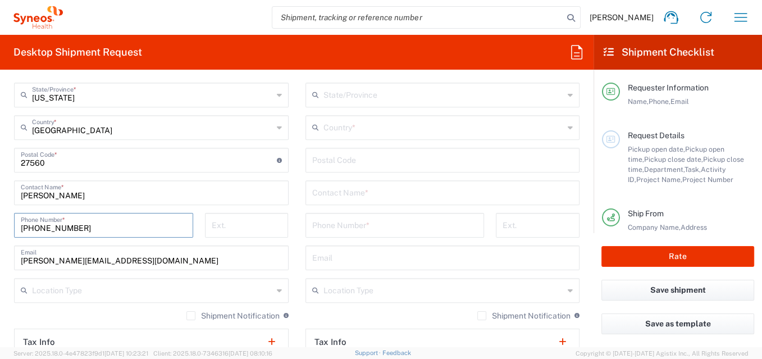
type input "[PHONE_NUMBER]"
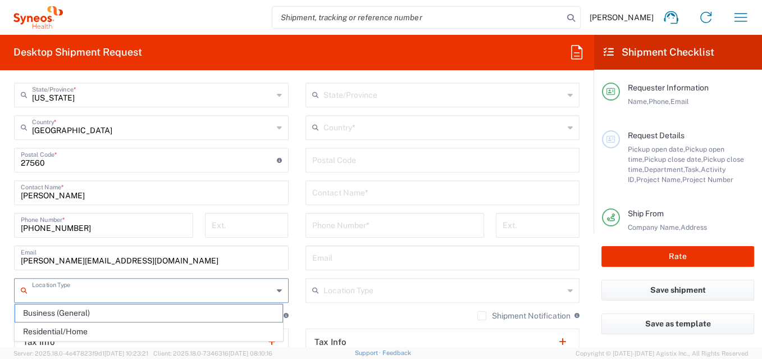
click at [77, 294] on input "text" at bounding box center [152, 290] width 241 height 20
click at [79, 309] on span "Business (General)" at bounding box center [148, 313] width 267 height 17
type input "Business (General)"
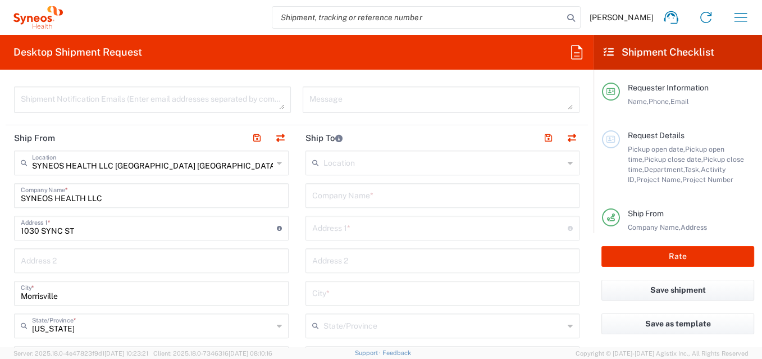
scroll to position [375, 0]
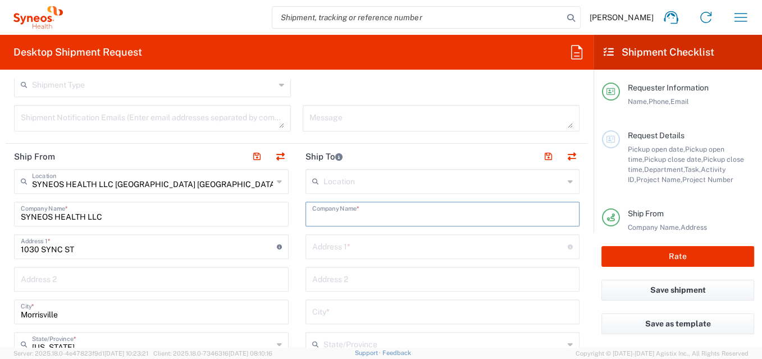
click at [353, 214] on input "text" at bounding box center [442, 213] width 261 height 20
type input "Syneos Health"
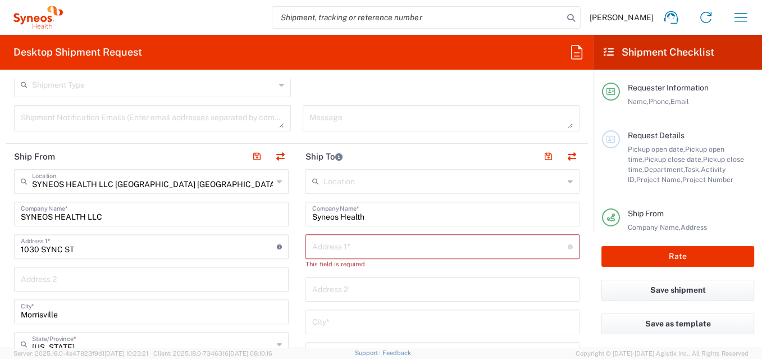
click at [349, 248] on input "text" at bounding box center [440, 246] width 256 height 20
paste input "[STREET_ADDRESS]"
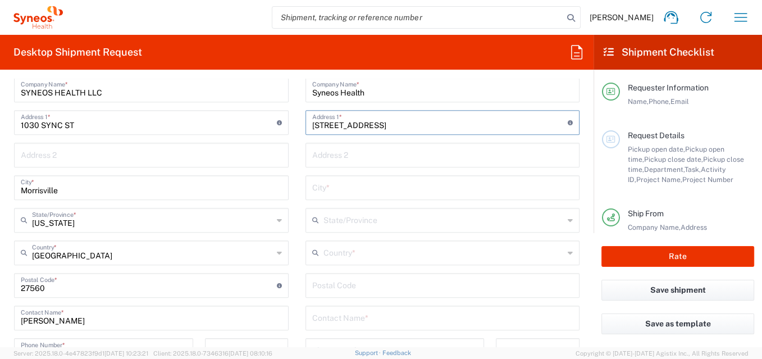
type input "[STREET_ADDRESS]"
click at [332, 253] on input "text" at bounding box center [444, 252] width 241 height 20
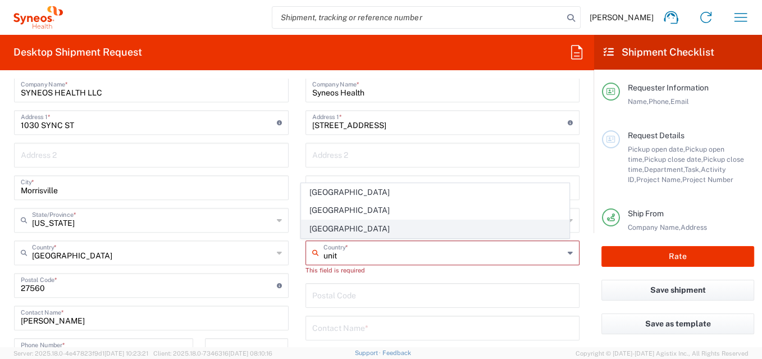
click at [332, 229] on span "[GEOGRAPHIC_DATA]" at bounding box center [435, 228] width 267 height 17
type input "[GEOGRAPHIC_DATA]"
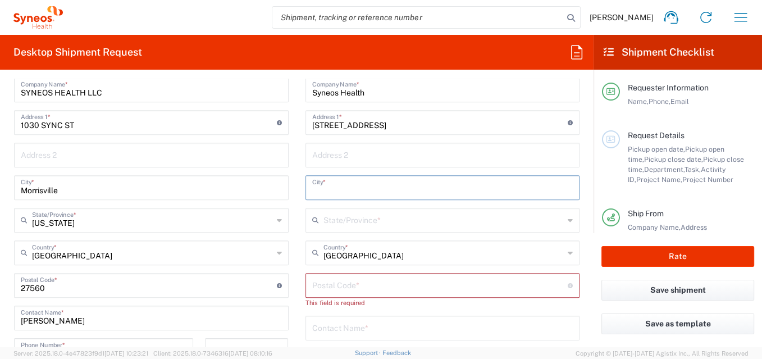
click at [338, 183] on input "text" at bounding box center [442, 187] width 261 height 20
type input "Morrisville"
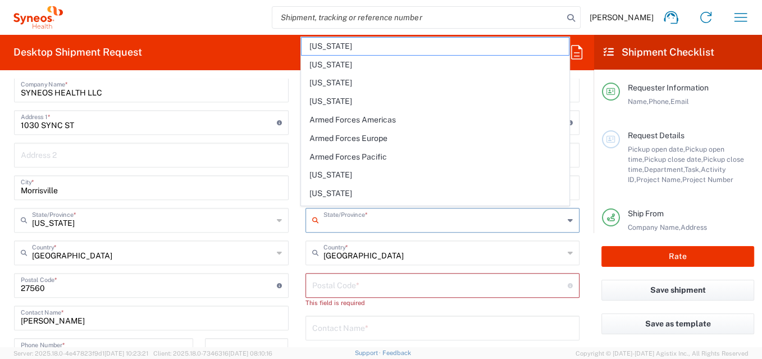
click at [362, 223] on input "text" at bounding box center [444, 220] width 241 height 20
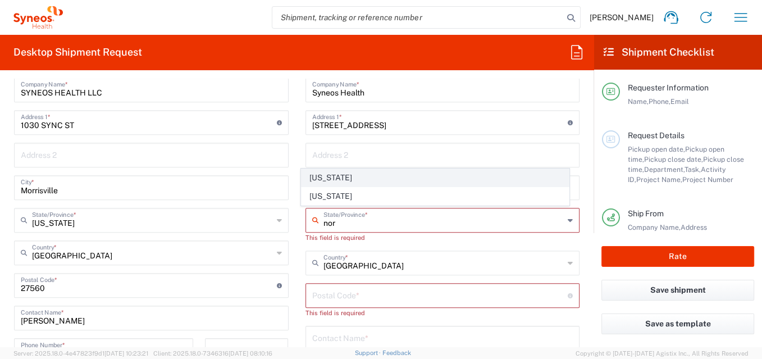
click at [359, 179] on span "[US_STATE]" at bounding box center [435, 177] width 267 height 17
type input "[US_STATE]"
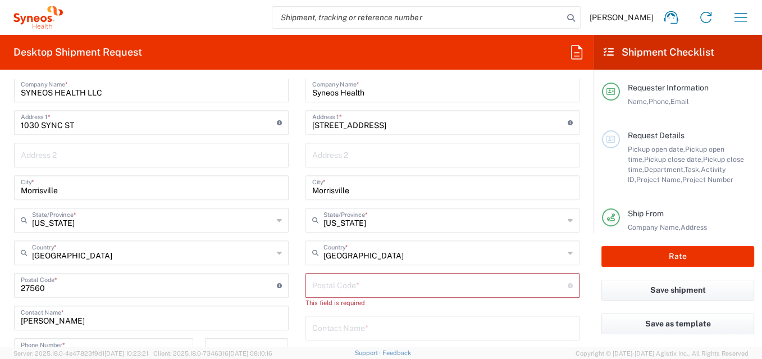
click at [351, 282] on input "undefined" at bounding box center [440, 285] width 256 height 20
paste input "27560"
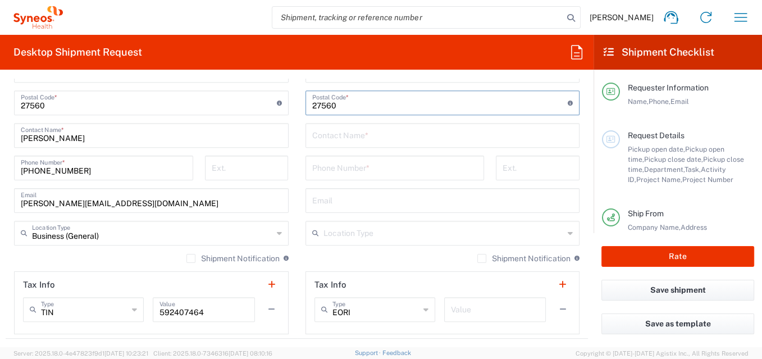
scroll to position [687, 0]
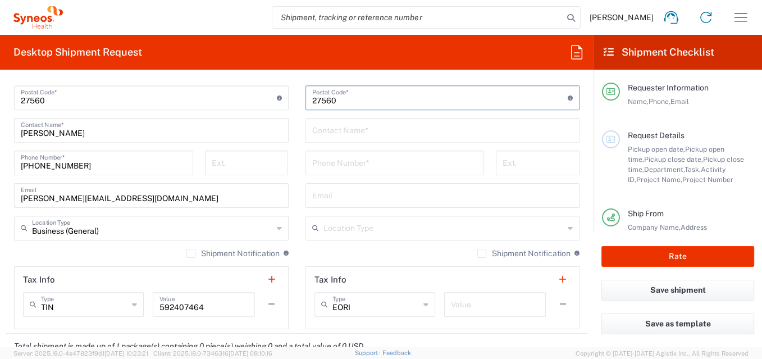
type input "27560"
click at [338, 135] on input "text" at bounding box center [442, 130] width 261 height 20
type input "Veloo Pushparaaj"
click at [330, 160] on input "tel" at bounding box center [395, 162] width 166 height 20
paste input "[PHONE_NUMBER]"
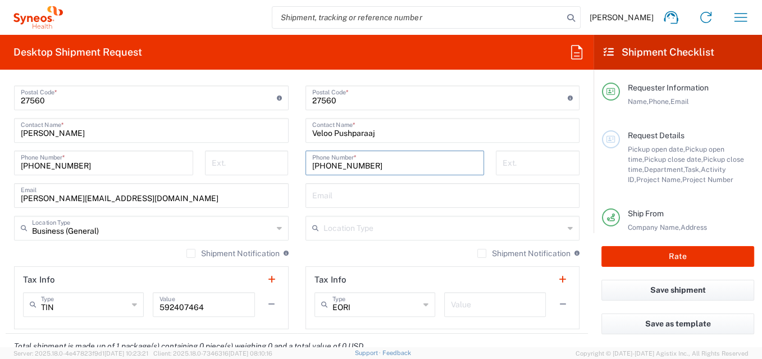
type input "[PHONE_NUMBER]"
click at [330, 191] on input "text" at bounding box center [442, 195] width 261 height 20
paste input "[EMAIL_ADDRESS][DOMAIN_NAME]"
type input "[EMAIL_ADDRESS][DOMAIN_NAME]"
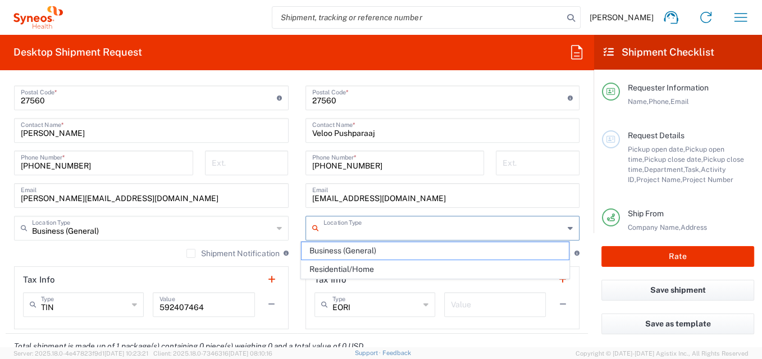
click at [334, 228] on input "text" at bounding box center [444, 227] width 241 height 20
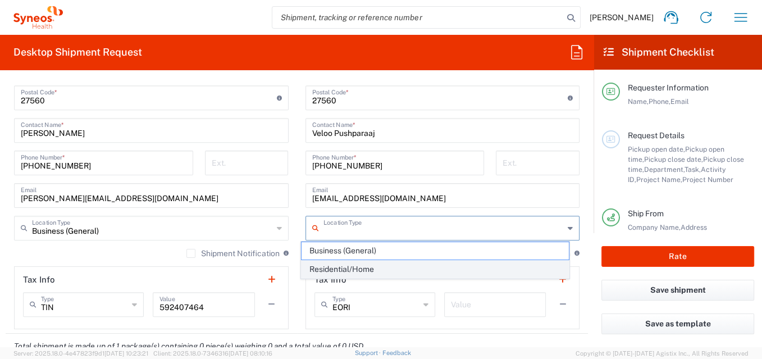
click at [343, 266] on span "Residential/Home" at bounding box center [435, 269] width 267 height 17
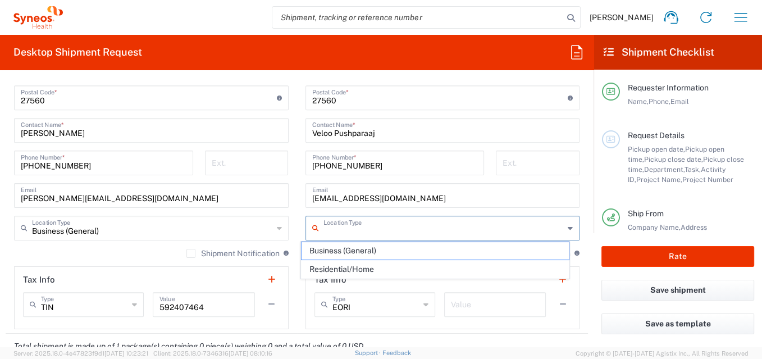
type input "Residential/Home"
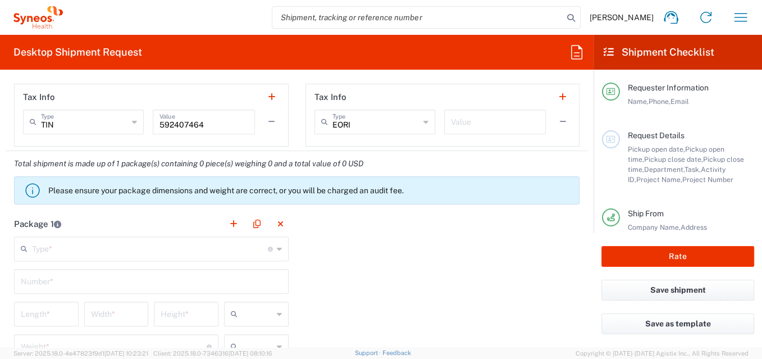
scroll to position [874, 0]
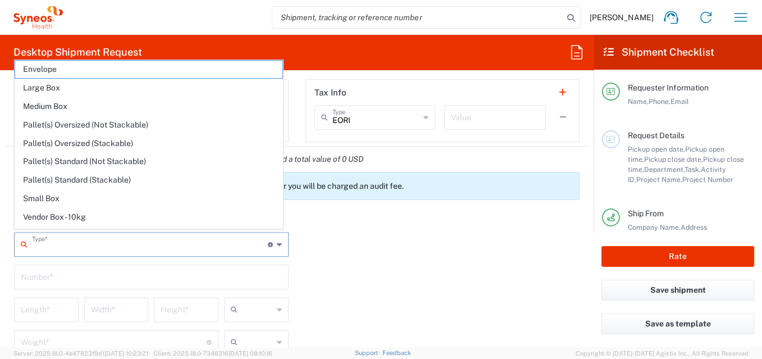
click at [96, 241] on input "text" at bounding box center [150, 244] width 236 height 20
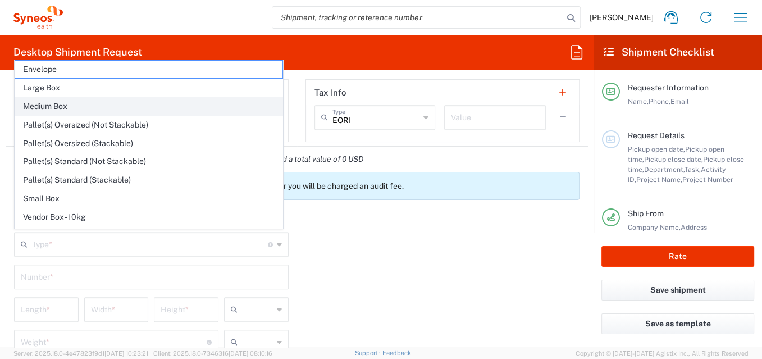
click at [81, 102] on span "Medium Box" at bounding box center [148, 106] width 267 height 17
type input "Medium Box"
type input "13"
type input "11.5"
type input "2.5"
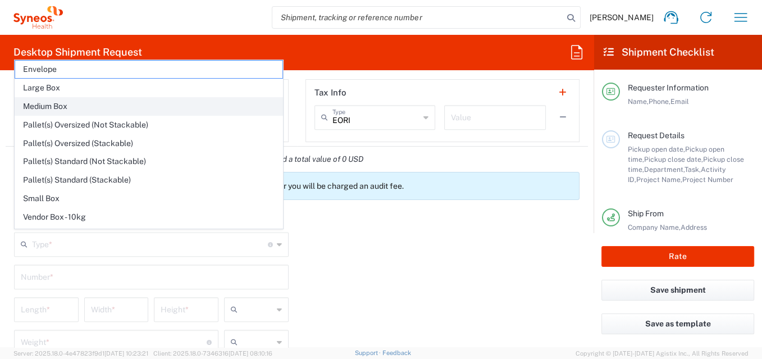
type input "in"
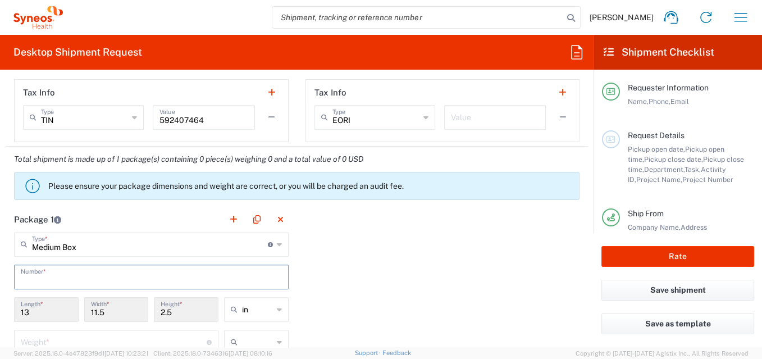
click at [77, 277] on input "text" at bounding box center [151, 276] width 261 height 20
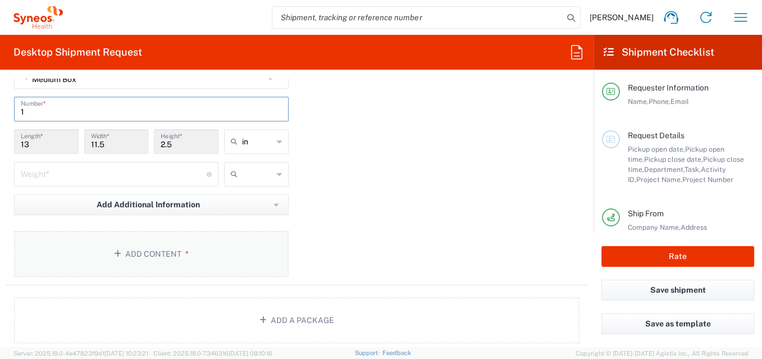
scroll to position [1061, 0]
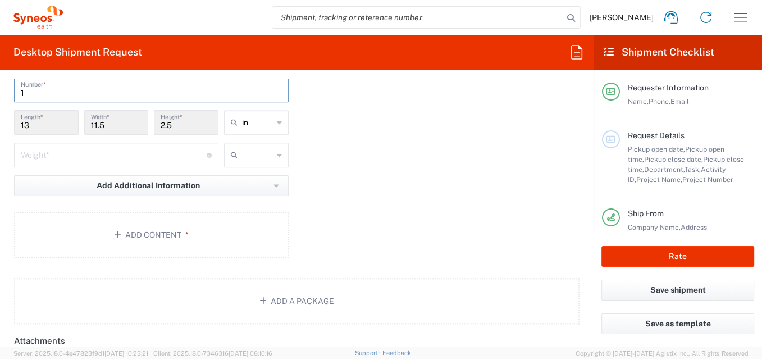
type input "1"
click at [75, 154] on input "number" at bounding box center [114, 154] width 186 height 20
type input "1"
click at [134, 234] on button "Add Content *" at bounding box center [151, 235] width 275 height 46
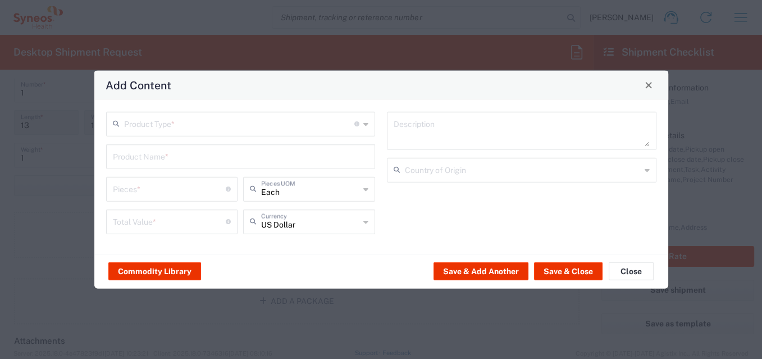
click at [154, 121] on input "text" at bounding box center [239, 123] width 231 height 20
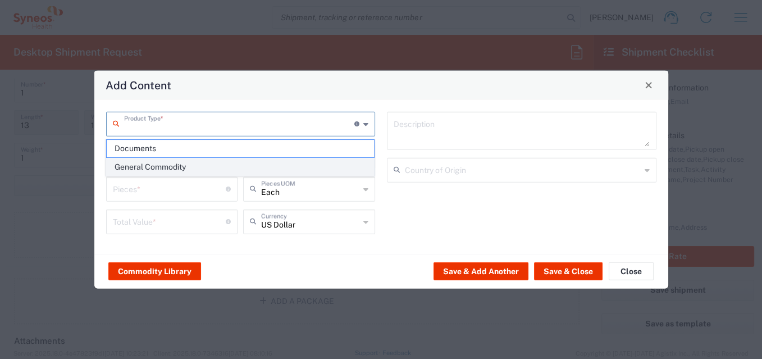
click at [153, 169] on span "General Commodity" at bounding box center [240, 166] width 267 height 17
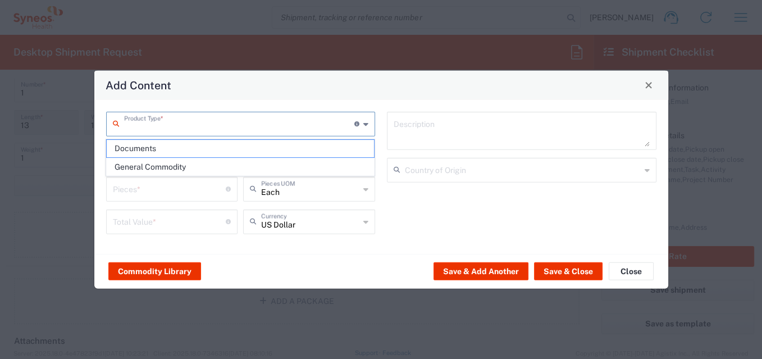
type input "General Commodity"
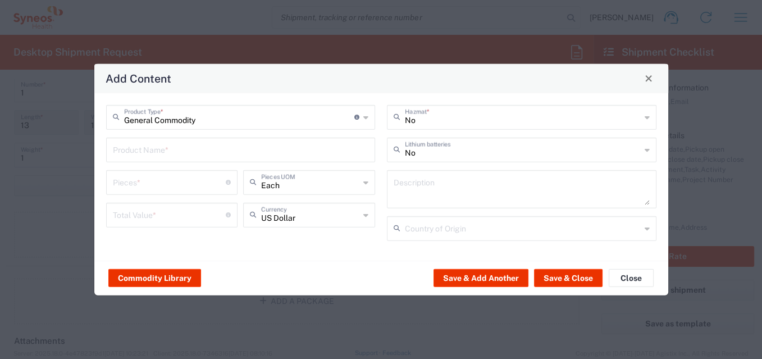
click at [155, 151] on input "text" at bounding box center [241, 149] width 256 height 20
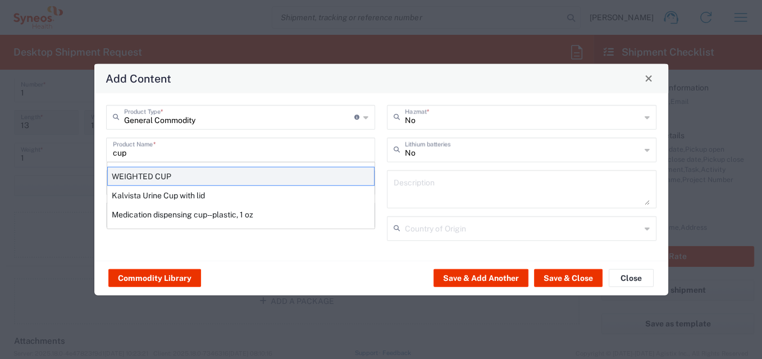
click at [197, 176] on div "WEIGHTED CUP" at bounding box center [240, 175] width 267 height 19
type input "WEIGHTED CUP"
type input "1"
type textarea "STAINLESS STEEL"
type input "[GEOGRAPHIC_DATA]"
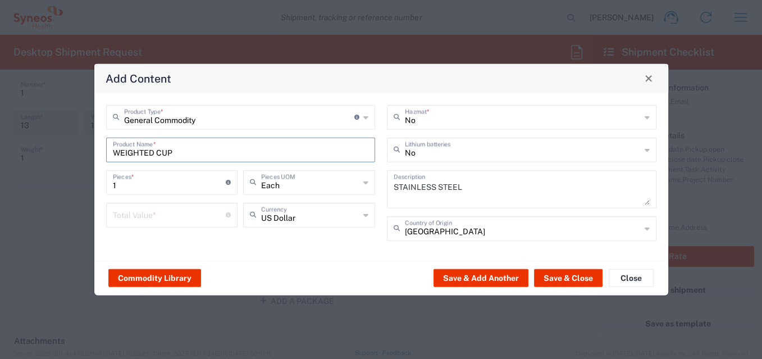
click at [167, 214] on input "number" at bounding box center [169, 214] width 113 height 20
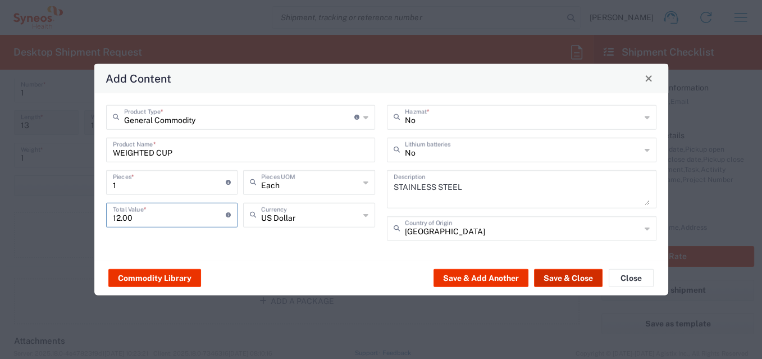
type input "12.00"
drag, startPoint x: 561, startPoint y: 277, endPoint x: 508, endPoint y: 278, distance: 52.3
click at [561, 276] on button "Save & Close" at bounding box center [568, 278] width 69 height 18
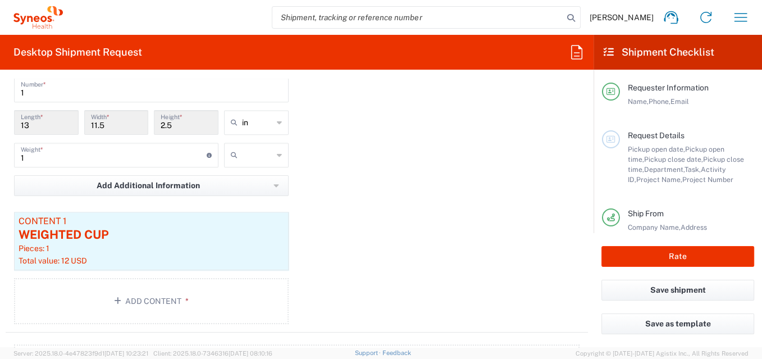
click at [277, 151] on icon at bounding box center [279, 155] width 5 height 18
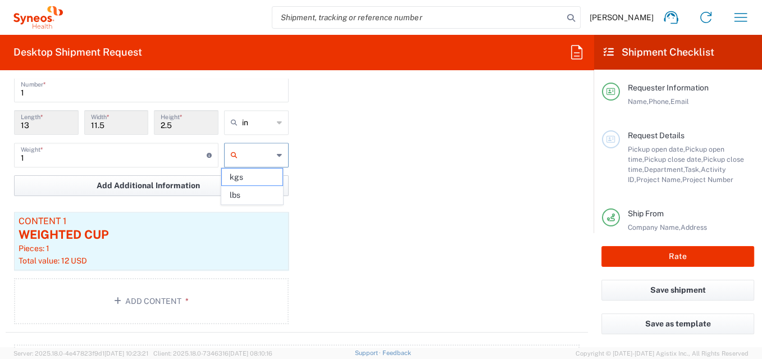
click at [256, 193] on span "lbs" at bounding box center [252, 195] width 61 height 17
type input "lbs"
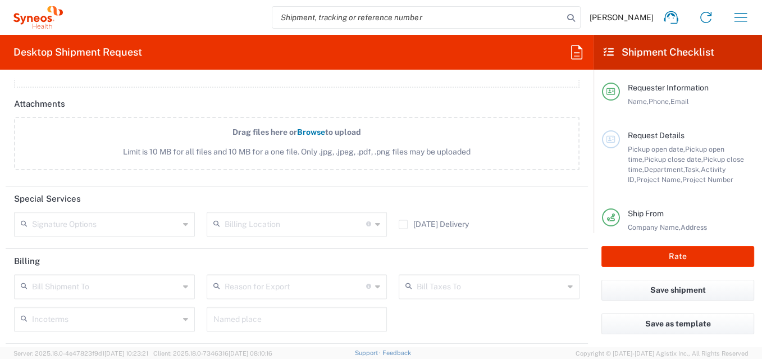
scroll to position [1427, 0]
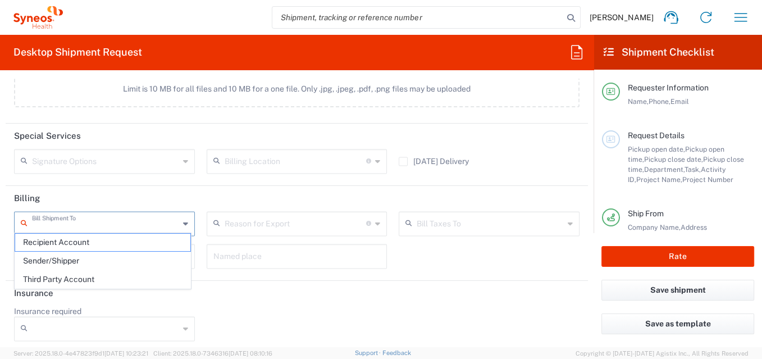
click at [146, 217] on input "text" at bounding box center [105, 223] width 147 height 20
click at [110, 263] on span "Sender/Shipper" at bounding box center [102, 260] width 175 height 17
type input "Sender/Shipper"
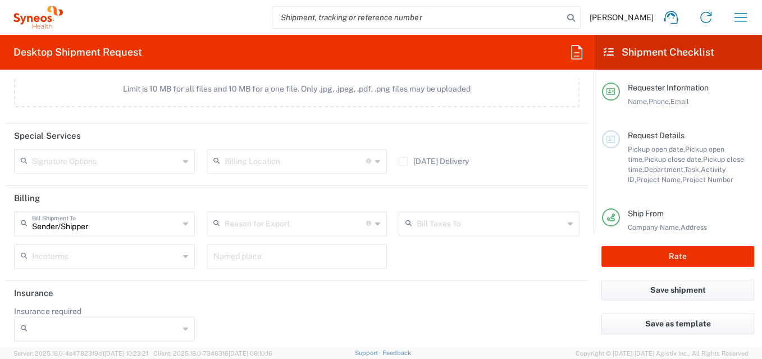
click at [257, 213] on input "text" at bounding box center [296, 223] width 142 height 20
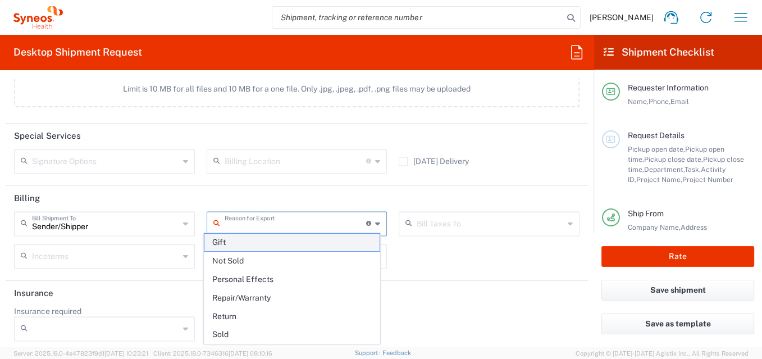
click at [248, 243] on span "Gift" at bounding box center [292, 242] width 175 height 17
type input "Gift"
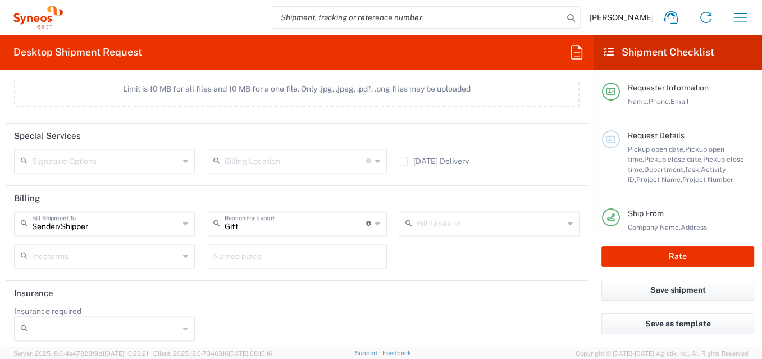
click at [126, 323] on input "Insurance required" at bounding box center [105, 329] width 147 height 18
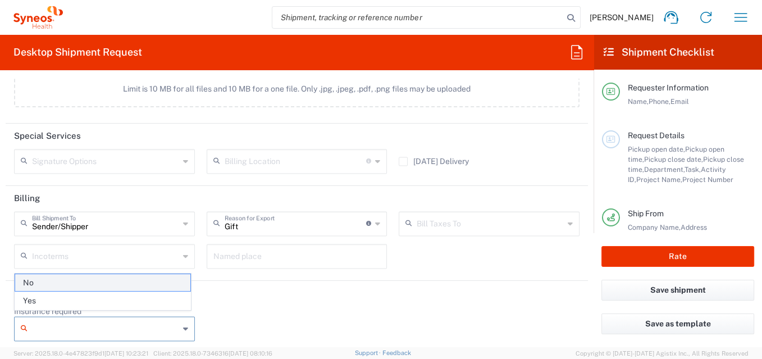
click at [122, 286] on span "No" at bounding box center [102, 282] width 175 height 17
type input "No"
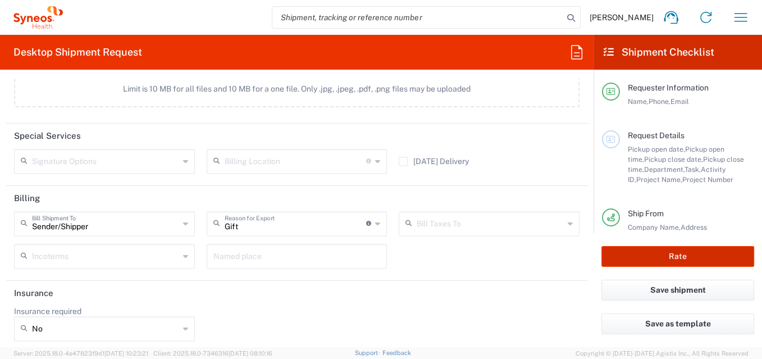
click at [668, 255] on button "Rate" at bounding box center [678, 256] width 153 height 21
type input "8725 DEPARTMENTAL EXPENSE"
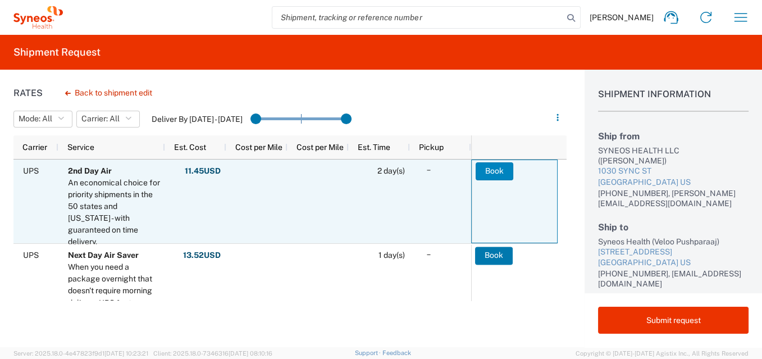
click at [508, 169] on button "Book" at bounding box center [495, 171] width 38 height 18
